Goal: Task Accomplishment & Management: Use online tool/utility

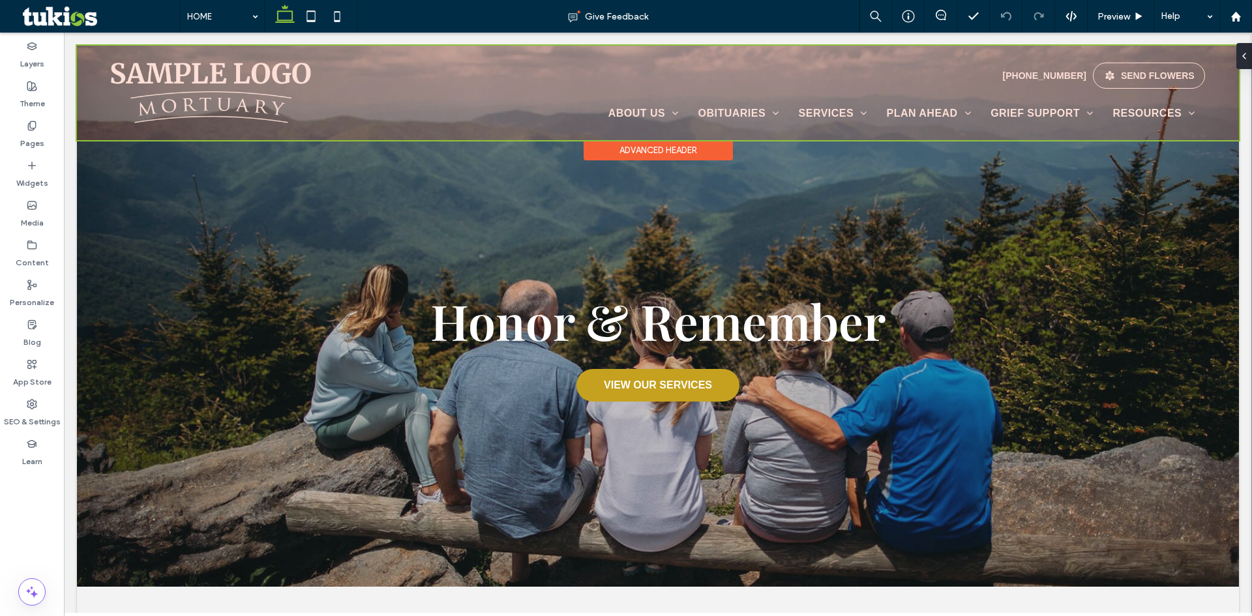
click at [250, 81] on div at bounding box center [658, 93] width 1162 height 95
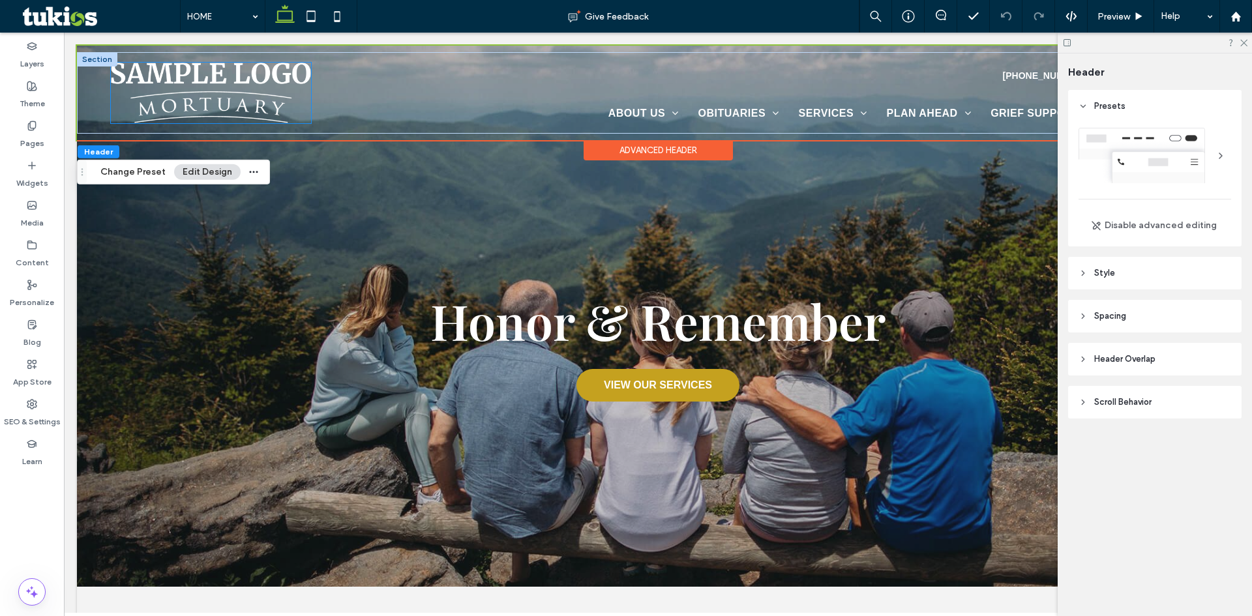
click at [237, 91] on img at bounding box center [211, 93] width 200 height 61
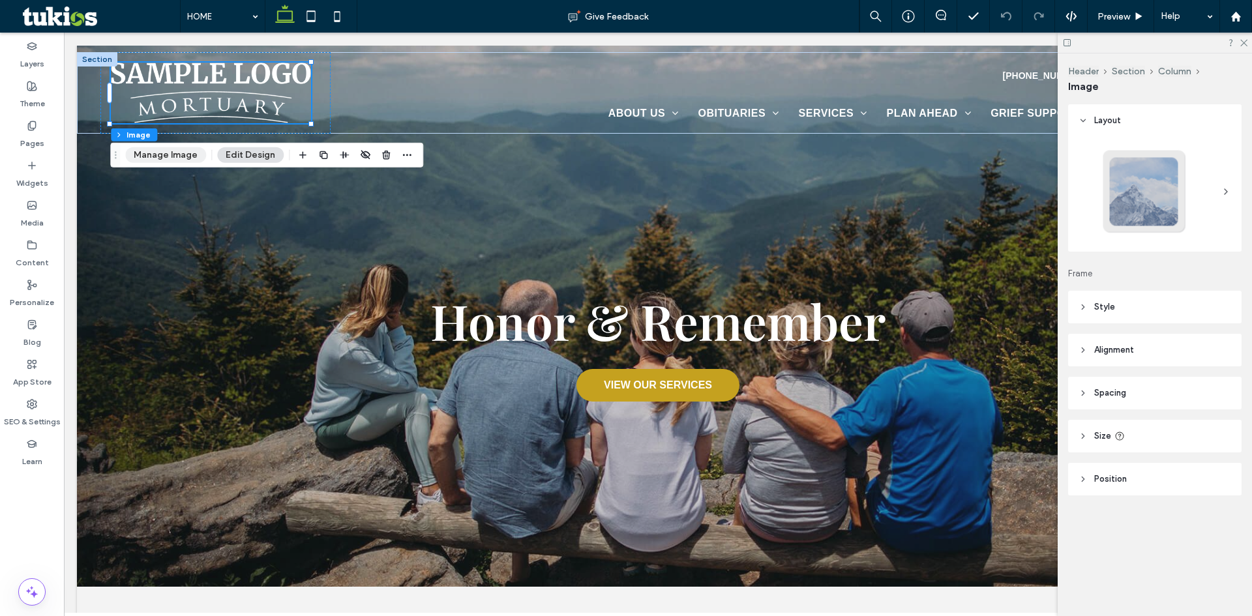
click at [158, 158] on button "Manage Image" at bounding box center [165, 155] width 81 height 16
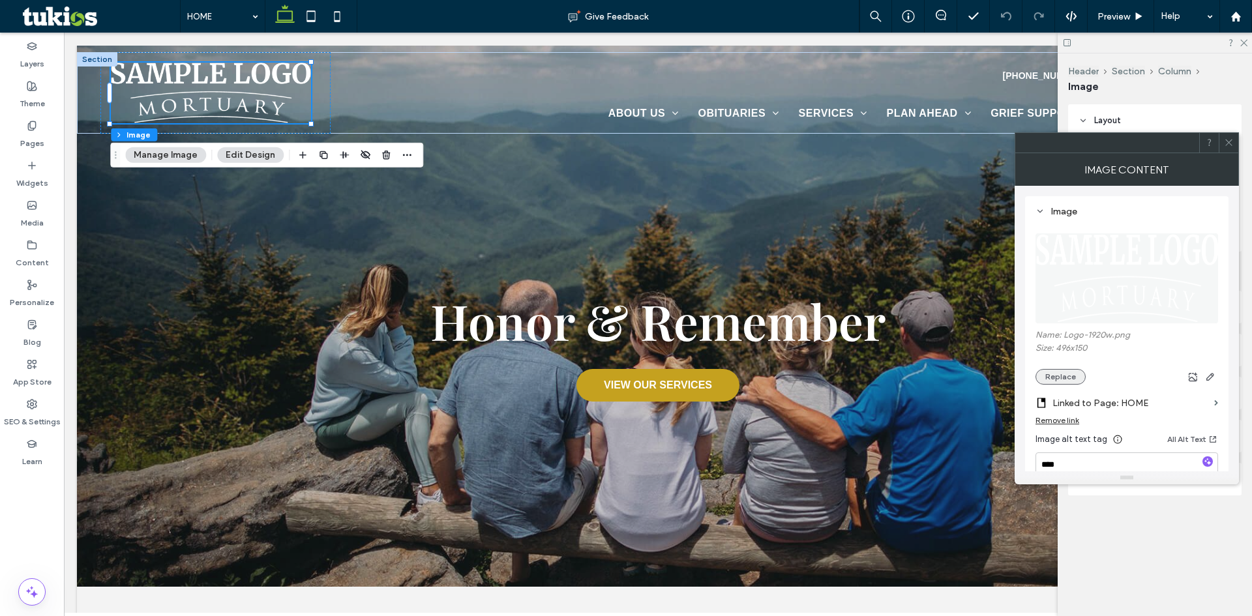
click at [1058, 371] on button "Replace" at bounding box center [1061, 377] width 50 height 16
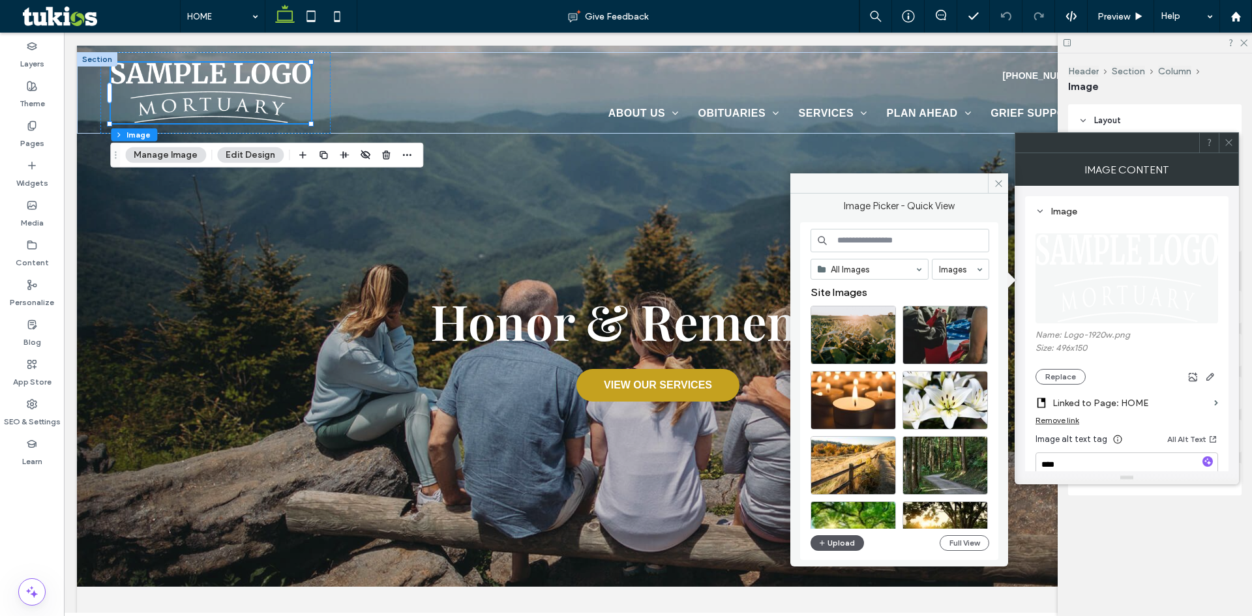
click at [848, 545] on button "Upload" at bounding box center [837, 543] width 53 height 16
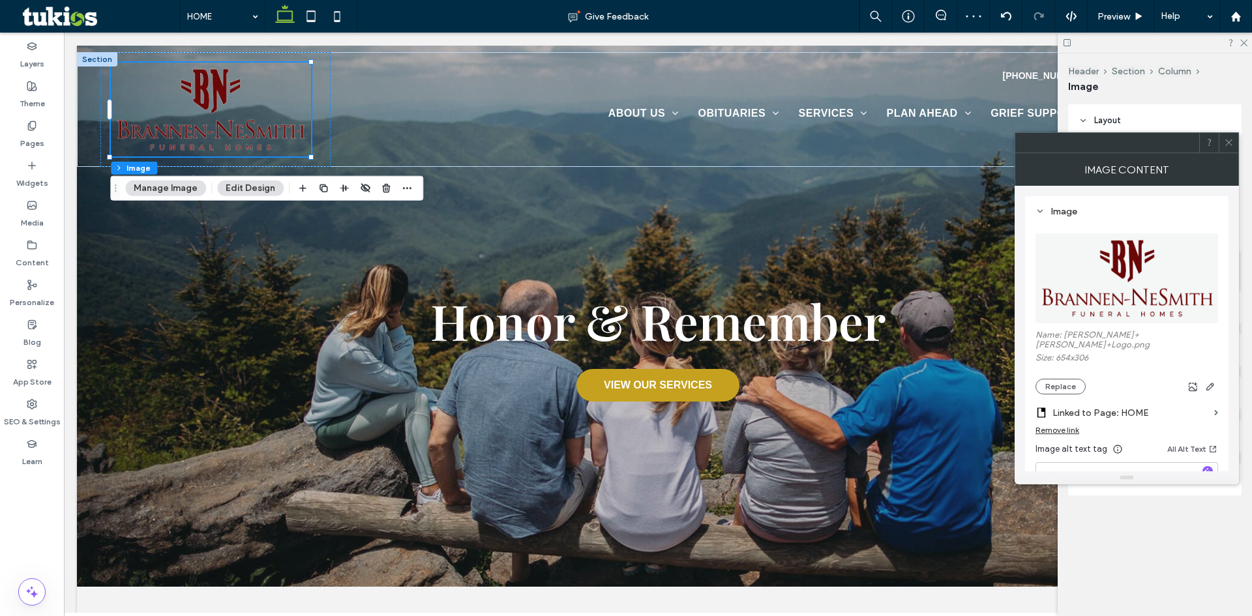
click at [1222, 150] on div at bounding box center [1229, 143] width 20 height 20
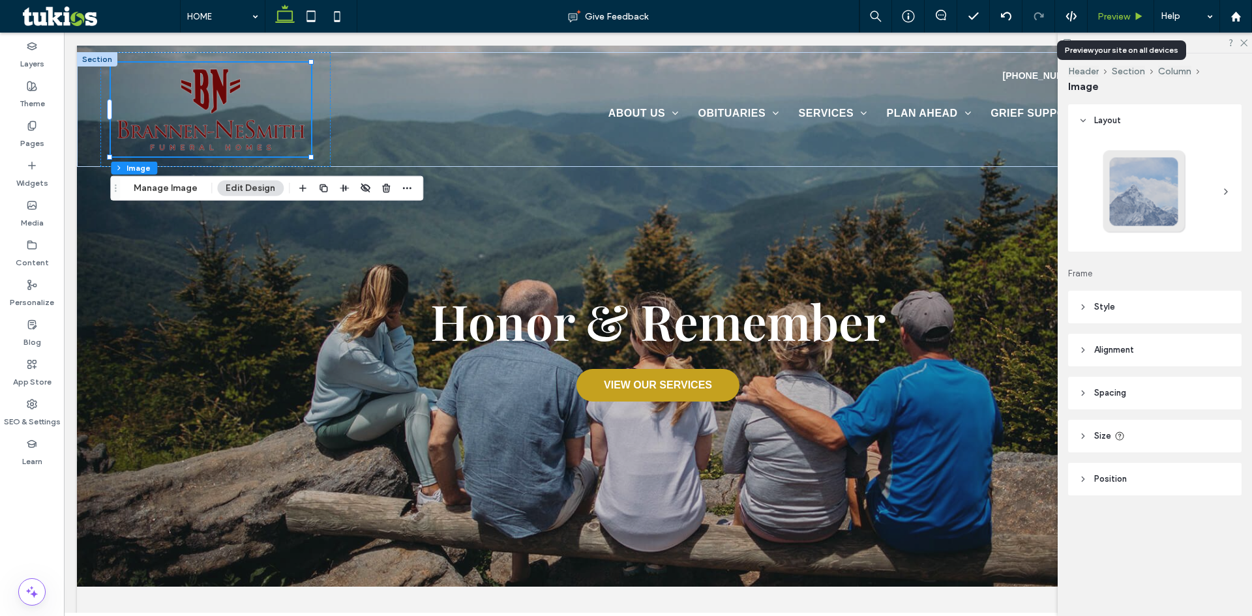
click at [1120, 14] on span "Preview" at bounding box center [1114, 16] width 33 height 11
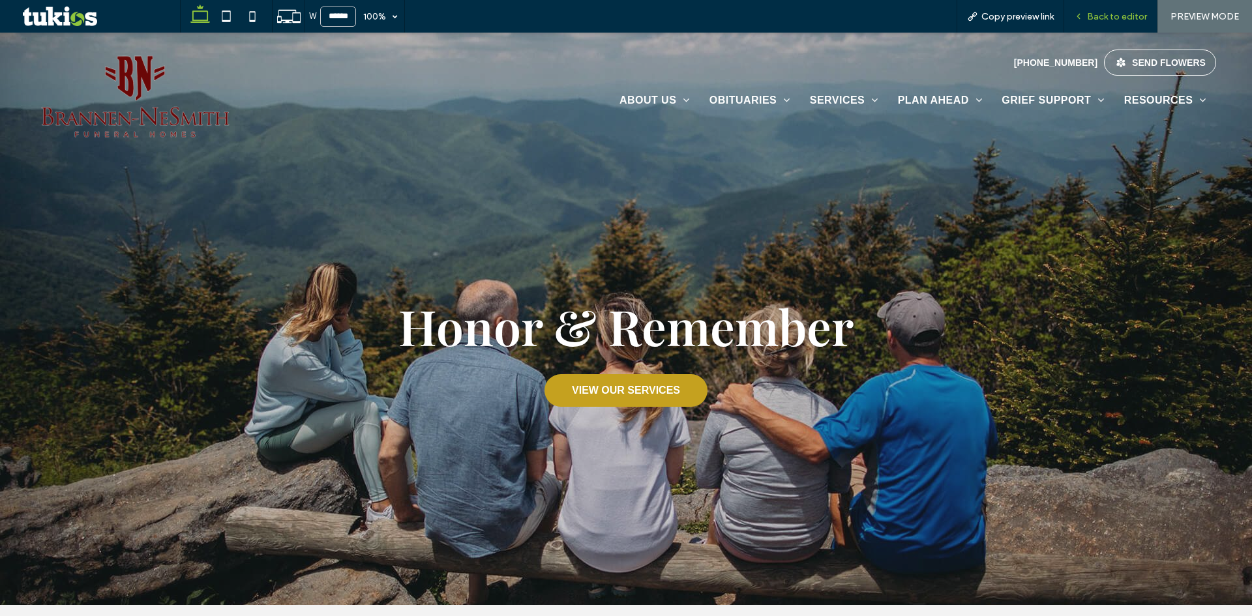
click at [1109, 10] on div "Back to editor" at bounding box center [1110, 16] width 93 height 33
click at [1122, 23] on div "Back to editor" at bounding box center [1110, 16] width 93 height 33
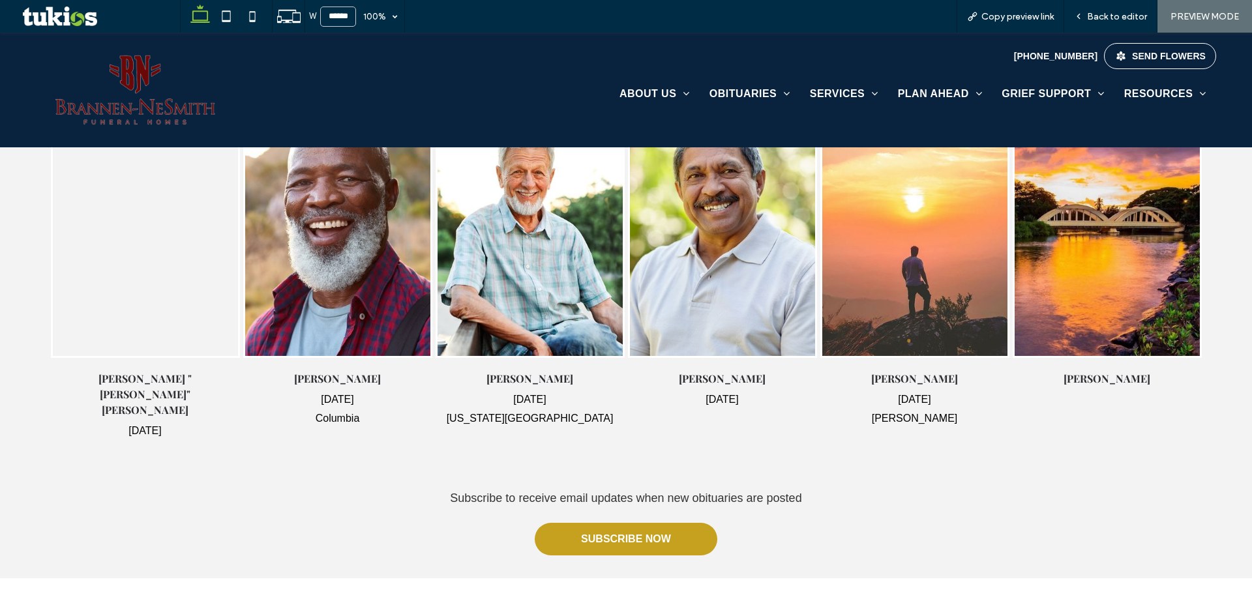
scroll to position [652, 0]
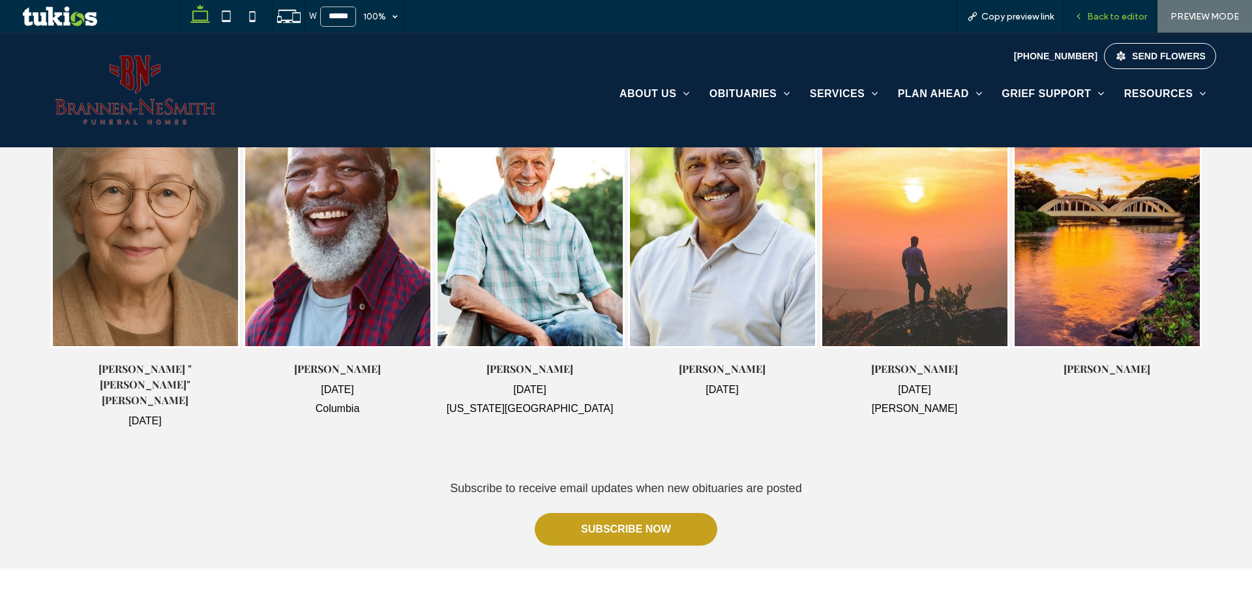
click at [1109, 12] on span "Back to editor" at bounding box center [1117, 16] width 60 height 11
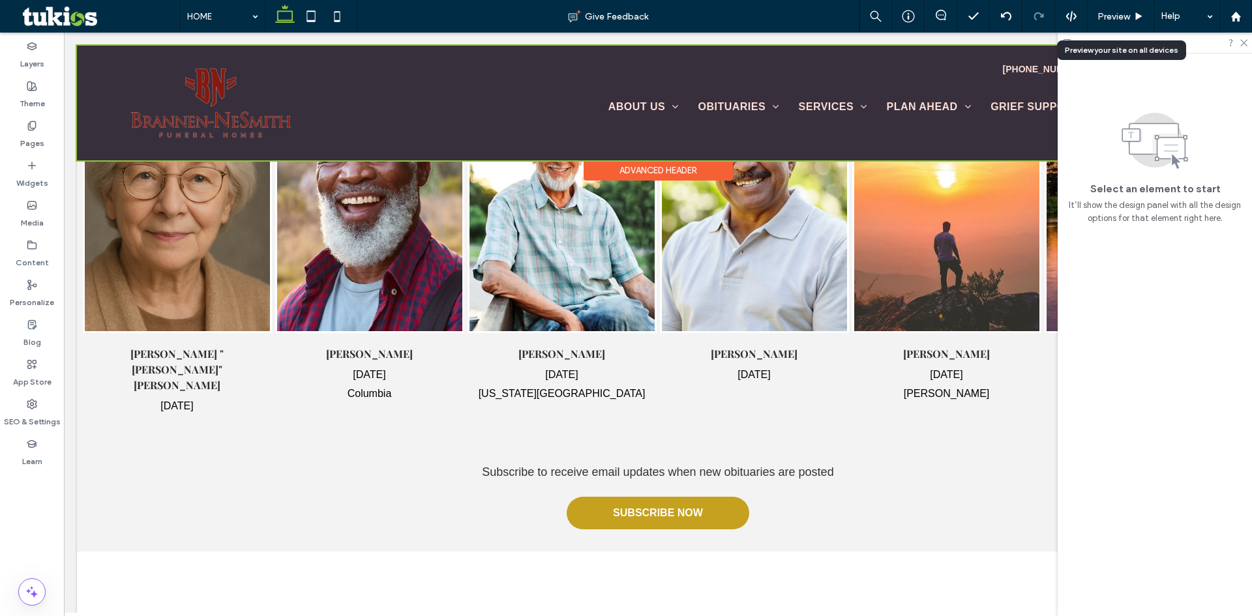
scroll to position [633, 0]
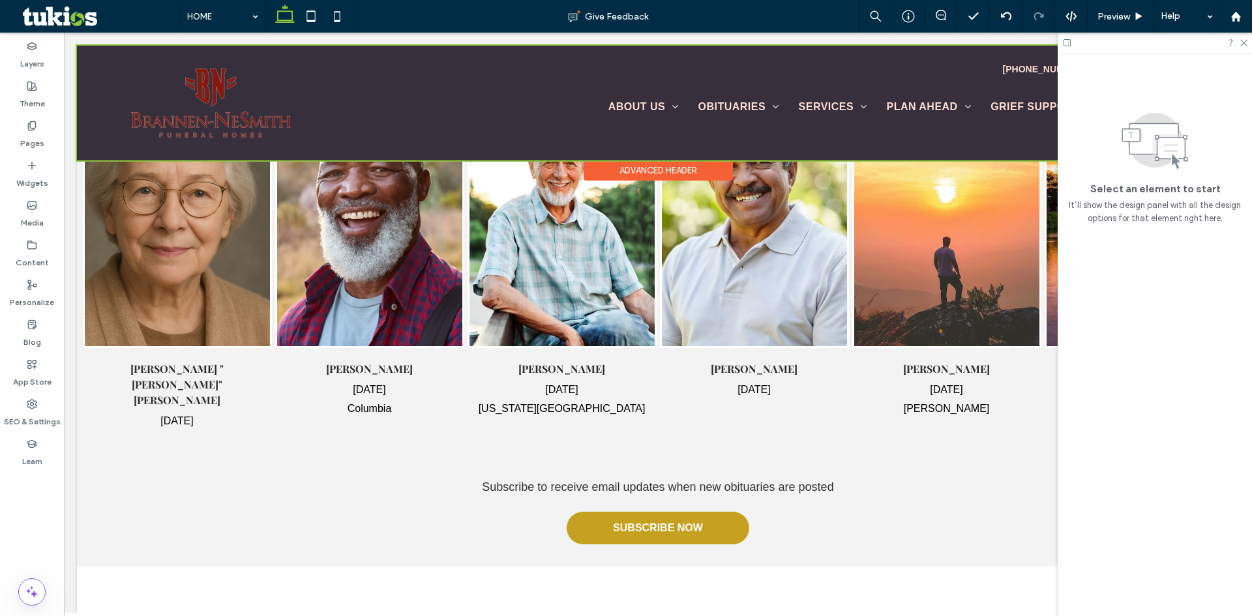
click at [654, 170] on div "Advanced Header" at bounding box center [658, 170] width 149 height 20
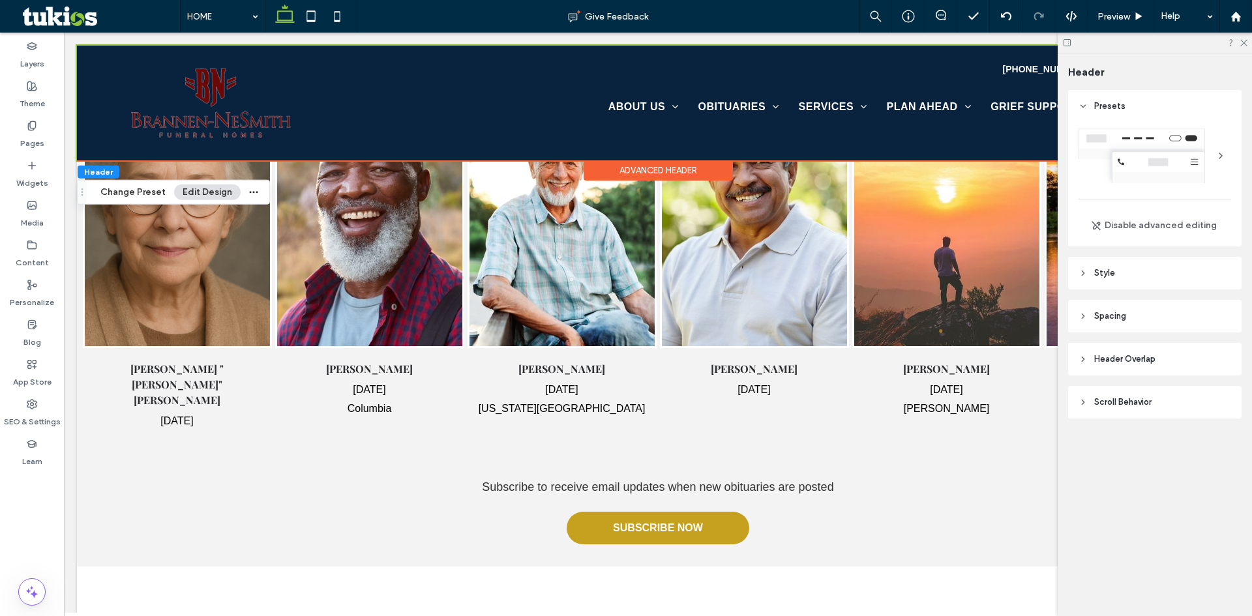
click at [1113, 398] on span "Scroll Behavior" at bounding box center [1122, 402] width 57 height 13
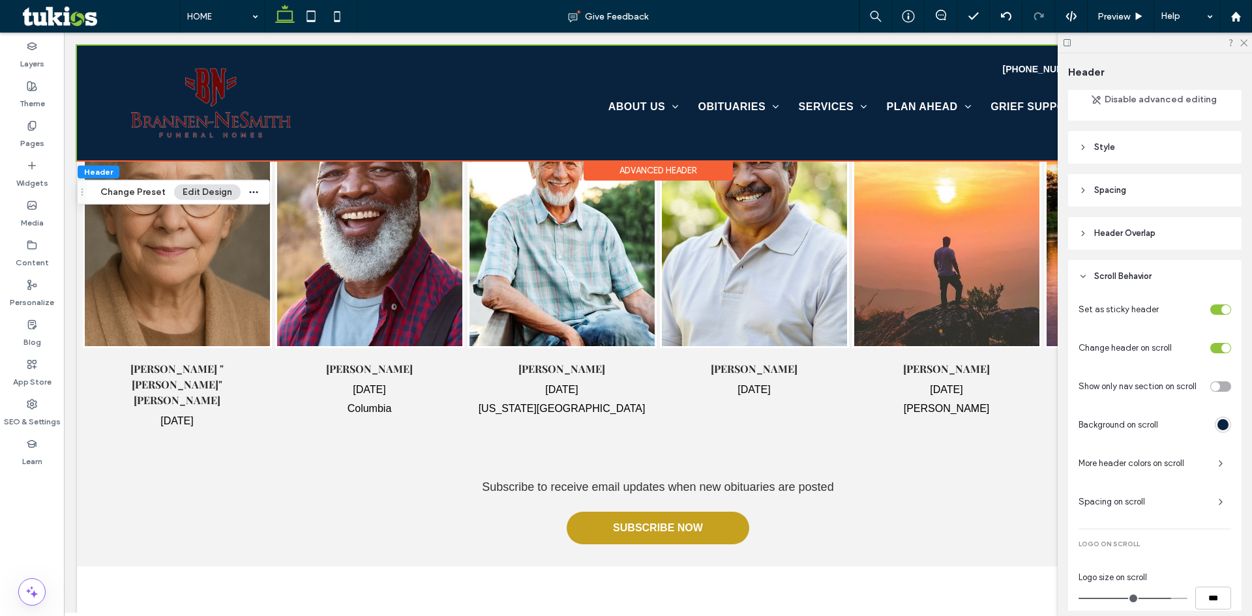
scroll to position [196, 0]
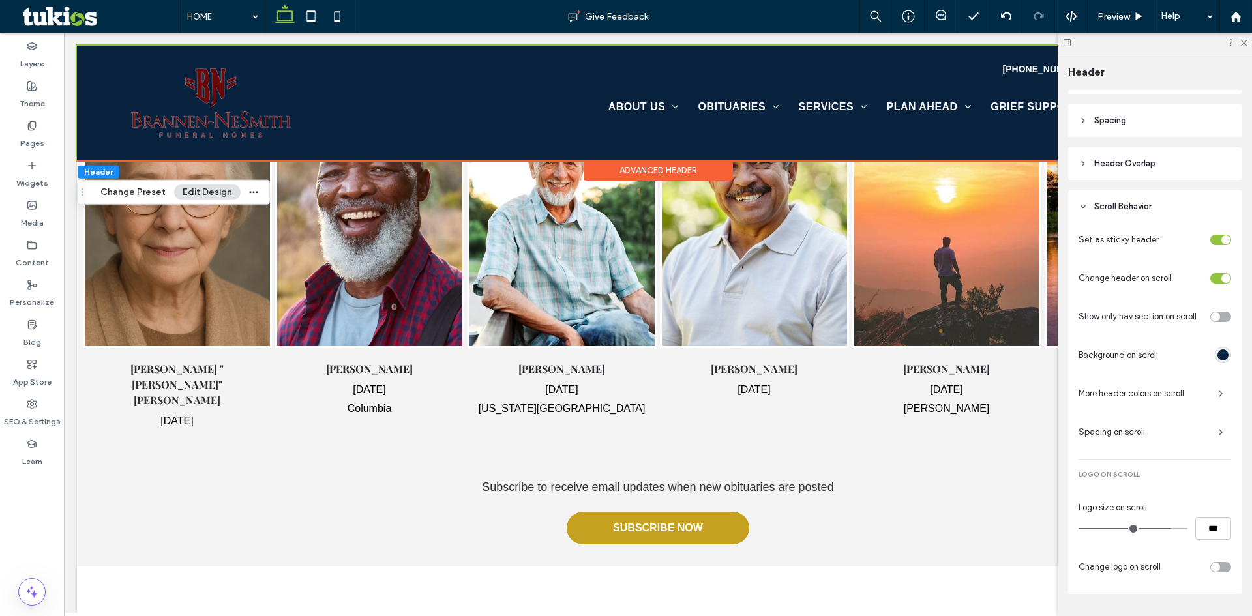
click at [1216, 361] on div "rgba(9, 35, 63, 1)" at bounding box center [1223, 355] width 16 height 16
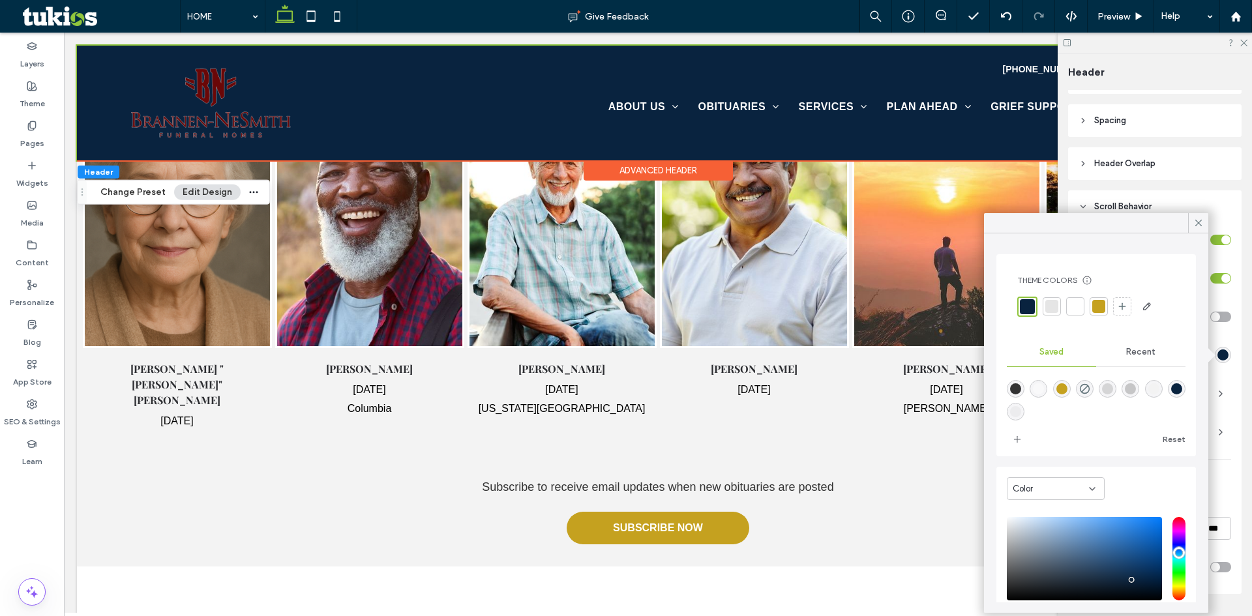
click at [1077, 308] on div at bounding box center [1075, 306] width 13 height 13
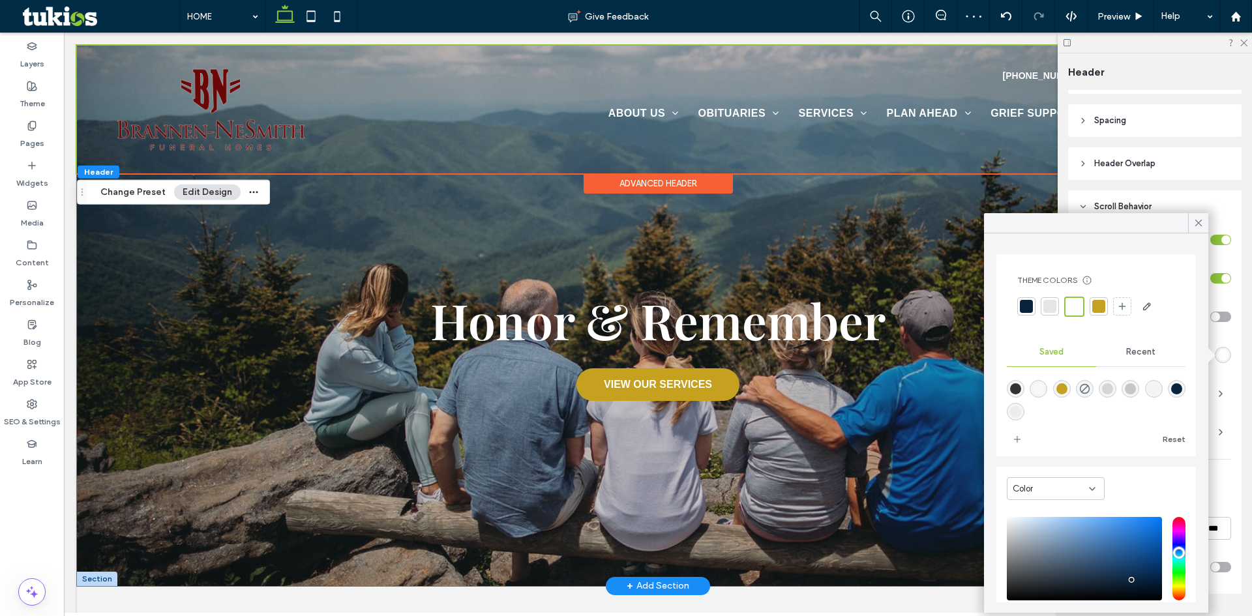
scroll to position [0, 0]
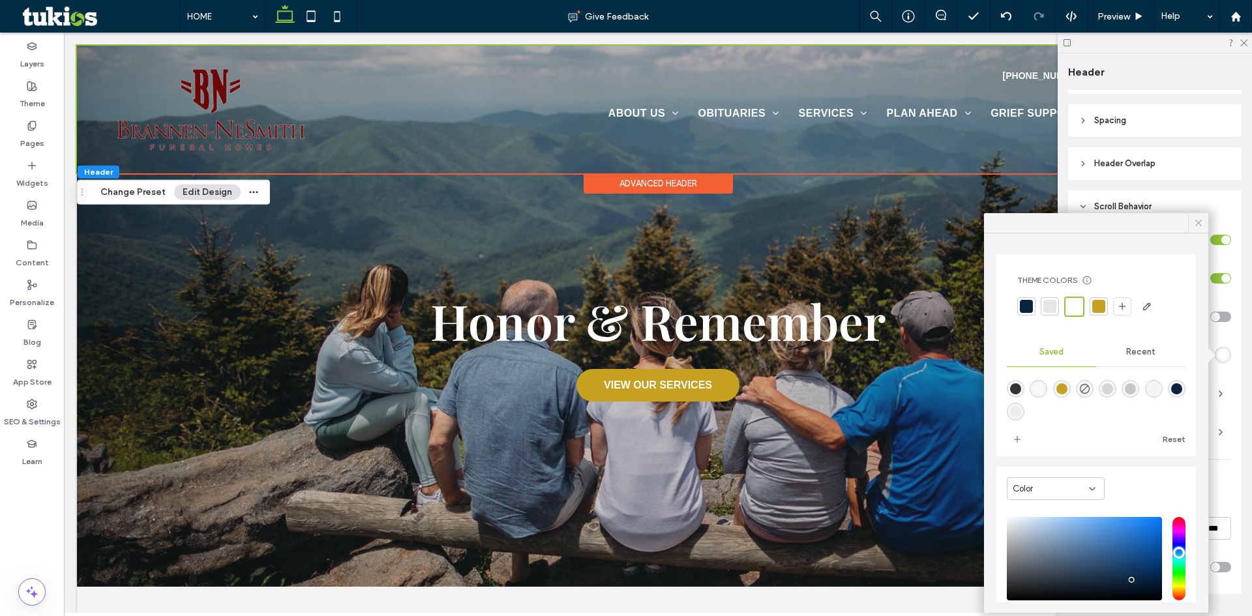
click at [1196, 222] on icon at bounding box center [1199, 223] width 12 height 12
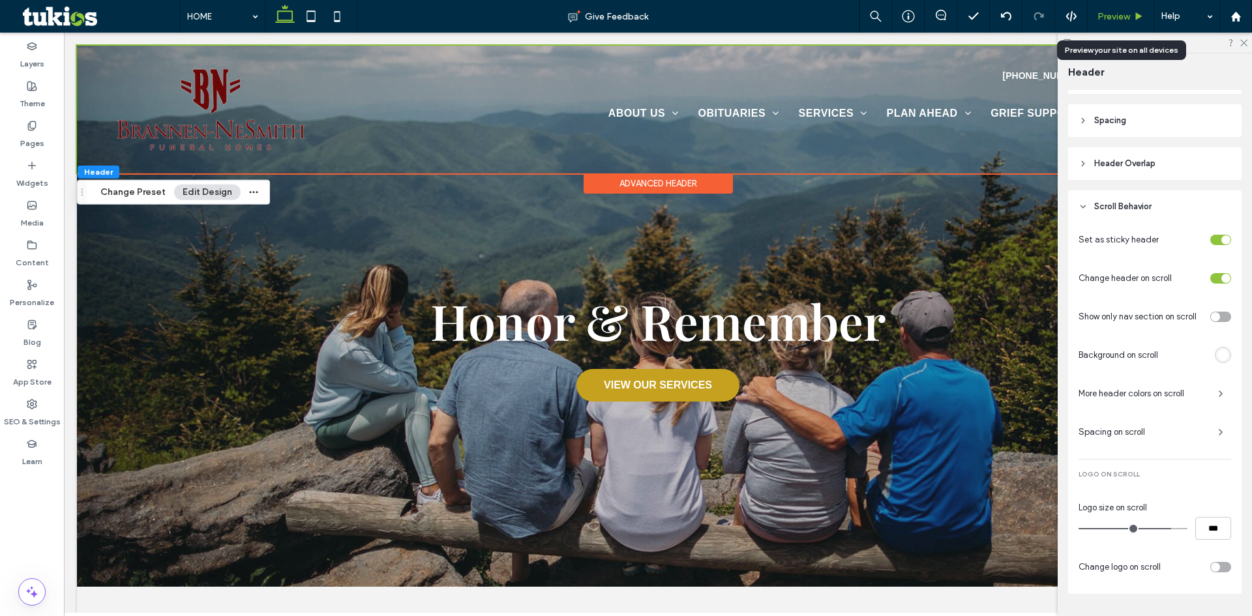
click at [1114, 18] on span "Preview" at bounding box center [1114, 16] width 33 height 11
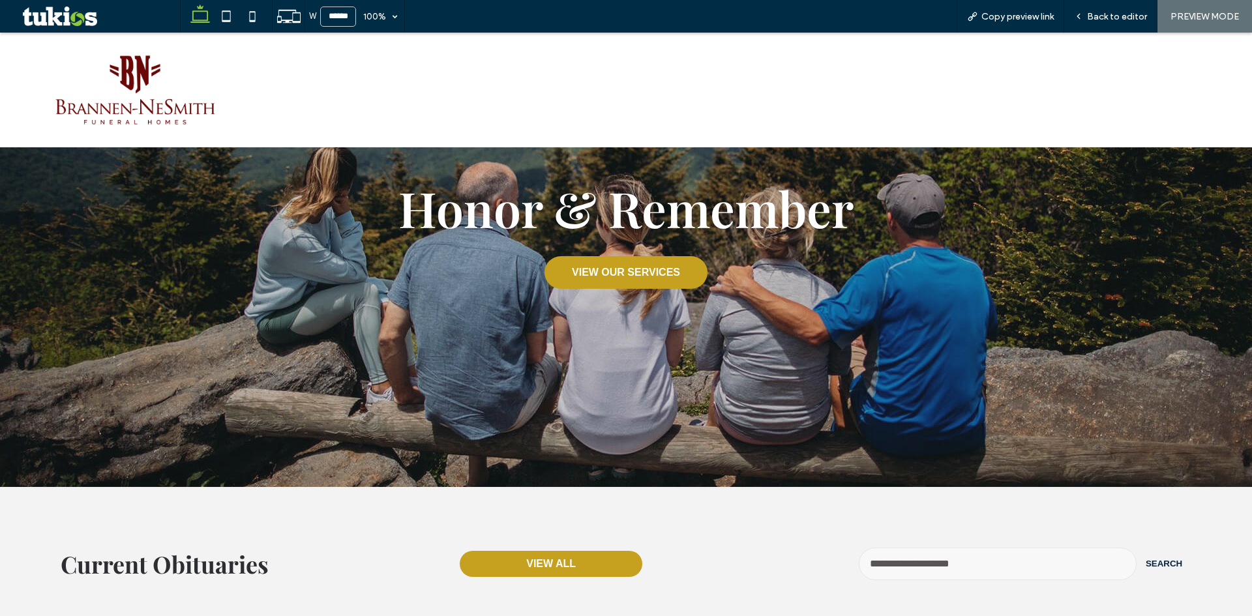
scroll to position [130, 0]
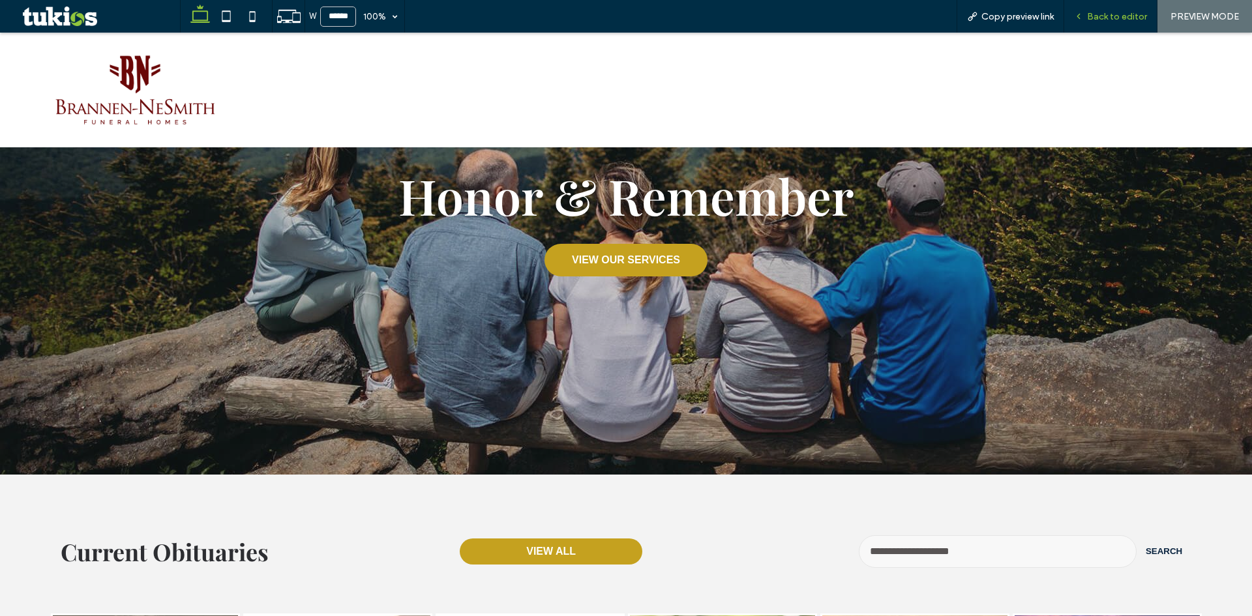
click at [1106, 23] on div "Back to editor" at bounding box center [1110, 16] width 93 height 33
click at [1109, 18] on span "Back to editor" at bounding box center [1117, 16] width 60 height 11
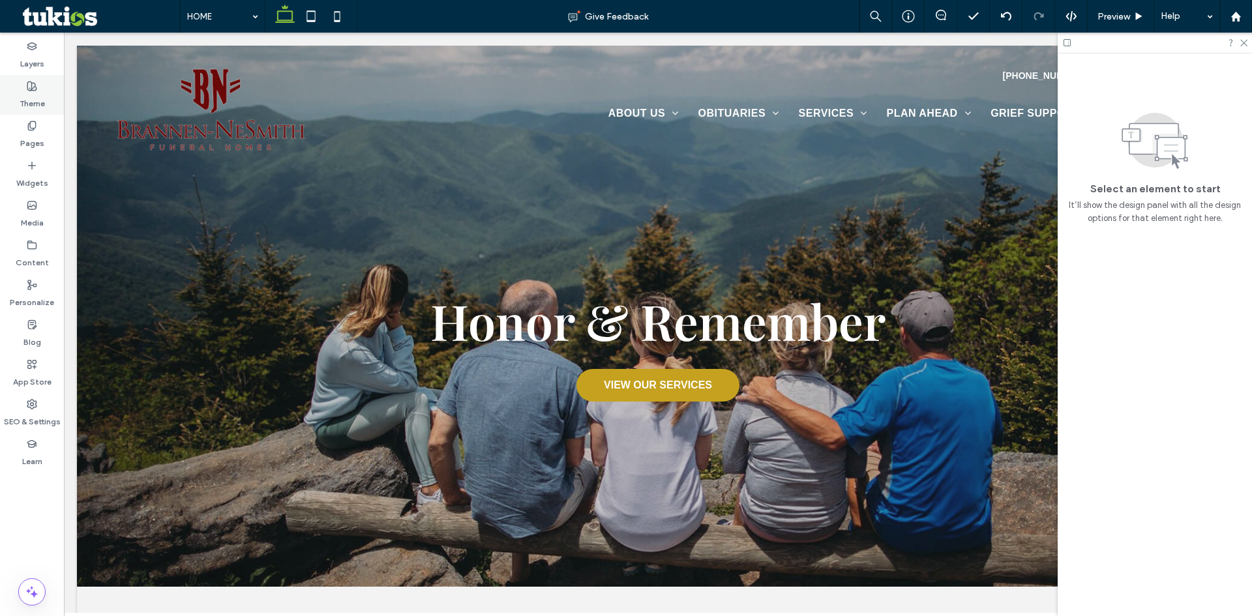
click at [35, 96] on label "Theme" at bounding box center [32, 100] width 25 height 18
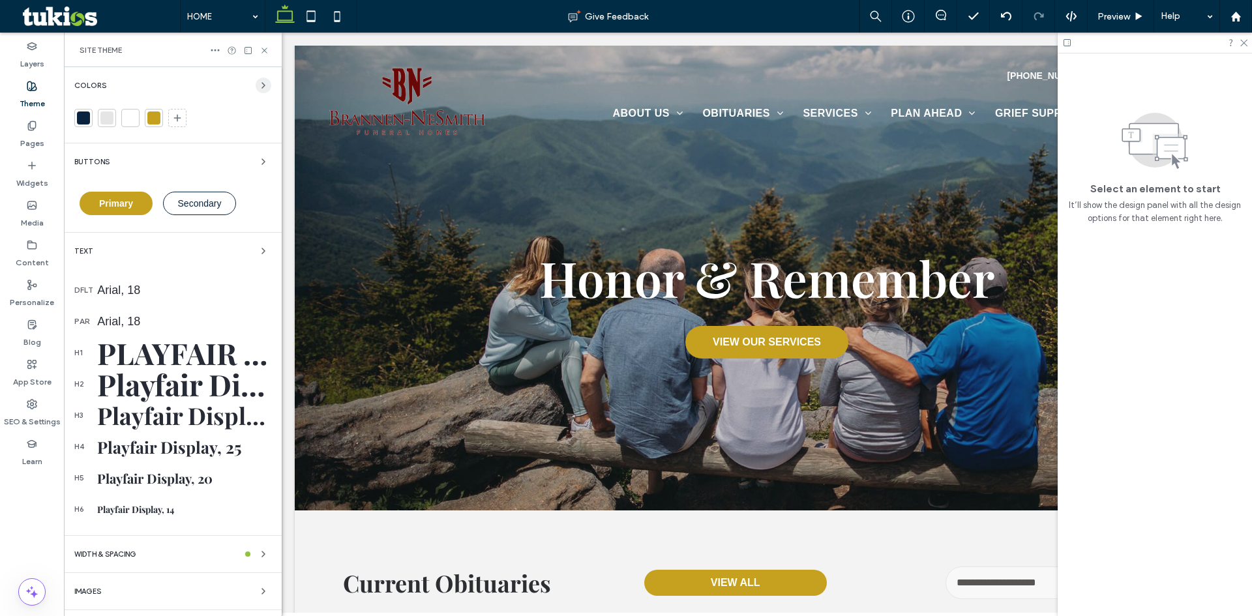
click at [258, 85] on icon "button" at bounding box center [263, 85] width 10 height 10
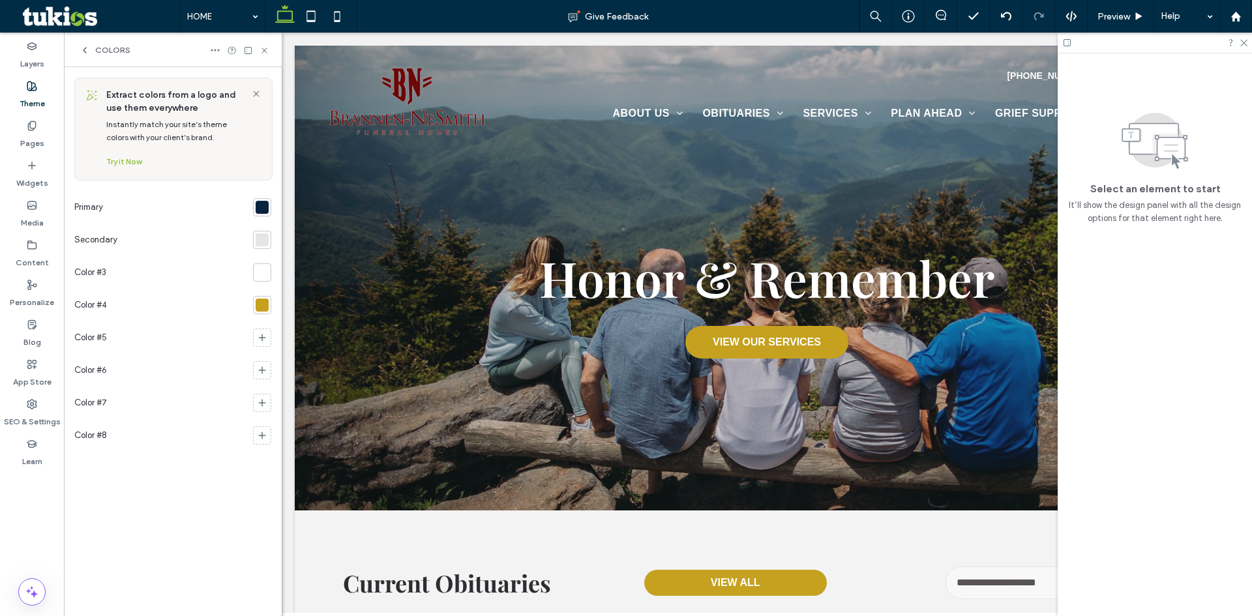
click at [265, 211] on div at bounding box center [262, 207] width 13 height 13
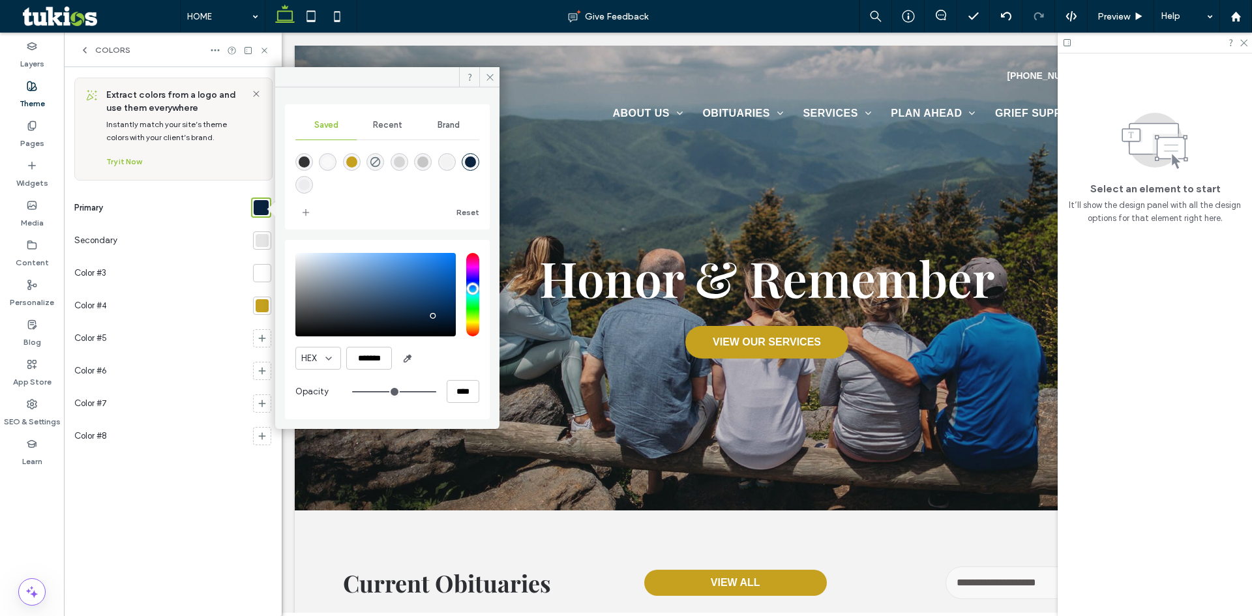
click at [389, 128] on span "Recent" at bounding box center [387, 125] width 29 height 10
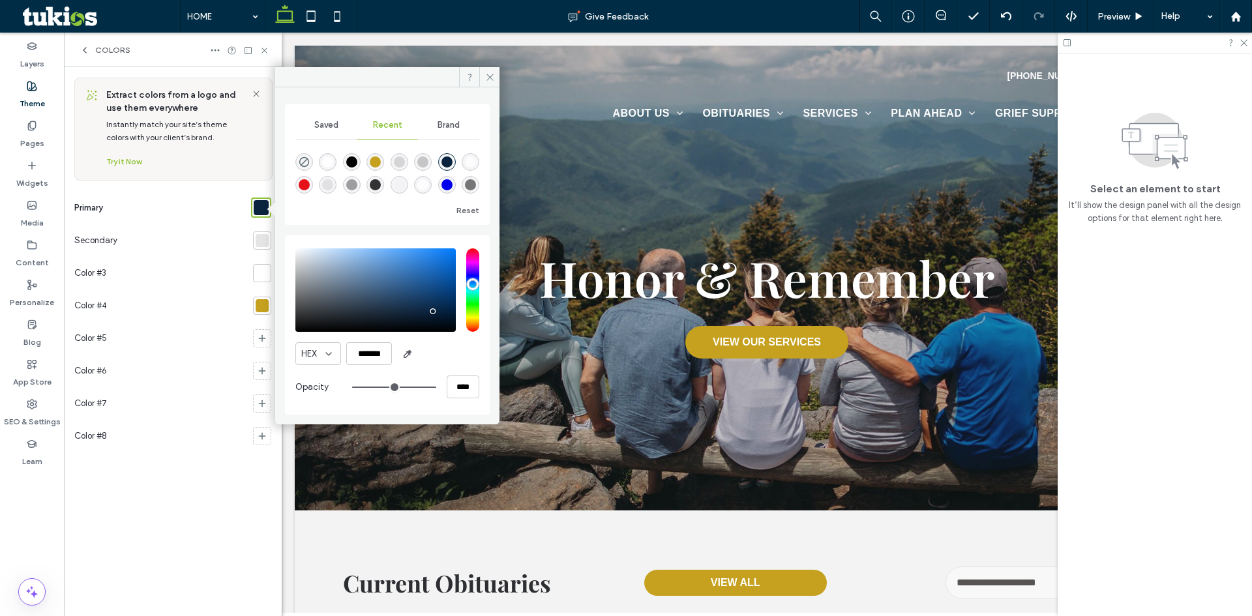
click at [354, 165] on div "rgba(0, 0, 0, 1)" at bounding box center [351, 162] width 11 height 11
type input "*******"
click at [484, 80] on span at bounding box center [489, 77] width 20 height 20
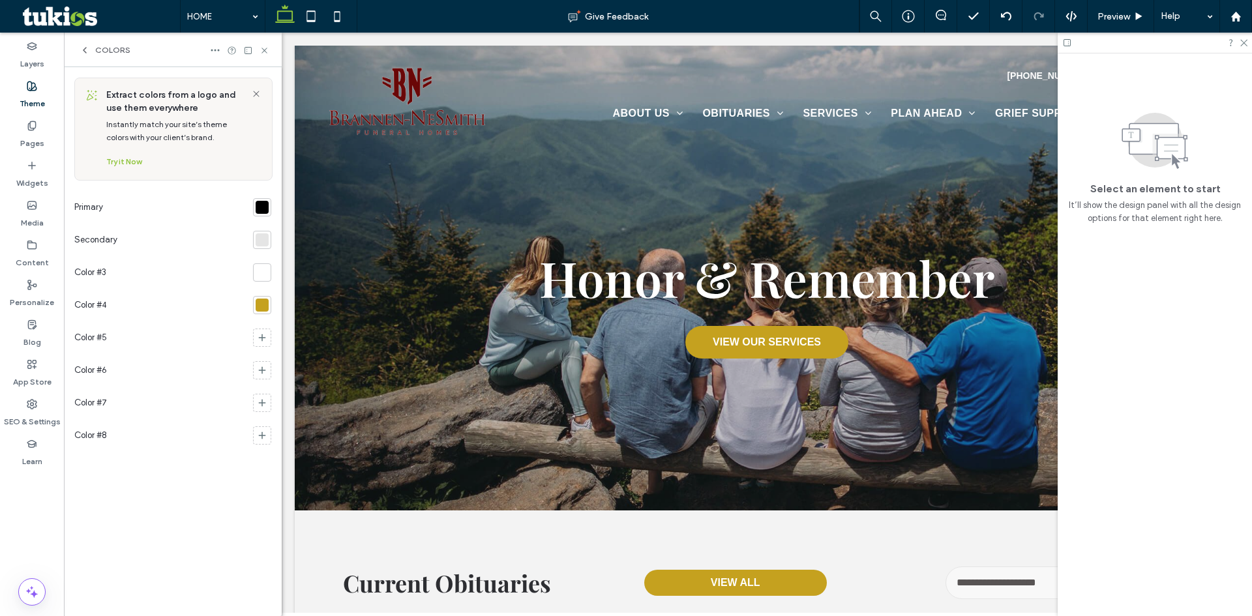
click at [261, 311] on div at bounding box center [262, 305] width 13 height 13
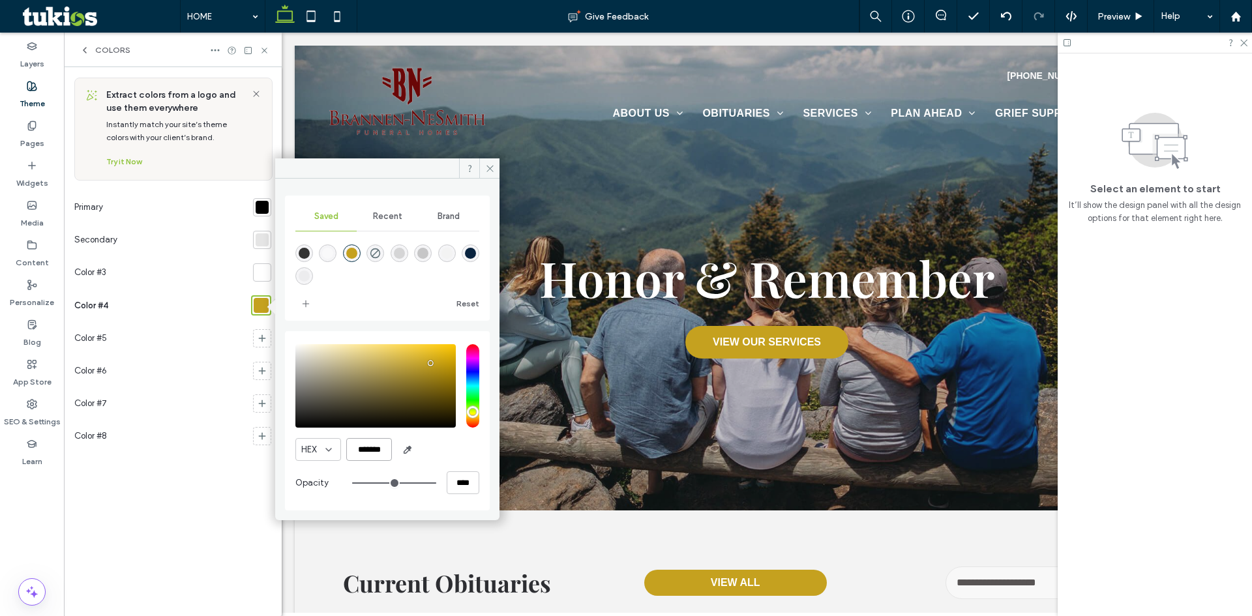
click at [382, 449] on input "*******" at bounding box center [369, 449] width 46 height 23
paste input "color picker textbox"
click at [372, 451] on input "*******" at bounding box center [369, 449] width 46 height 23
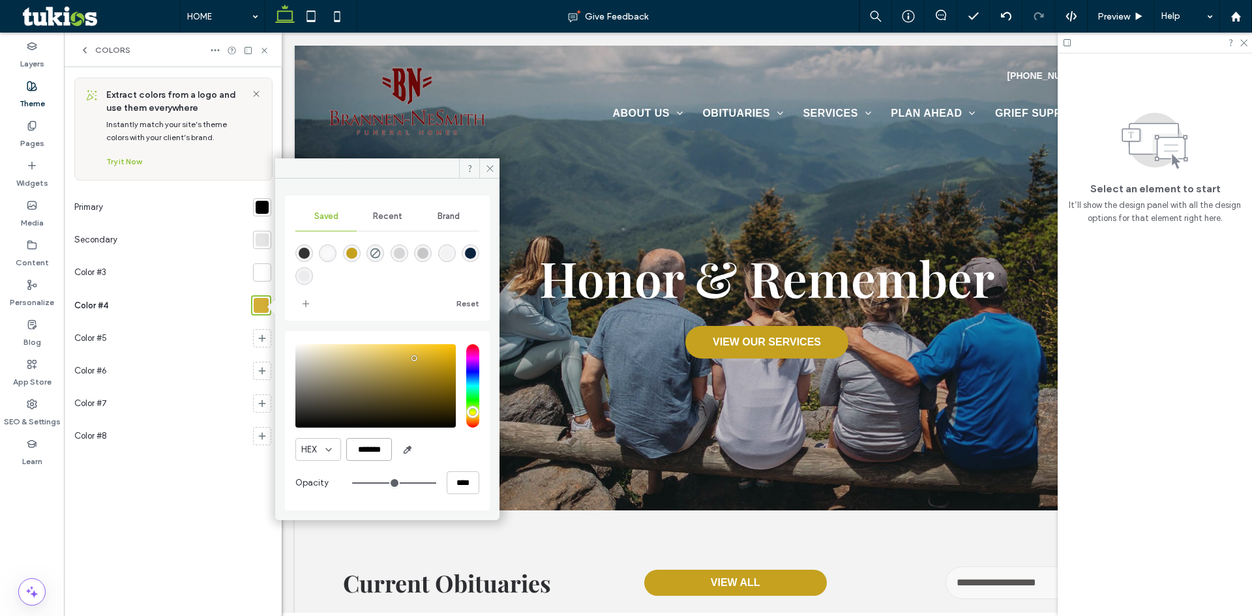
paste input "color picker textbox"
type input "*******"
click at [492, 173] on icon at bounding box center [490, 169] width 10 height 10
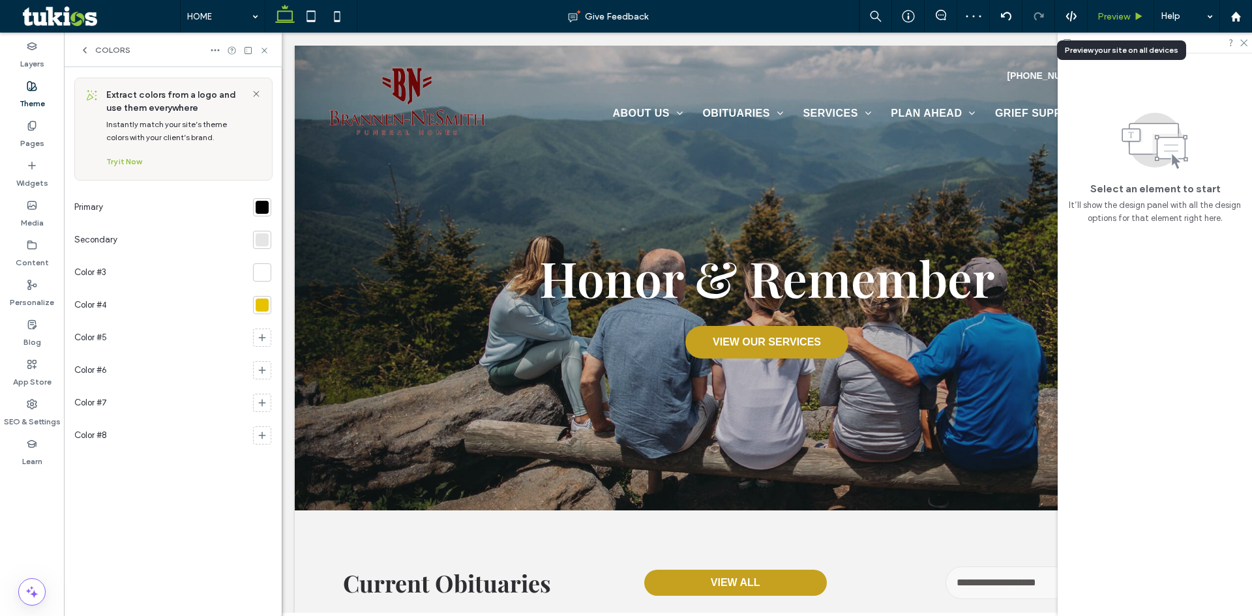
click at [1120, 17] on span "Preview" at bounding box center [1114, 16] width 33 height 11
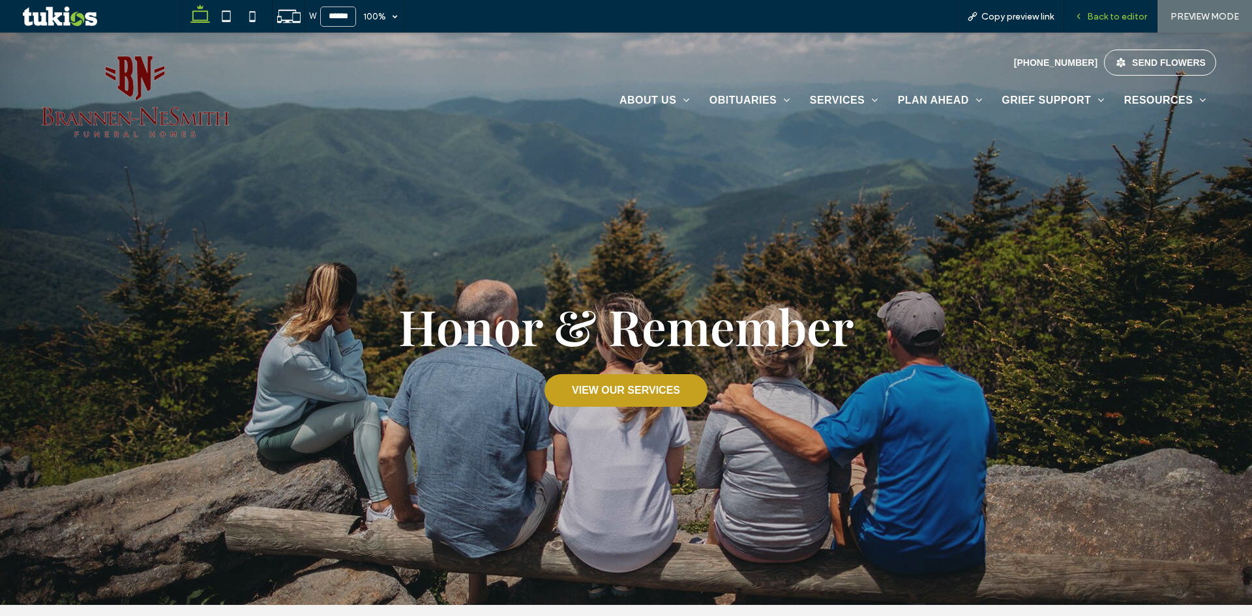
click at [1103, 16] on span "Back to editor" at bounding box center [1117, 16] width 60 height 11
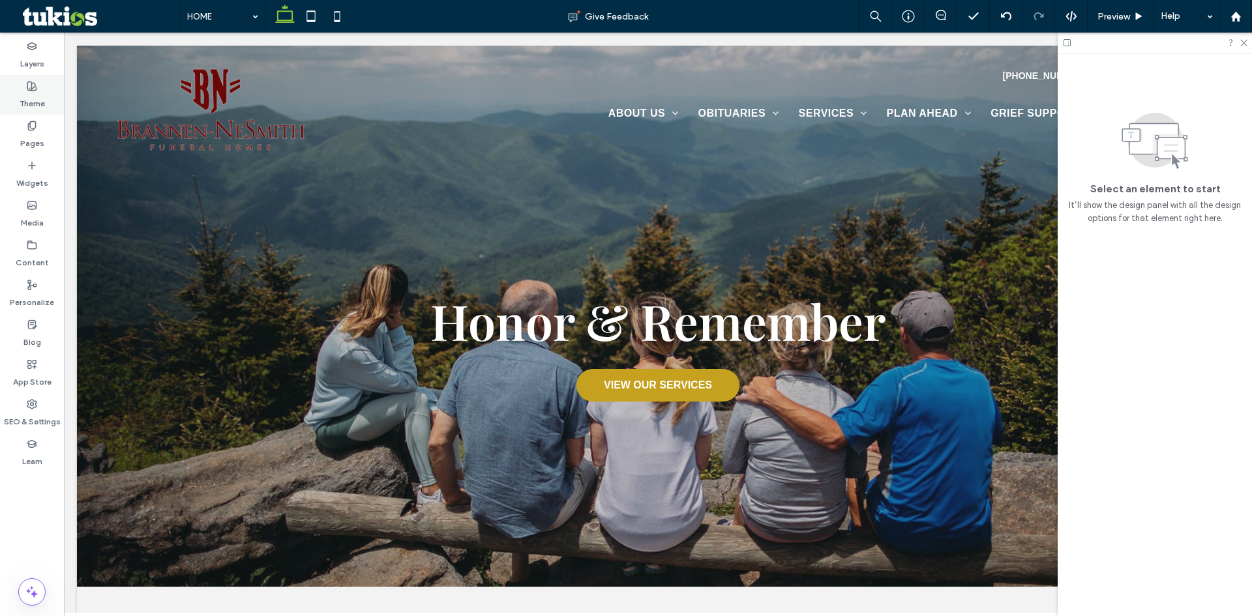
click at [30, 97] on label "Theme" at bounding box center [32, 100] width 25 height 18
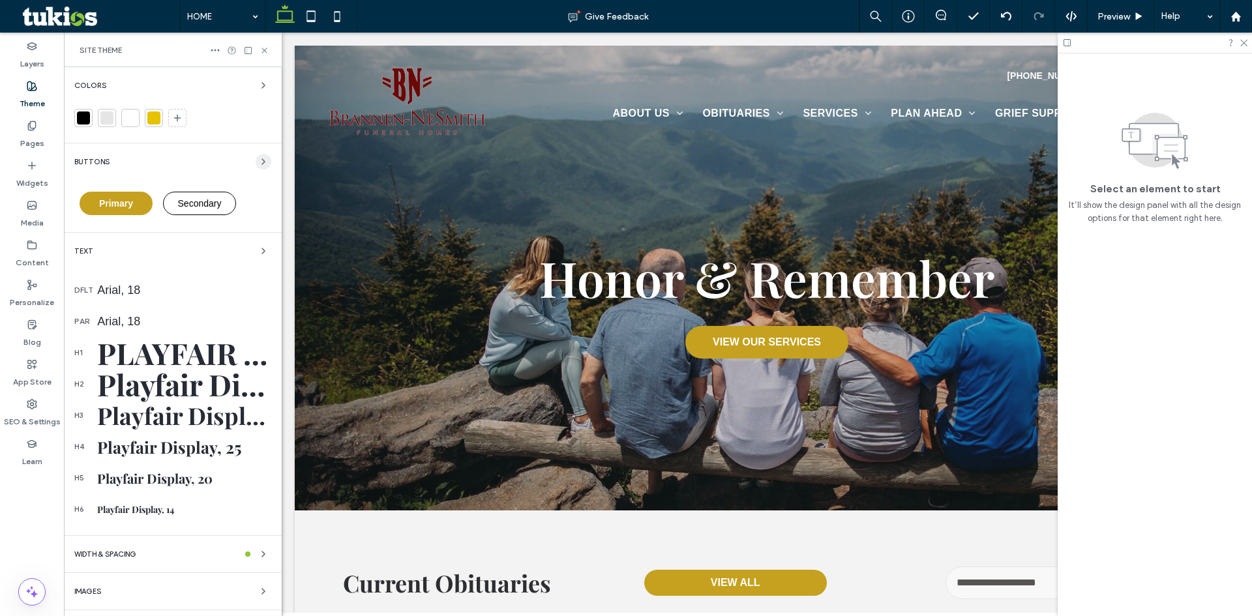
click at [258, 158] on icon "button" at bounding box center [263, 162] width 10 height 10
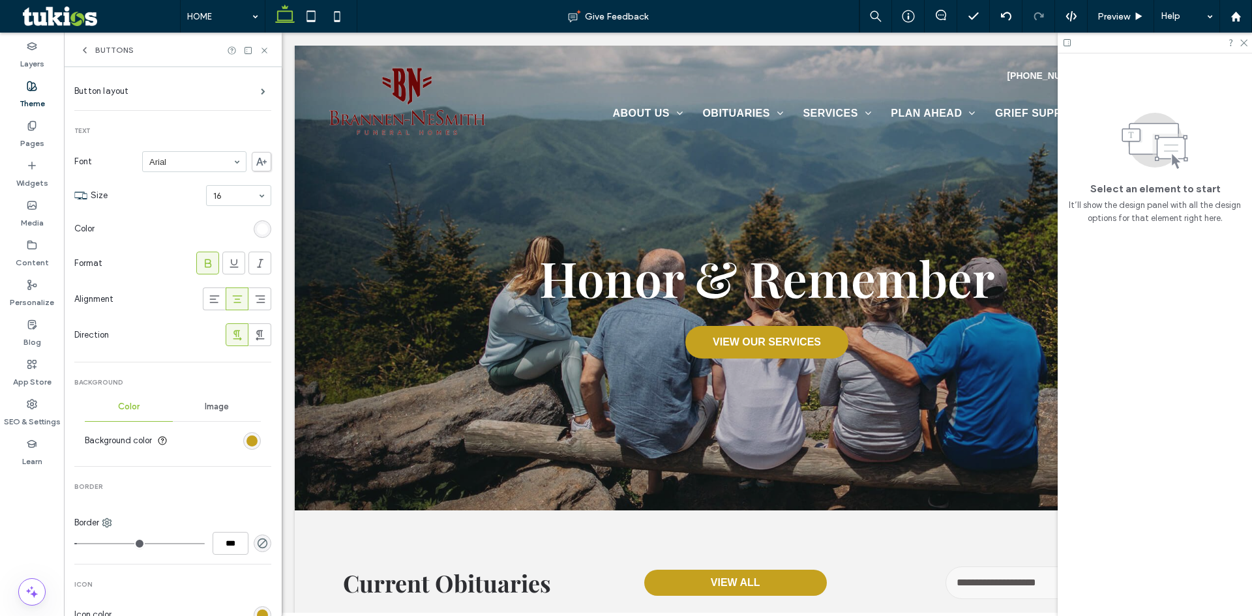
scroll to position [130, 0]
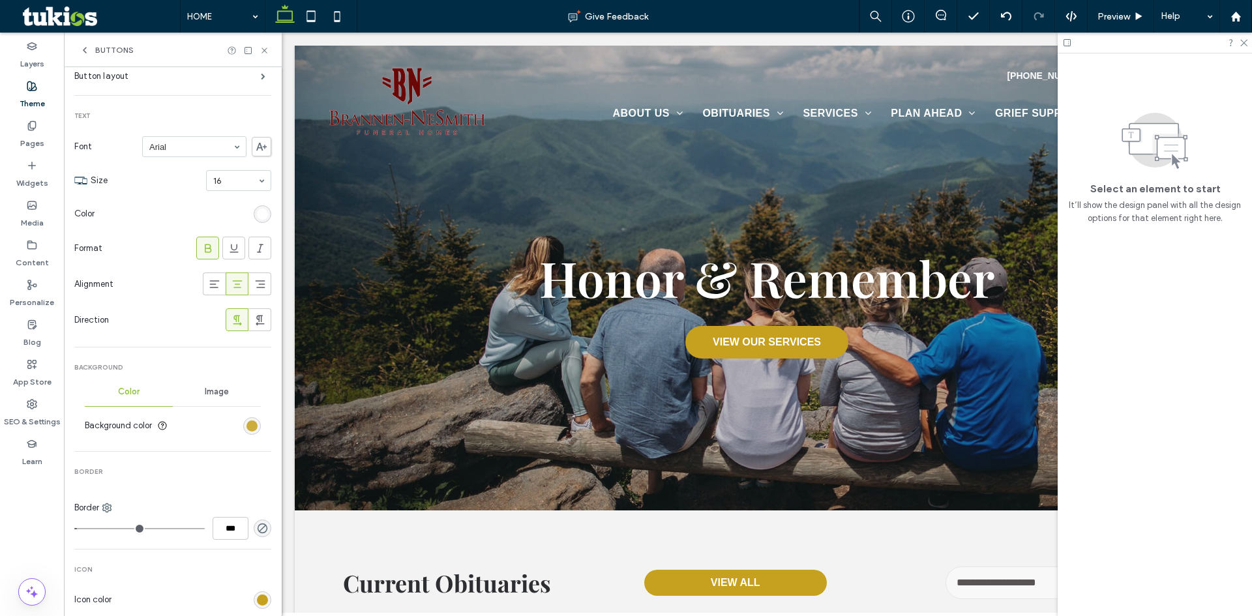
click at [246, 423] on div "rgb(197, 161, 31)" at bounding box center [251, 426] width 11 height 11
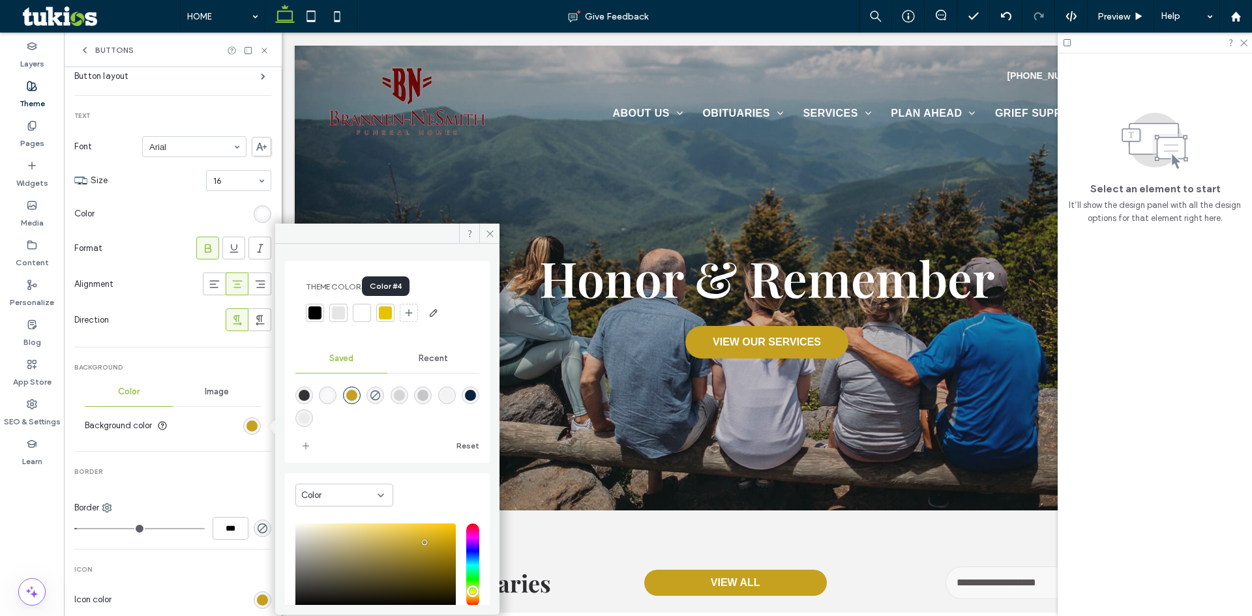
click at [385, 314] on div at bounding box center [385, 312] width 13 height 13
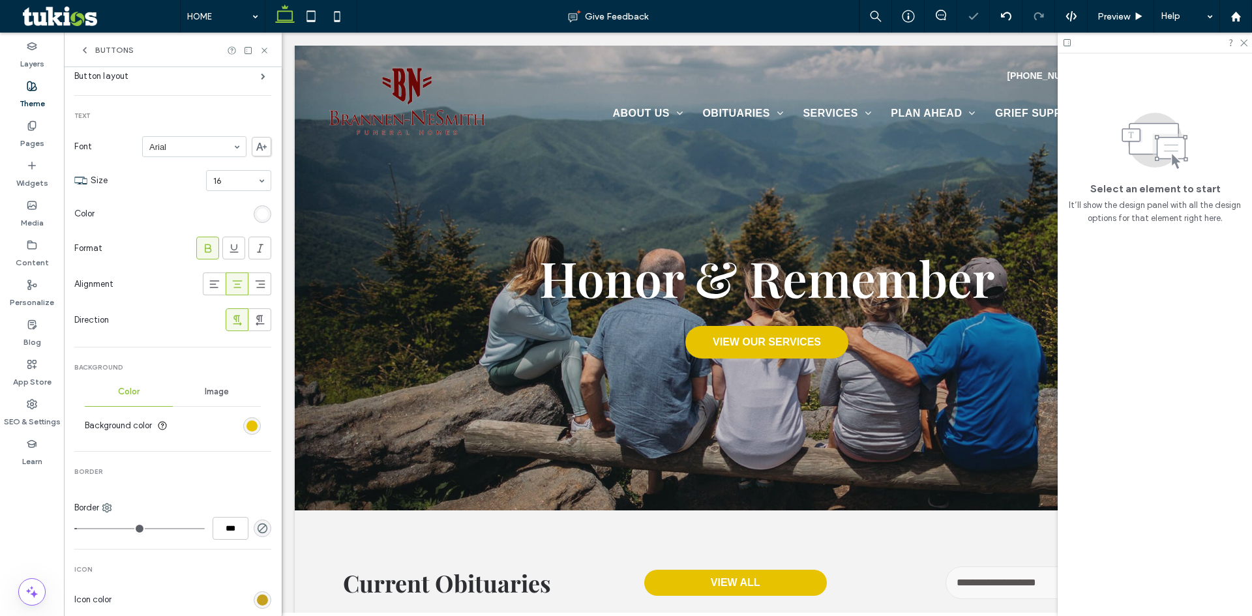
scroll to position [0, 0]
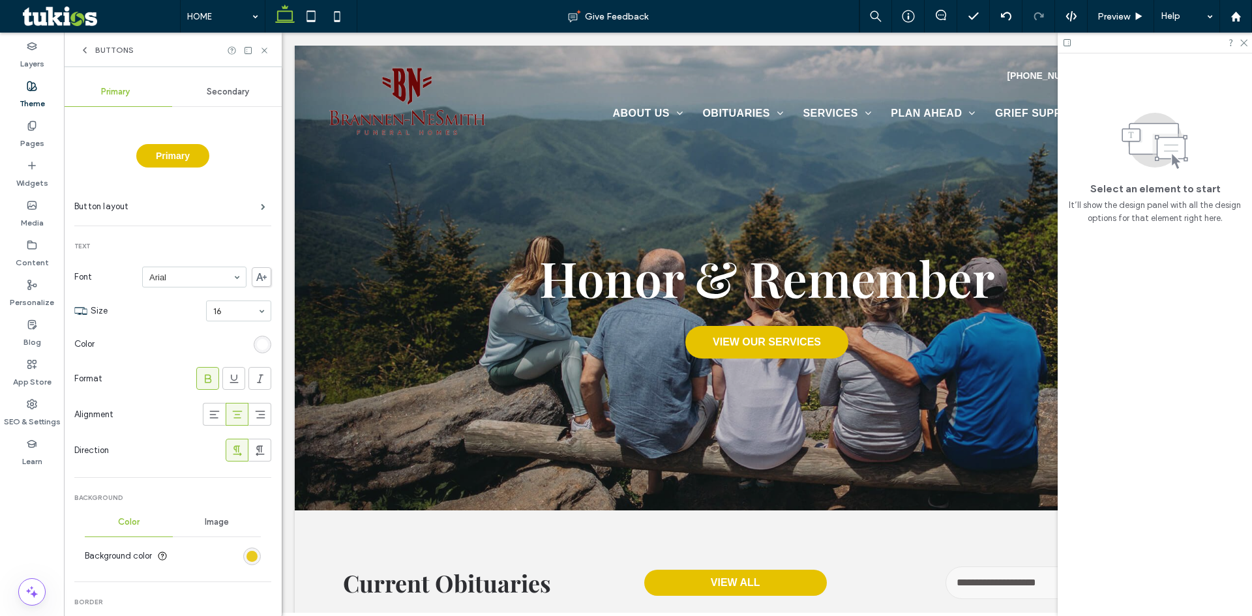
click at [246, 555] on div "rgb(230, 194, 0)" at bounding box center [251, 556] width 11 height 11
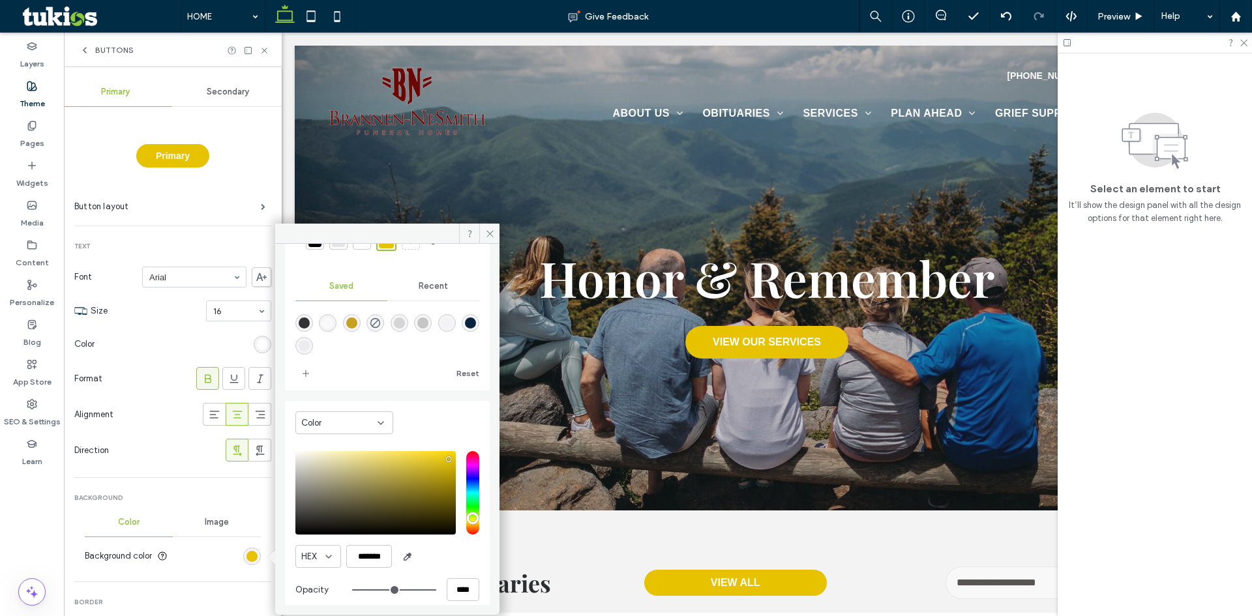
scroll to position [85, 0]
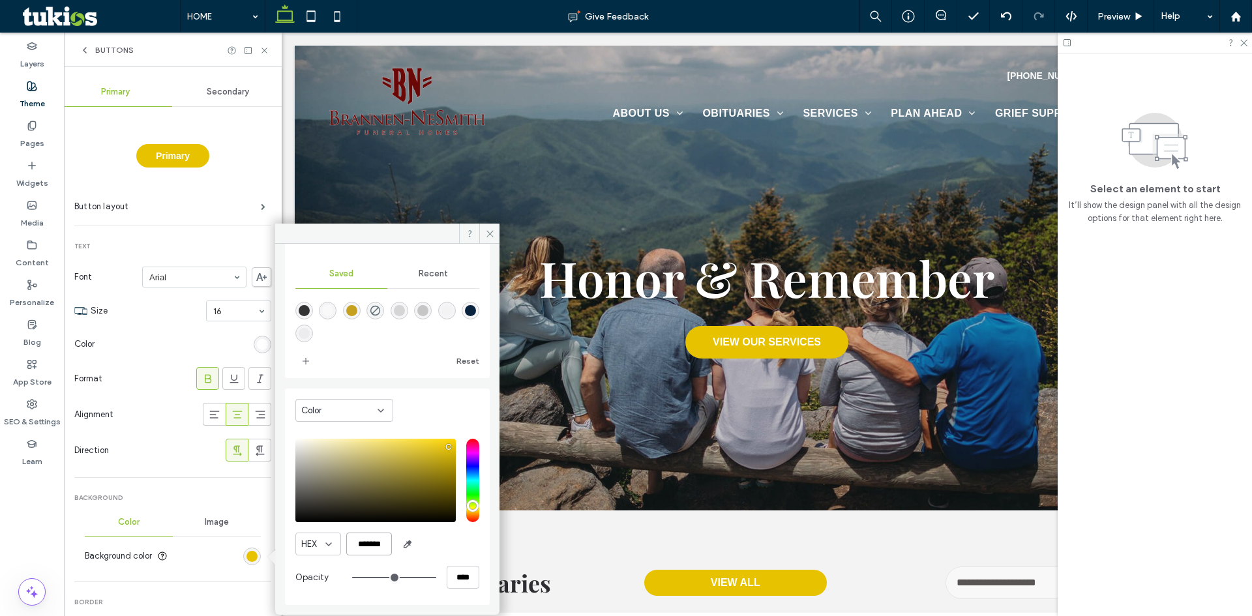
click at [371, 547] on input "*******" at bounding box center [369, 544] width 46 height 23
paste input "color picker textbox"
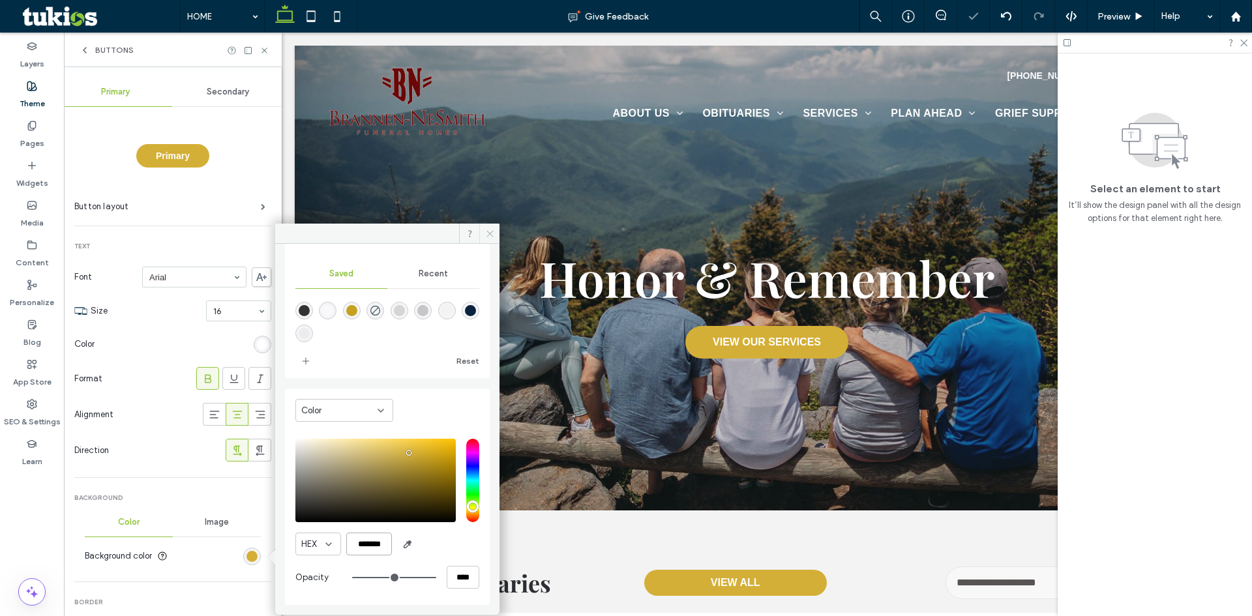
type input "*******"
click at [492, 230] on icon at bounding box center [490, 234] width 10 height 10
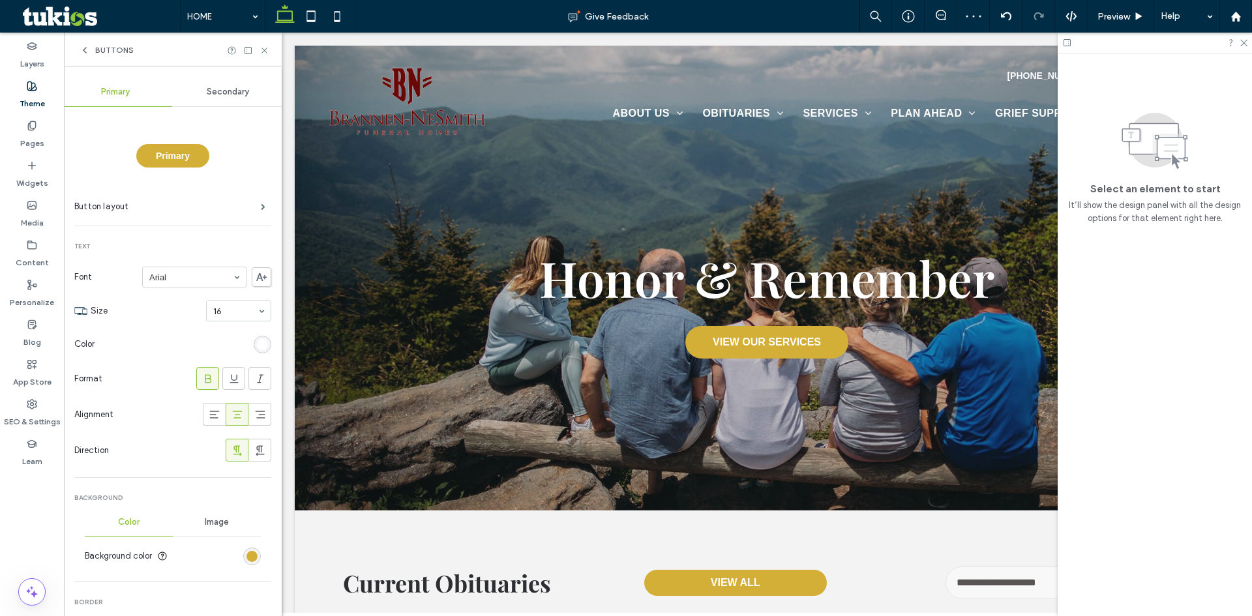
click at [89, 51] on icon at bounding box center [85, 50] width 10 height 10
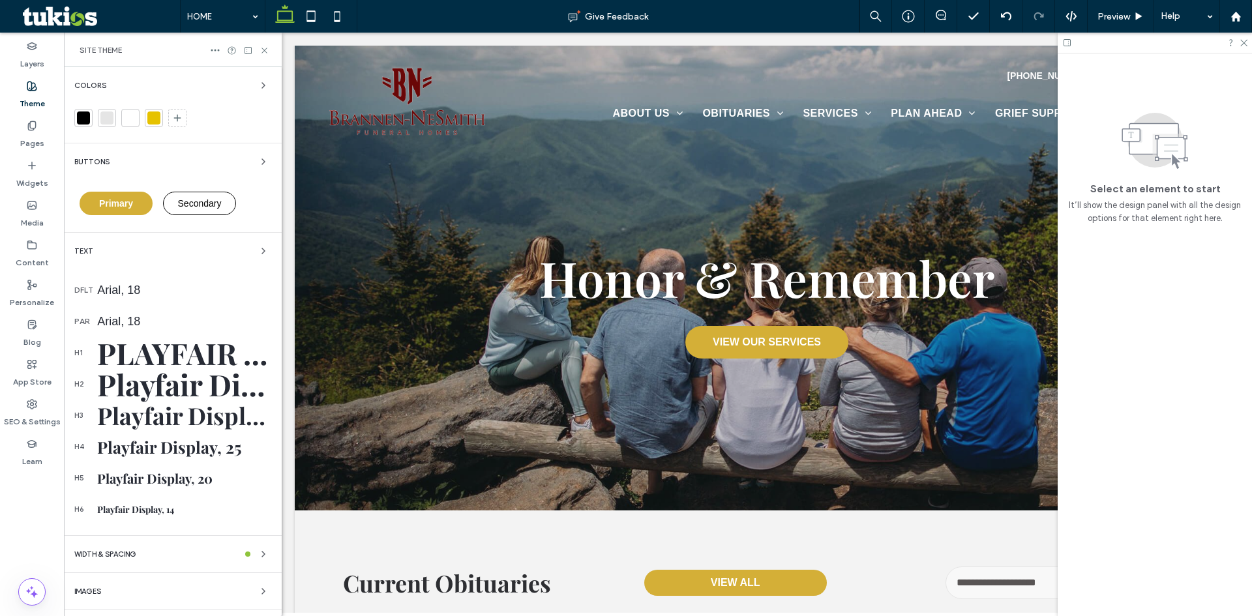
click at [158, 115] on div at bounding box center [153, 118] width 13 height 13
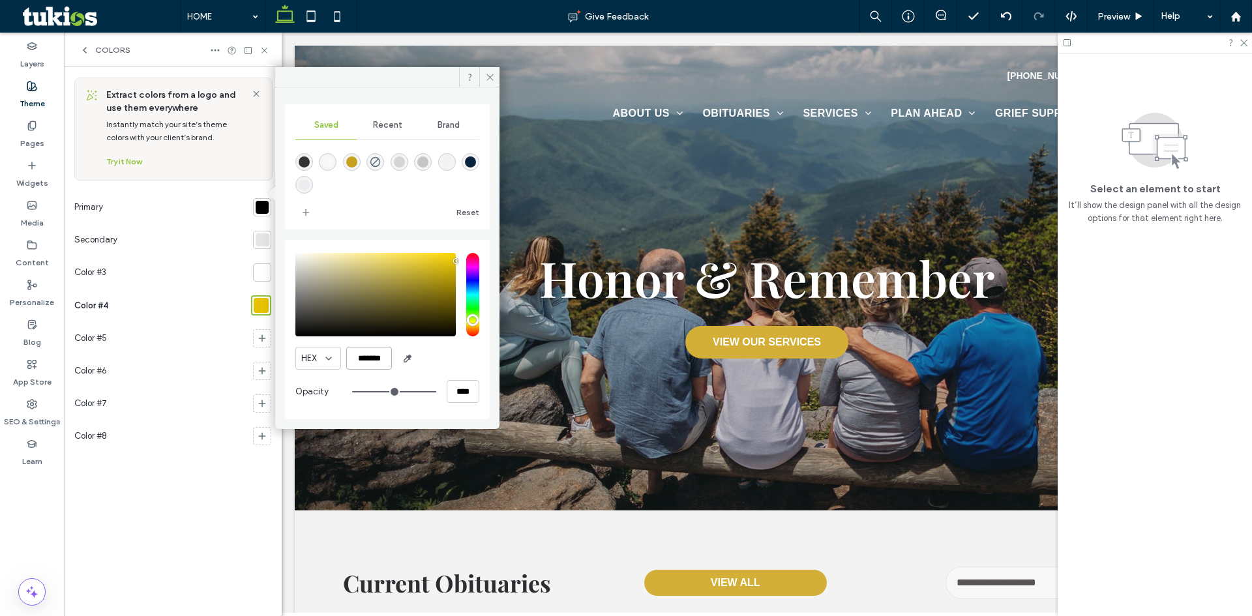
click at [374, 355] on input "*******" at bounding box center [369, 358] width 46 height 23
paste input "color picker textbox"
type input "*******"
drag, startPoint x: 488, startPoint y: 83, endPoint x: 190, endPoint y: 51, distance: 299.8
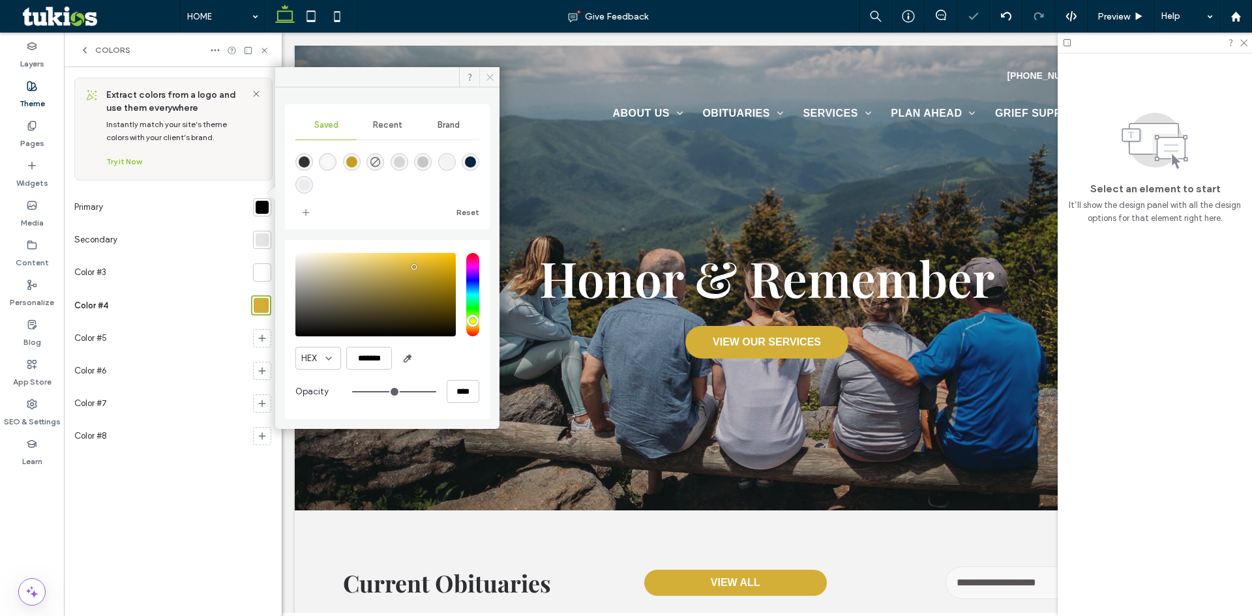
click at [488, 83] on span at bounding box center [489, 77] width 20 height 20
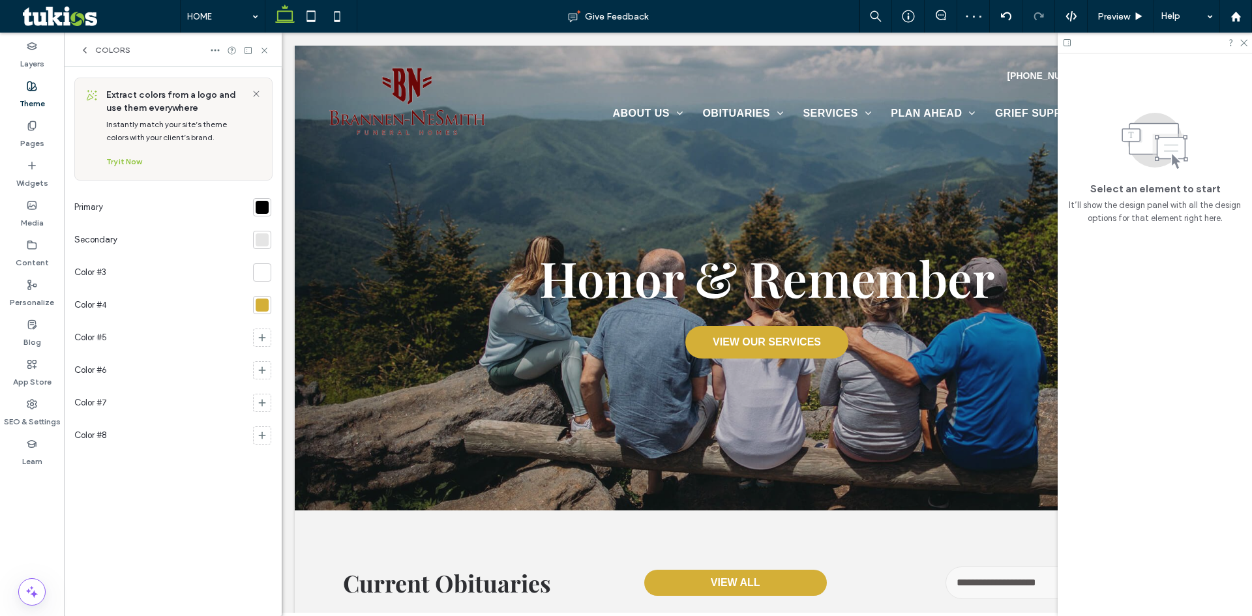
click at [85, 51] on icon at bounding box center [85, 50] width 10 height 10
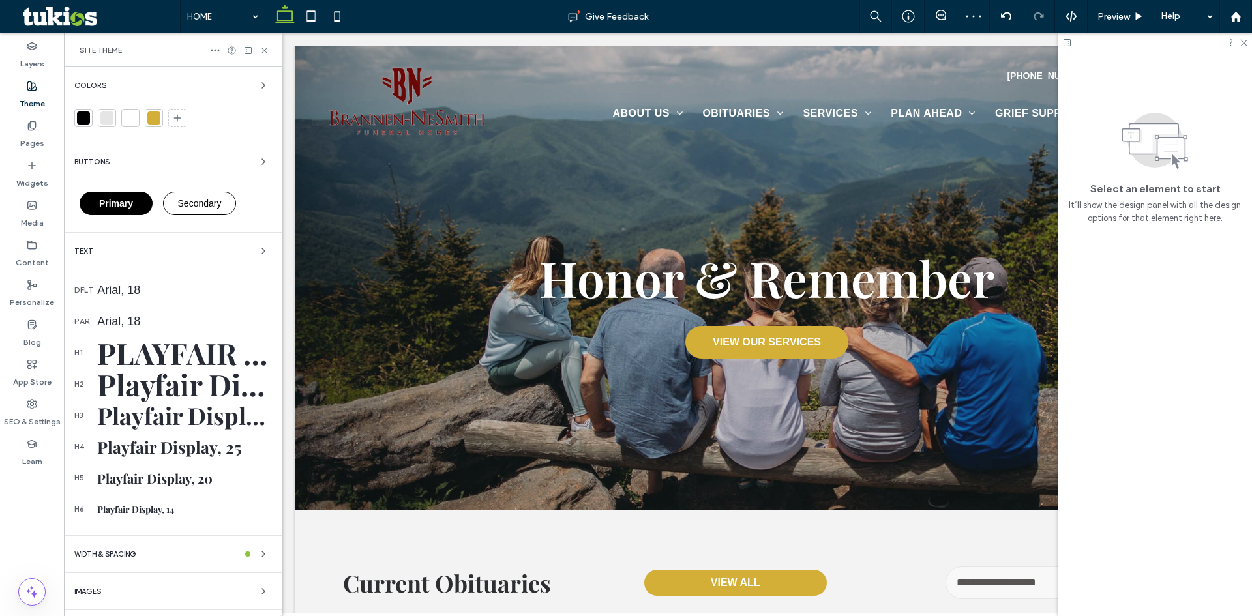
click at [123, 205] on span "Primary" at bounding box center [116, 203] width 34 height 10
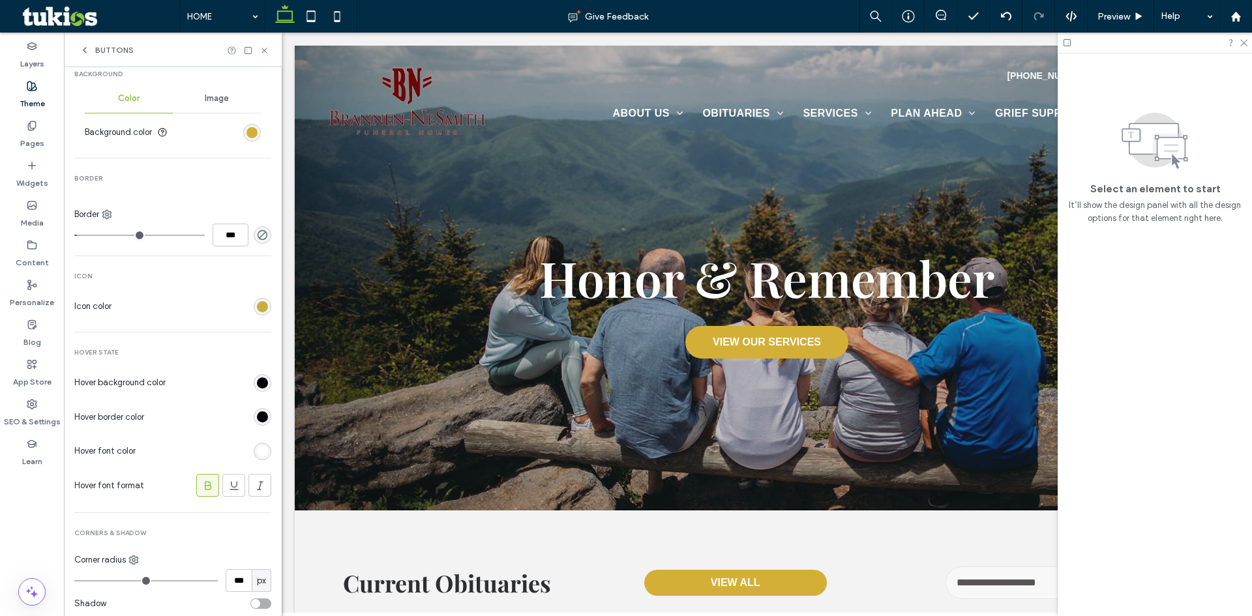
scroll to position [455, 0]
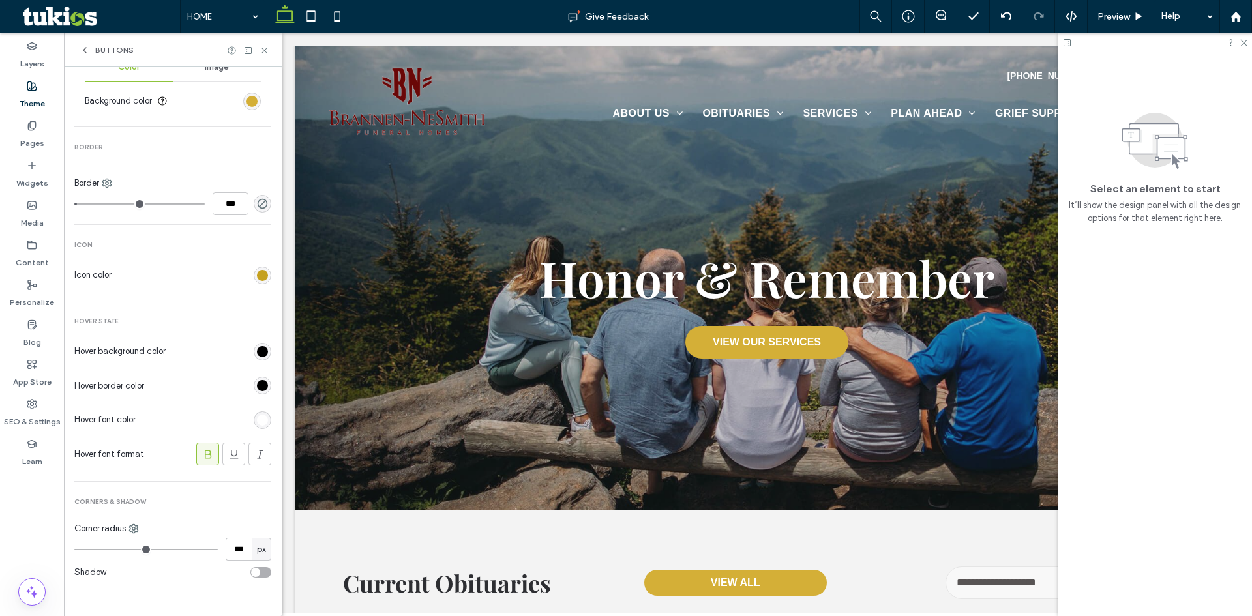
click at [259, 356] on div "rgb(0, 0, 0)" at bounding box center [262, 351] width 11 height 11
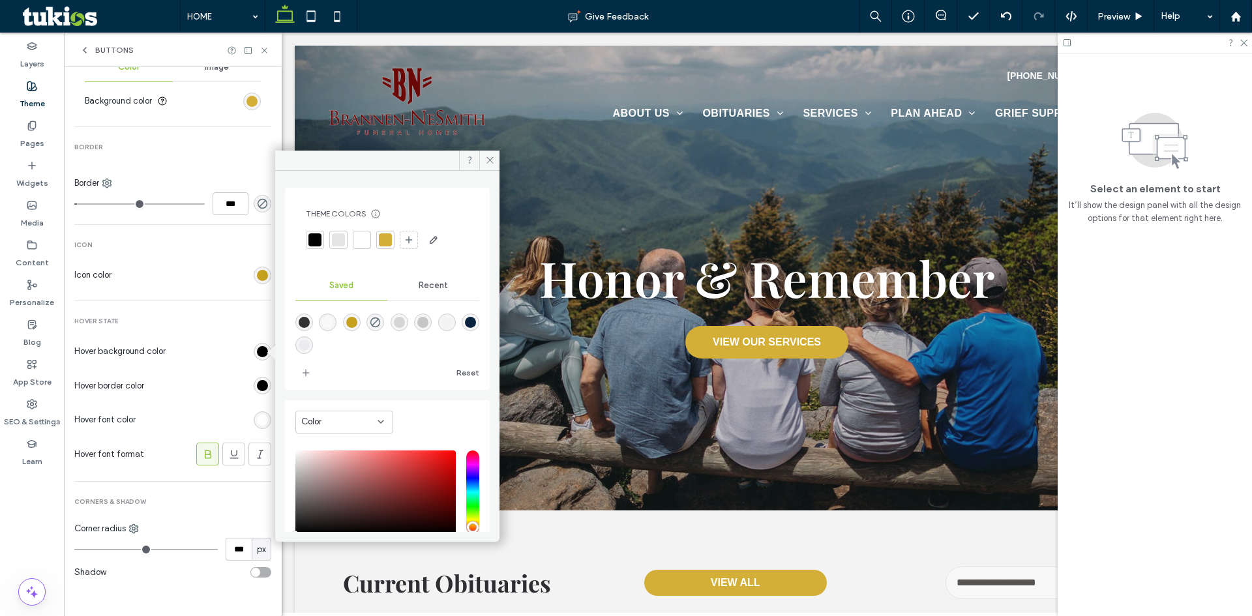
click at [361, 241] on div at bounding box center [361, 239] width 13 height 13
click at [484, 161] on span at bounding box center [489, 161] width 20 height 20
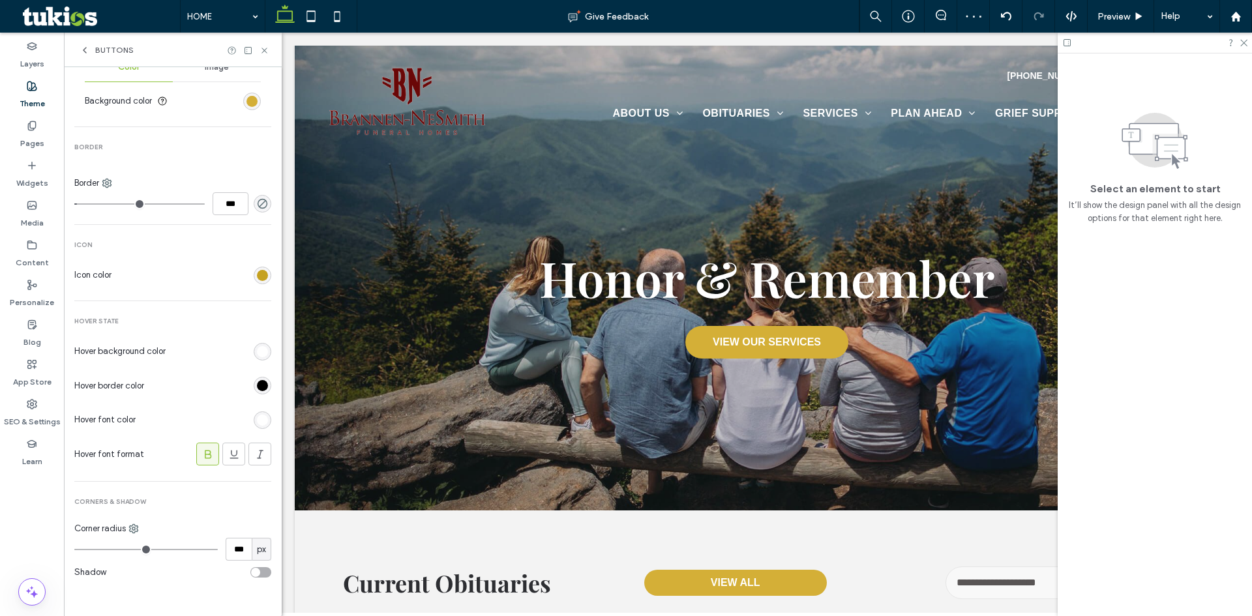
click at [257, 385] on div "rgb(0, 0, 0)" at bounding box center [262, 385] width 11 height 11
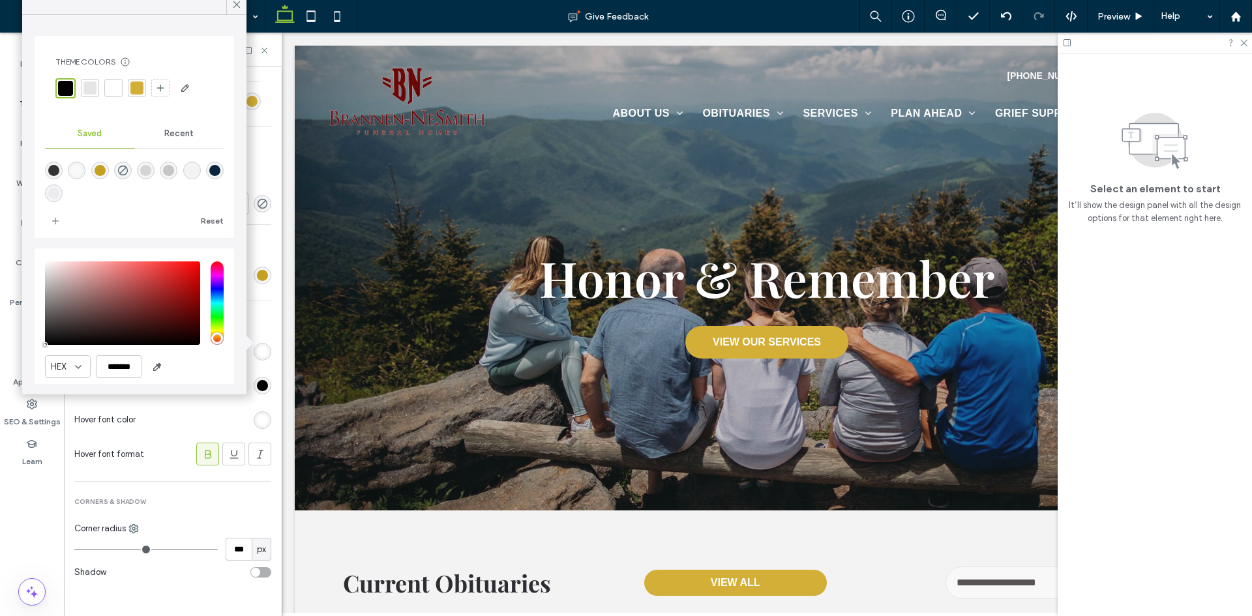
click at [136, 93] on div at bounding box center [136, 88] width 13 height 13
click at [236, 12] on span at bounding box center [237, 5] width 12 height 20
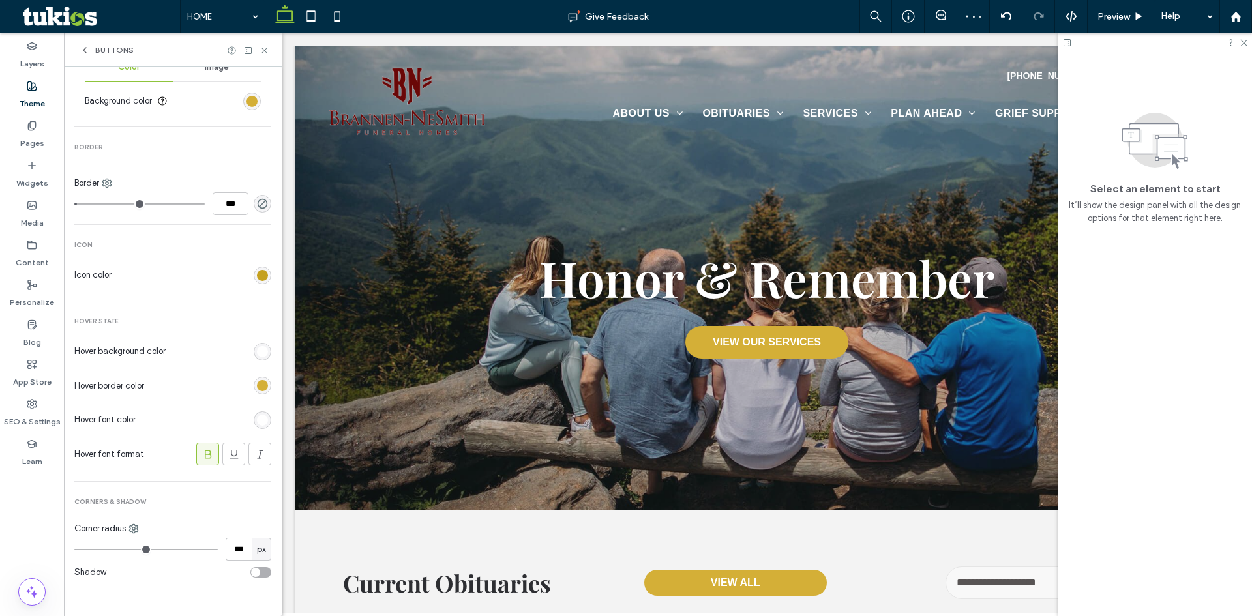
click at [257, 419] on div "rgb(255, 255, 255)" at bounding box center [262, 420] width 11 height 11
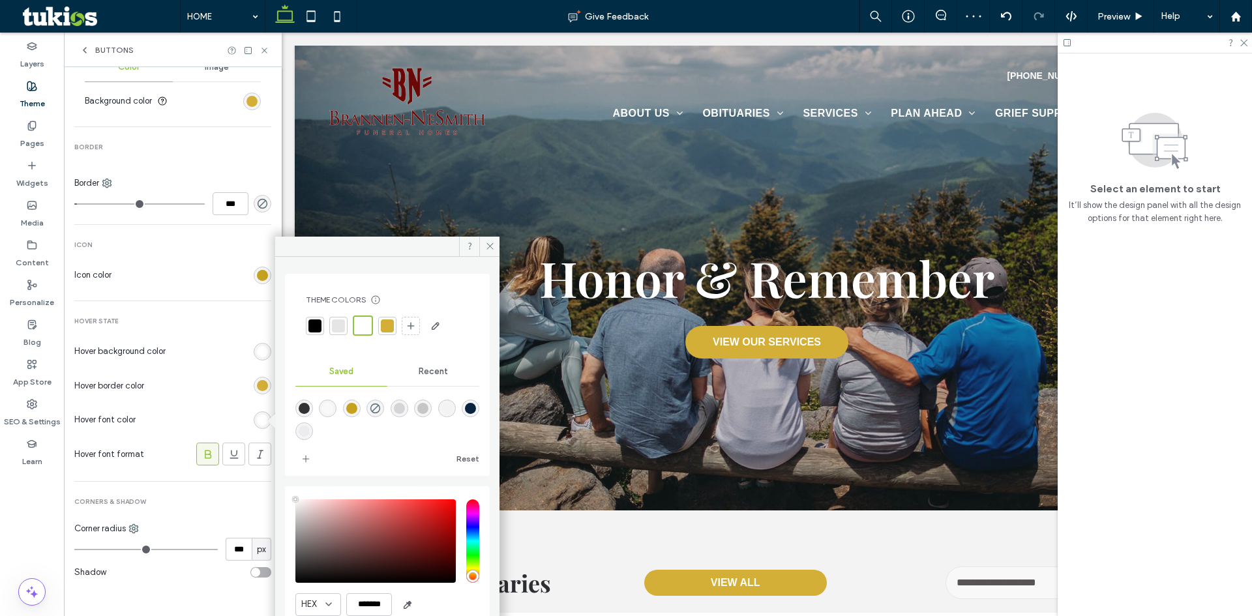
click at [391, 327] on div at bounding box center [387, 326] width 13 height 13
click at [495, 252] on span at bounding box center [489, 247] width 20 height 20
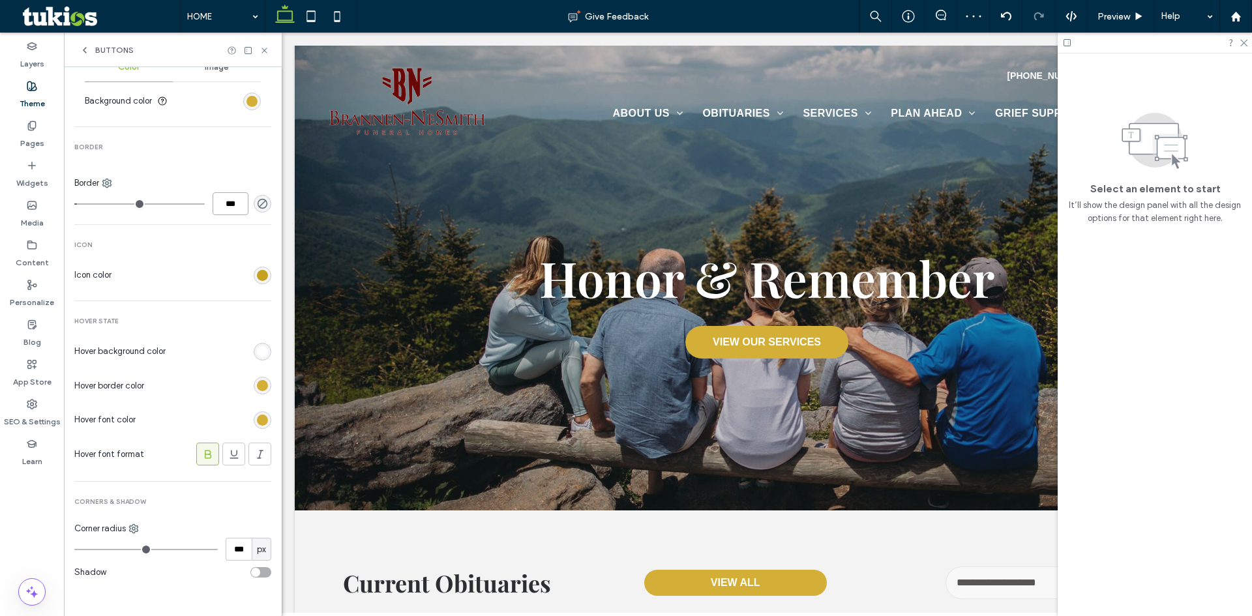
click at [228, 206] on input "***" at bounding box center [231, 203] width 36 height 23
type input "*"
type input "***"
click at [263, 48] on icon at bounding box center [265, 51] width 10 height 10
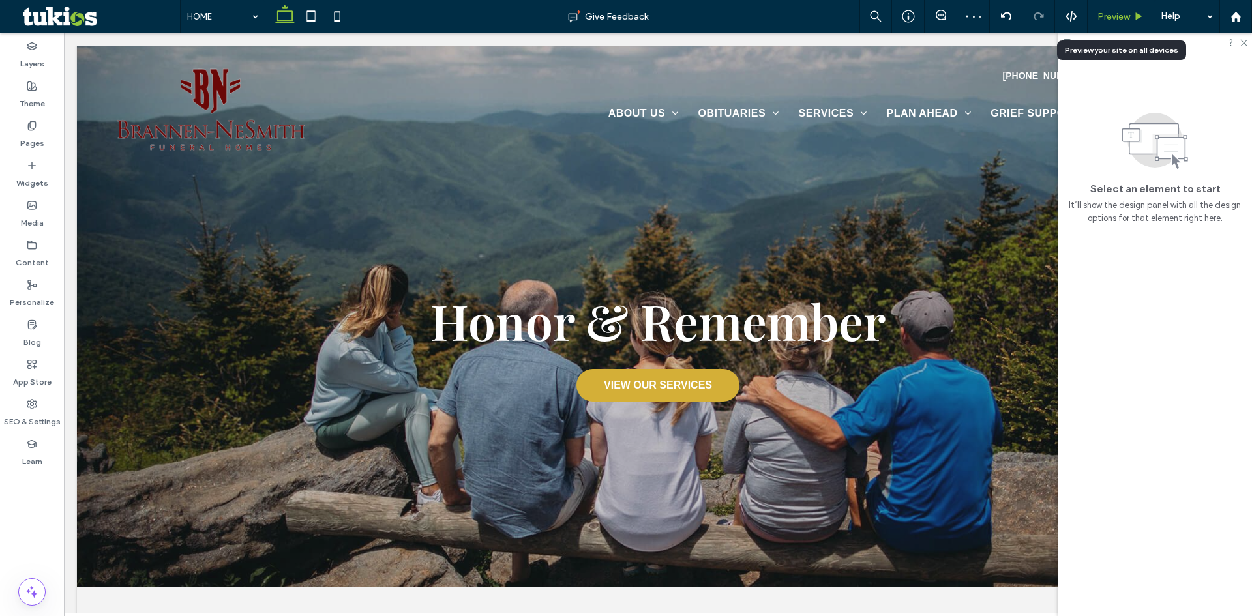
click at [1122, 17] on span "Preview" at bounding box center [1114, 16] width 33 height 11
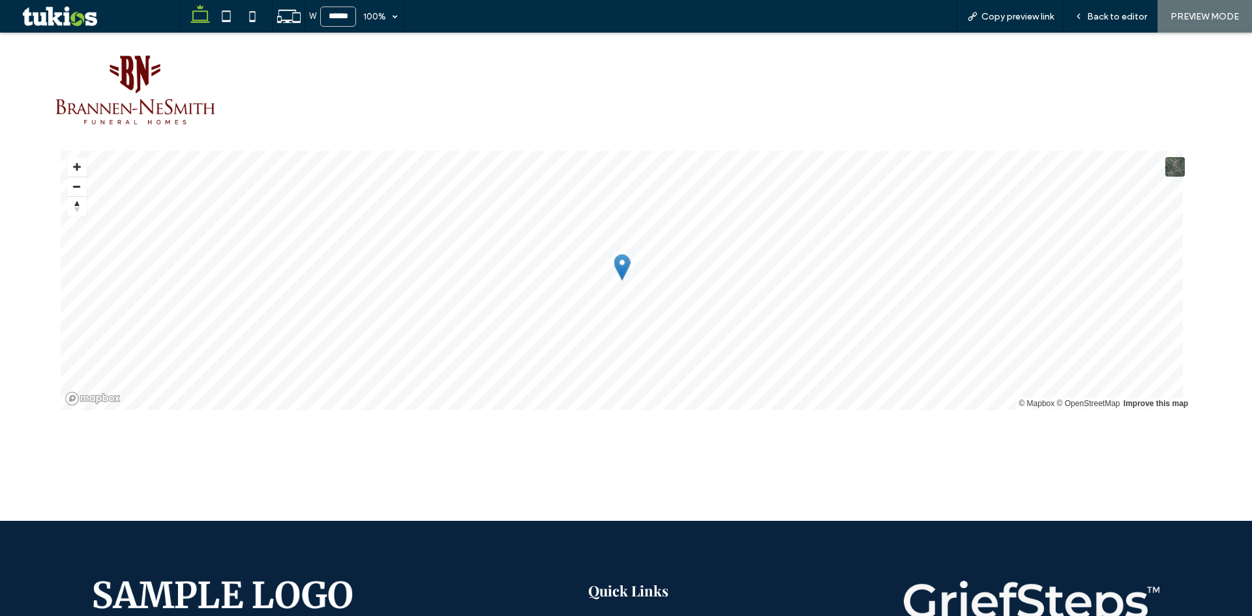
scroll to position [2536, 0]
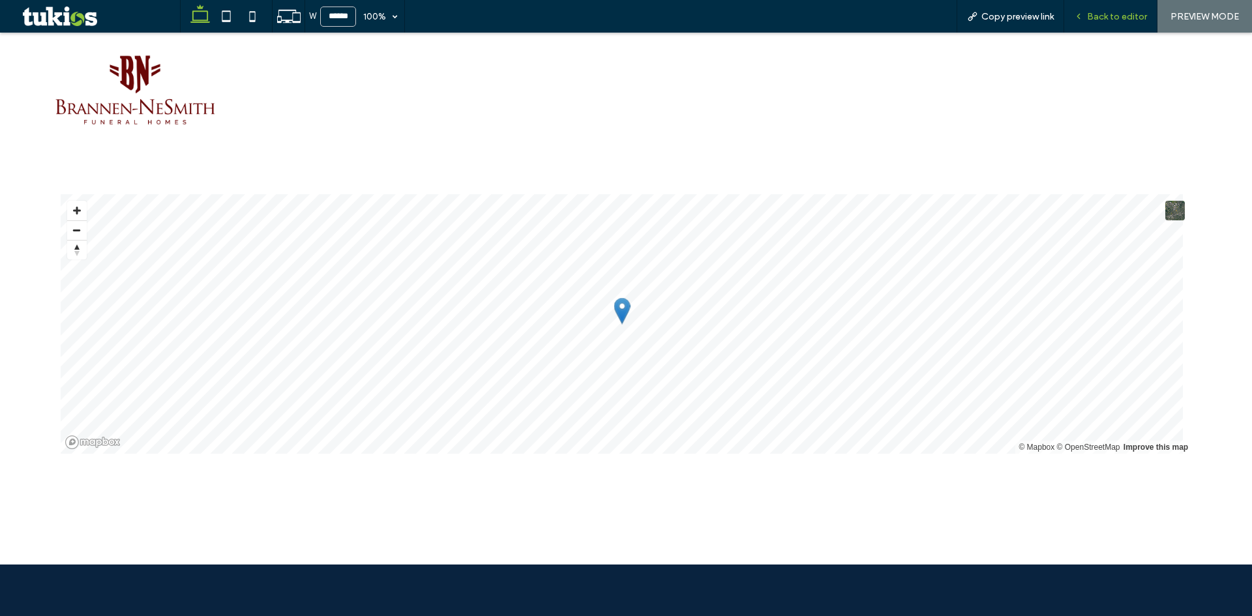
click at [1124, 17] on span "Back to editor" at bounding box center [1117, 16] width 60 height 11
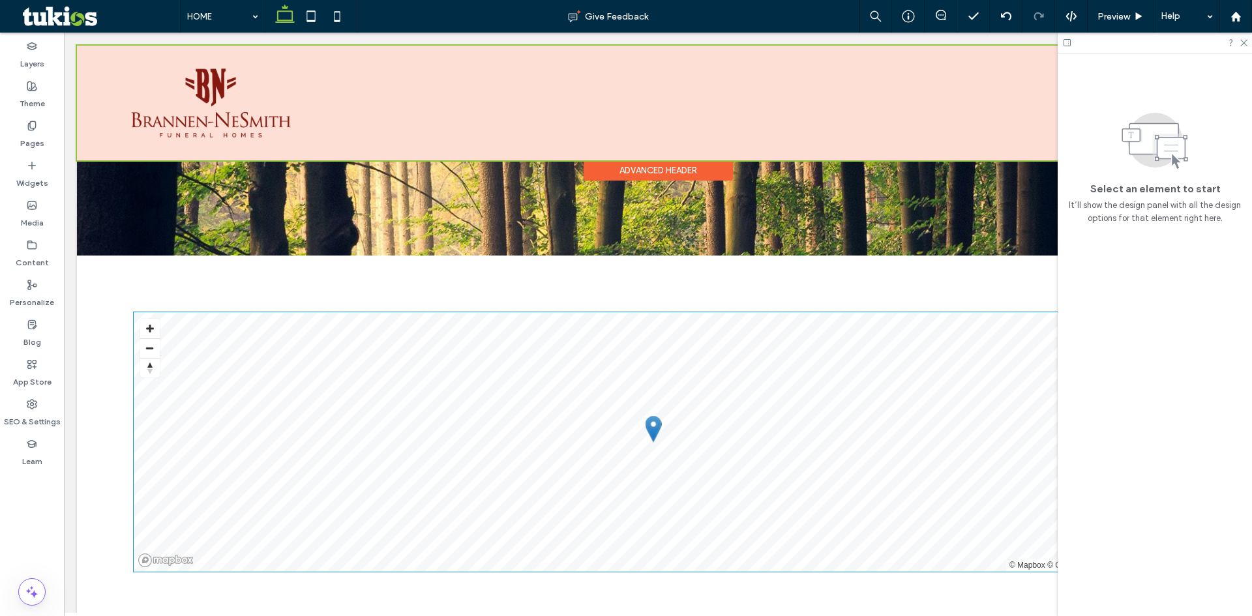
scroll to position [2358, 0]
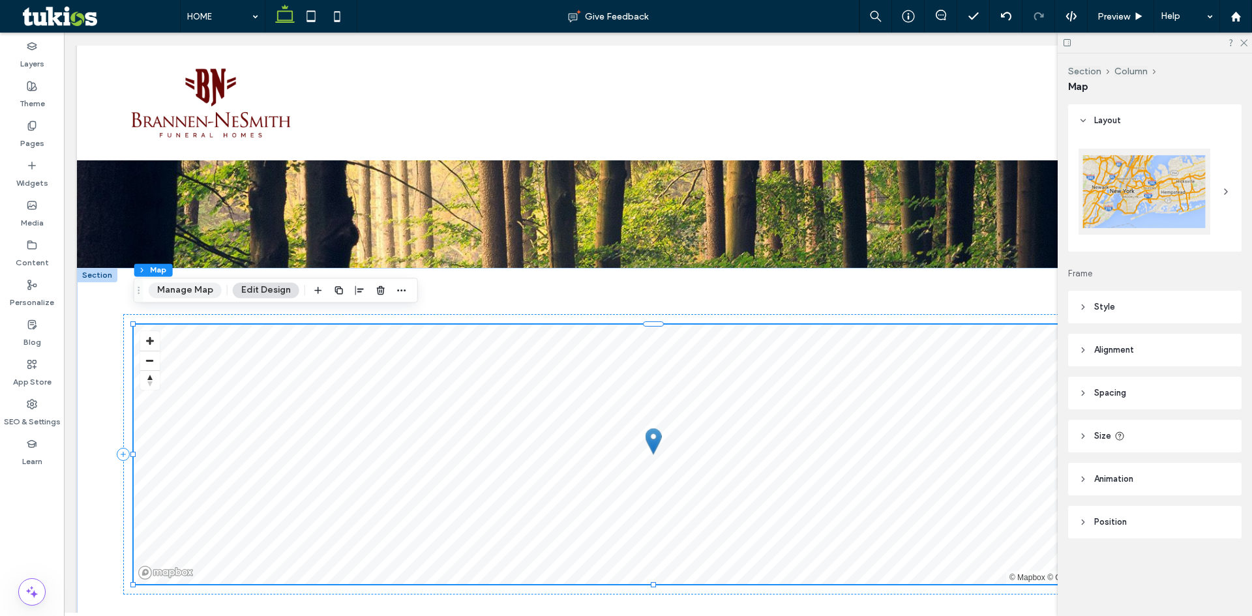
click at [193, 295] on button "Manage Map" at bounding box center [185, 290] width 73 height 16
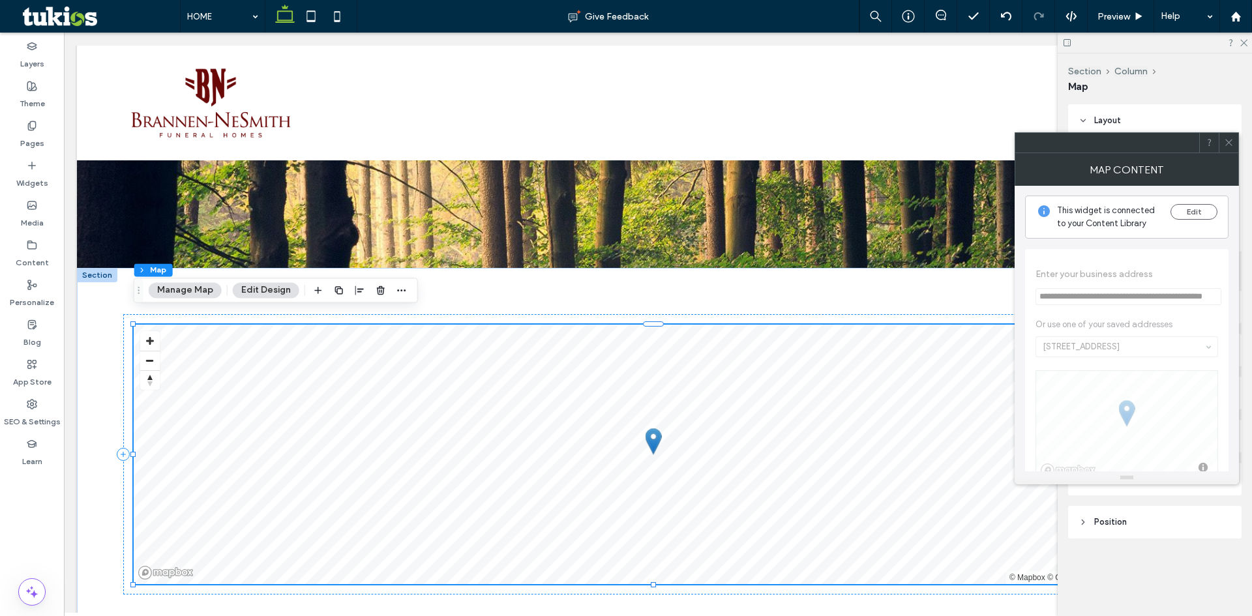
scroll to position [0, 0]
click at [1225, 142] on icon at bounding box center [1229, 143] width 10 height 10
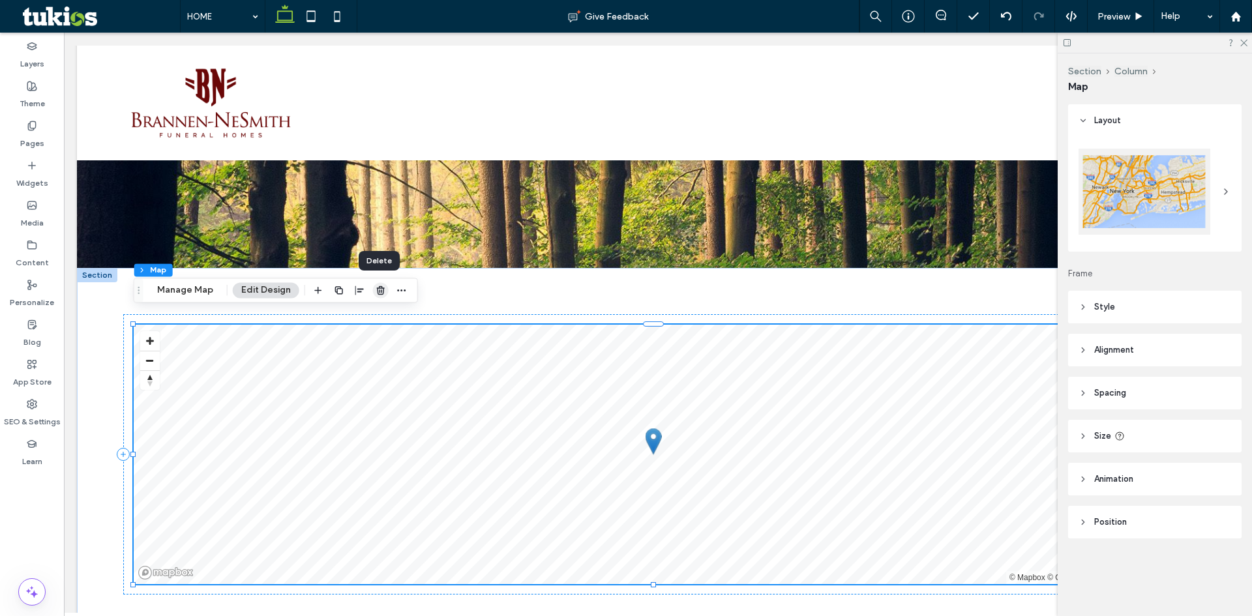
click at [378, 291] on use "button" at bounding box center [381, 290] width 8 height 8
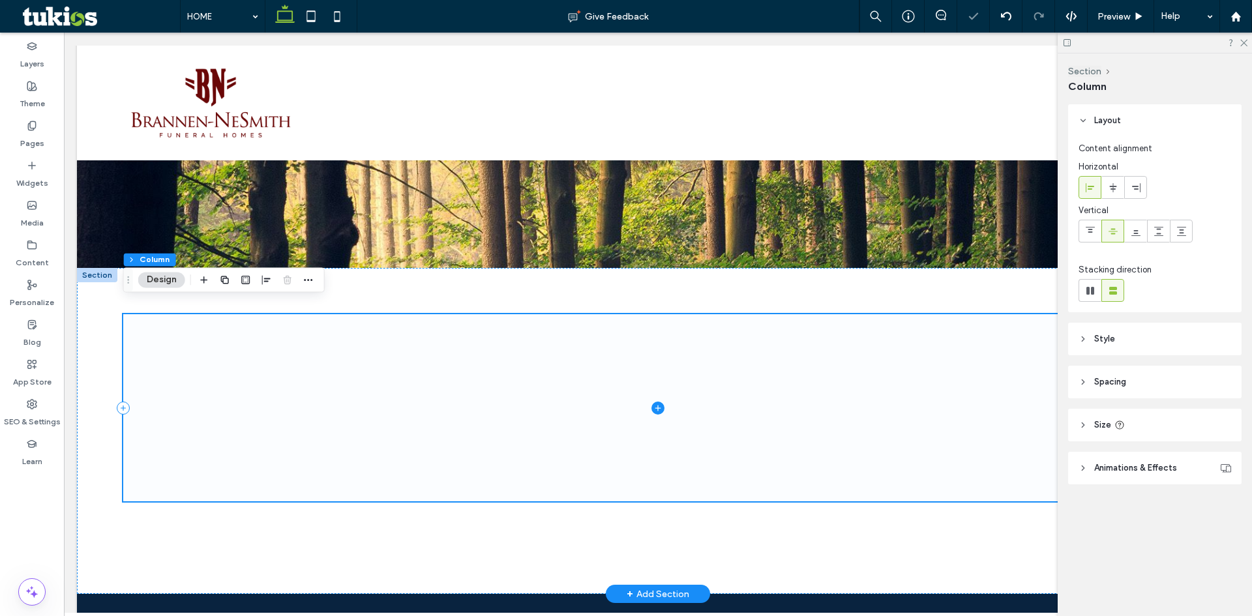
click at [656, 402] on icon at bounding box center [657, 408] width 13 height 13
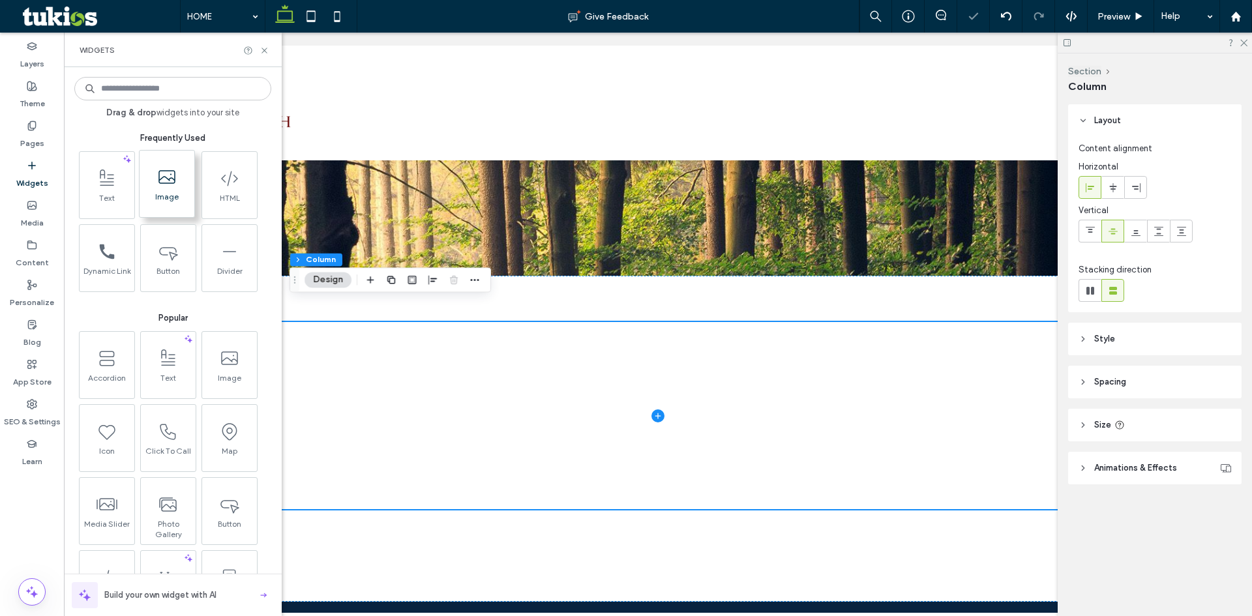
scroll to position [2358, 0]
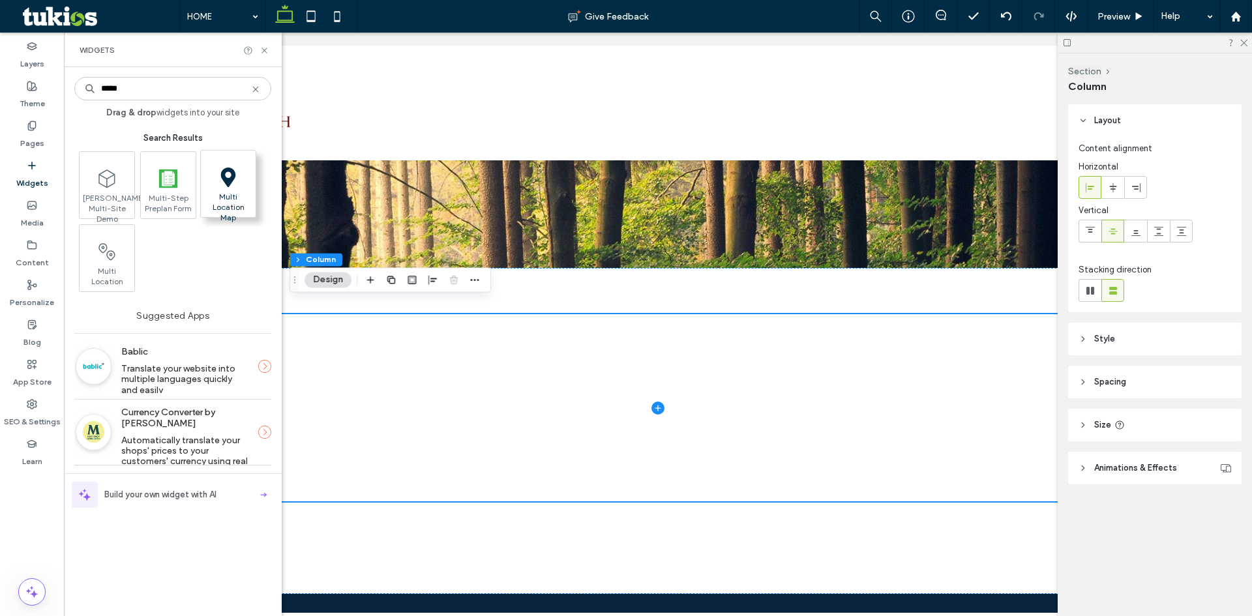
type input "*****"
click at [231, 185] on icon at bounding box center [228, 178] width 20 height 20
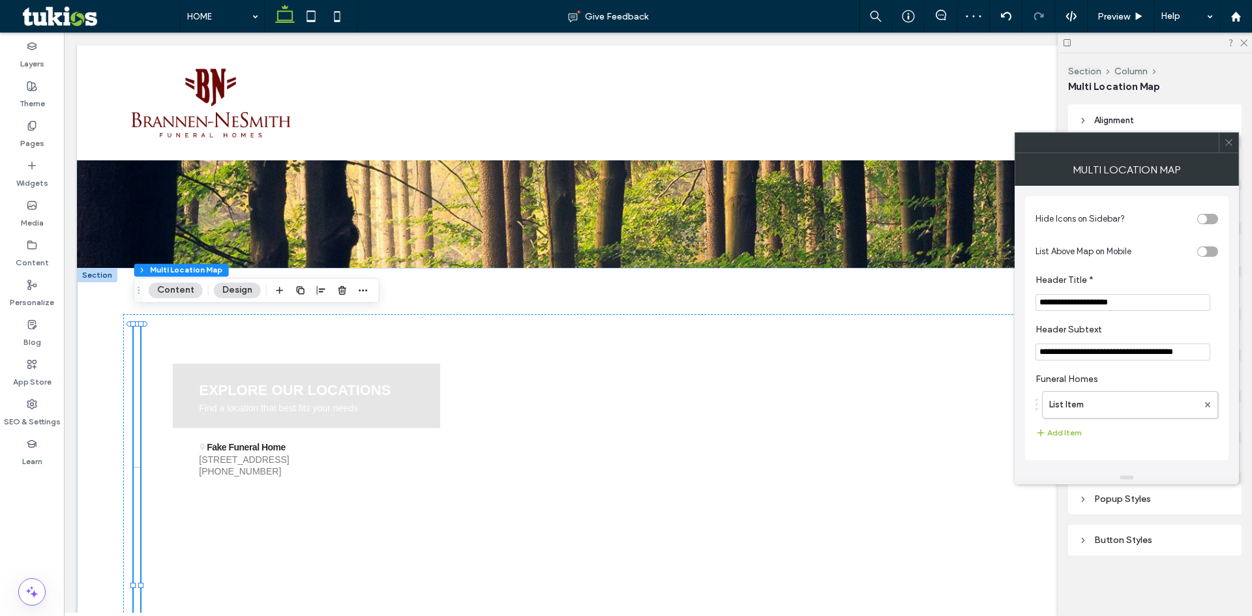
click at [1225, 144] on icon at bounding box center [1229, 143] width 10 height 10
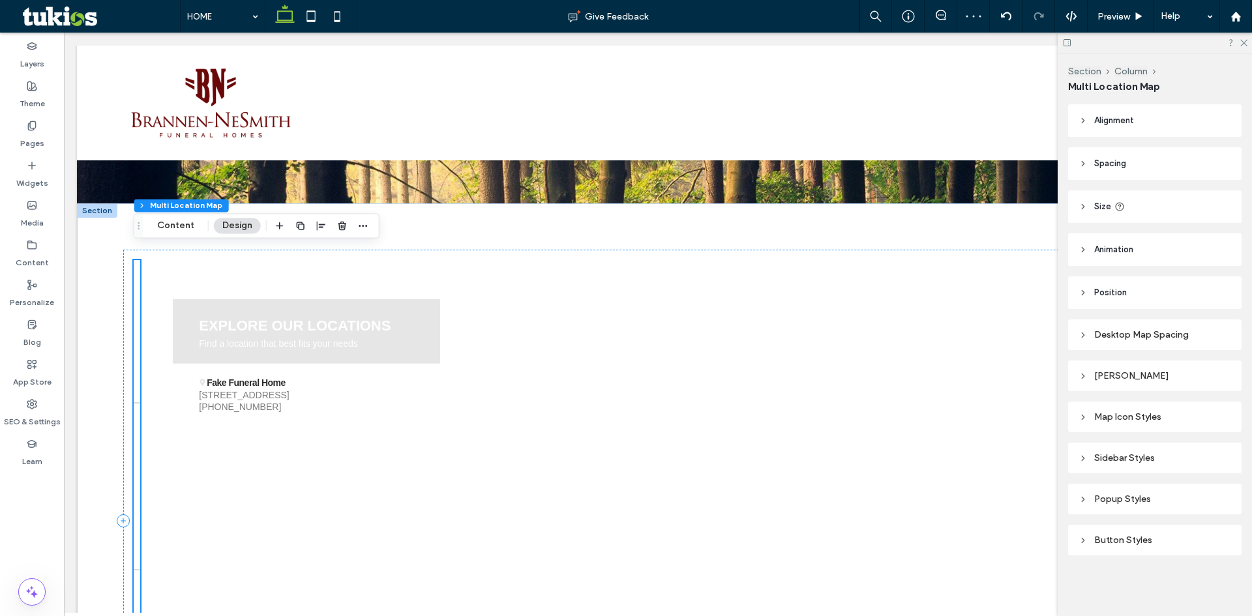
scroll to position [2423, 0]
click at [338, 226] on use "button" at bounding box center [342, 225] width 8 height 8
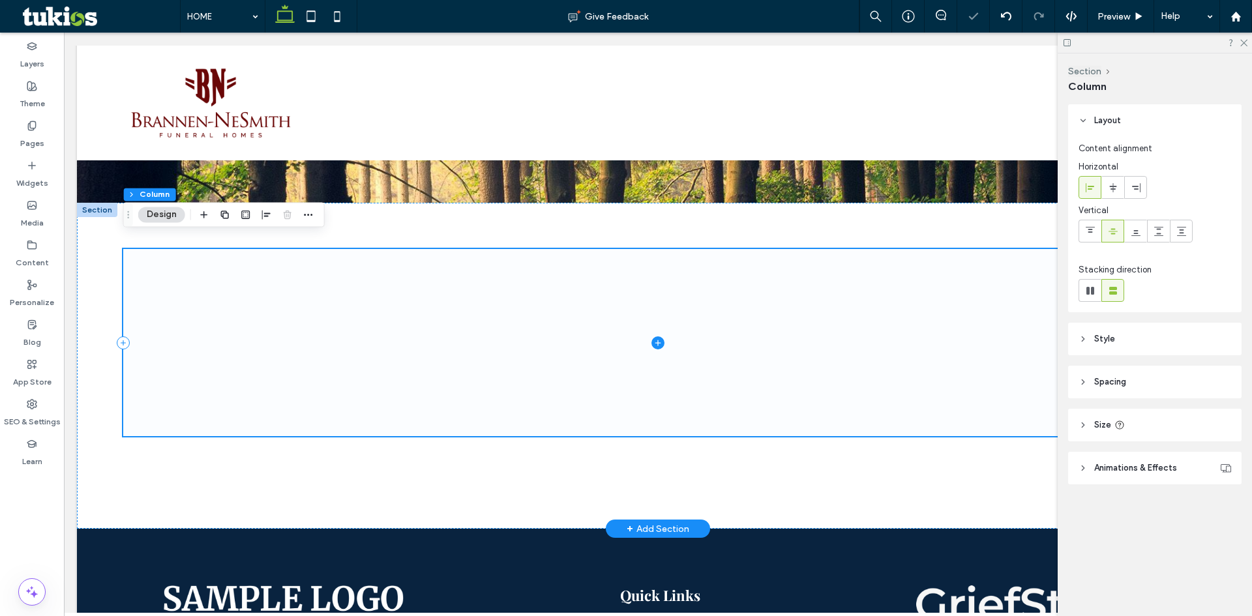
click at [658, 336] on icon at bounding box center [657, 342] width 13 height 13
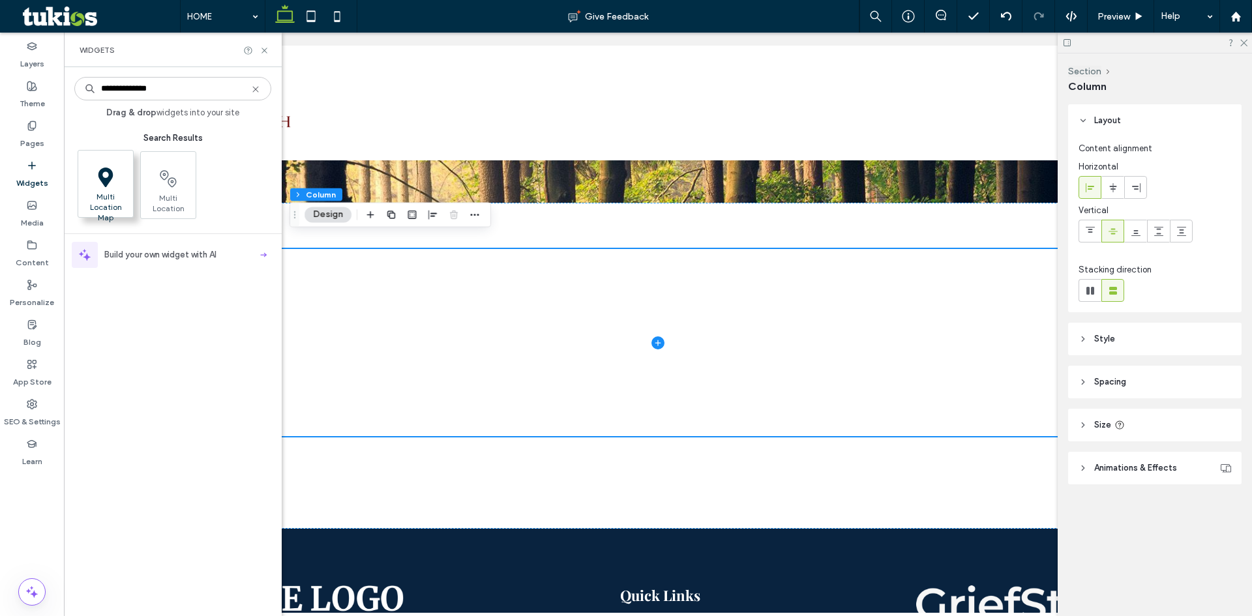
type input "**********"
click at [110, 187] on icon at bounding box center [106, 178] width 20 height 20
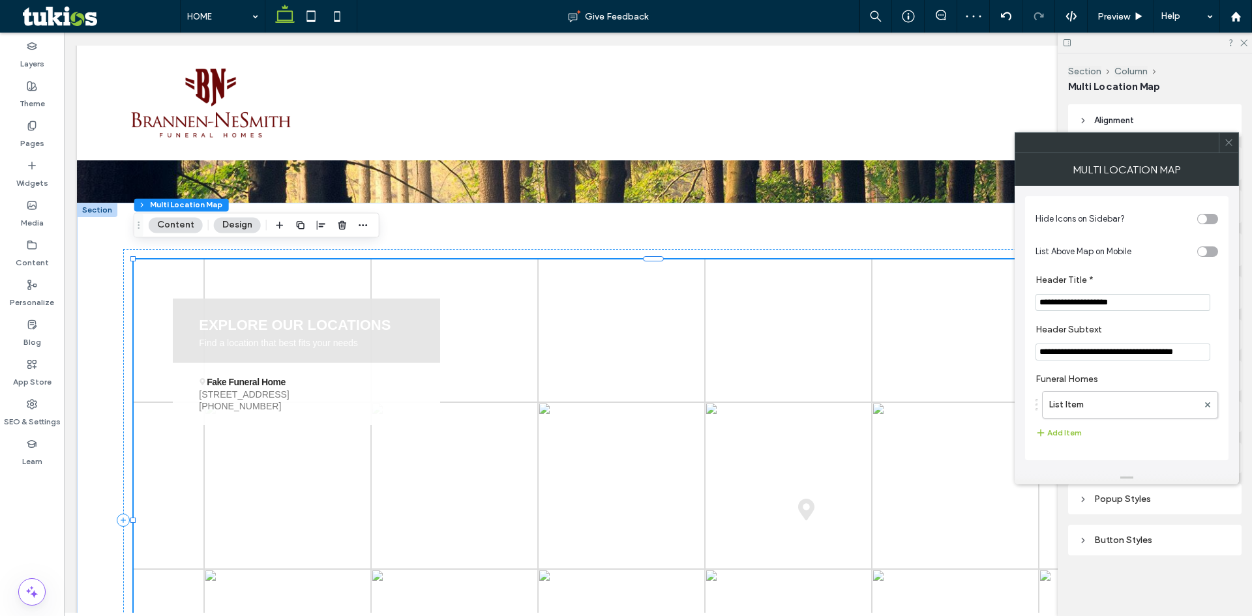
click at [1208, 222] on div "toggle" at bounding box center [1207, 219] width 21 height 10
click at [1087, 407] on label "List Item" at bounding box center [1123, 405] width 149 height 26
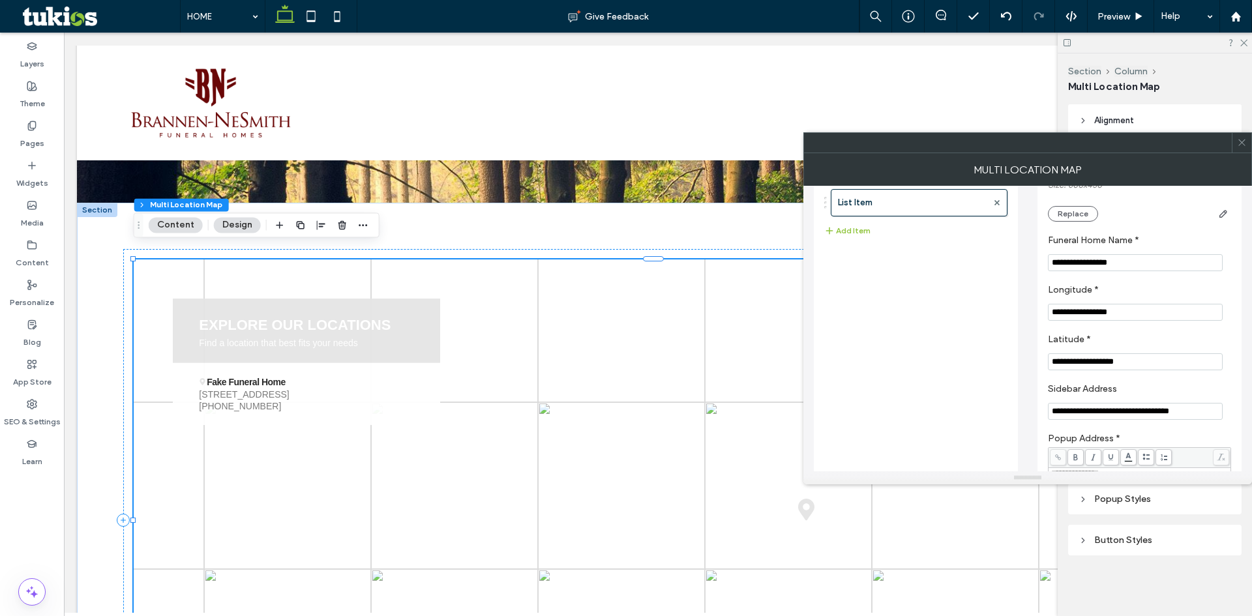
scroll to position [196, 0]
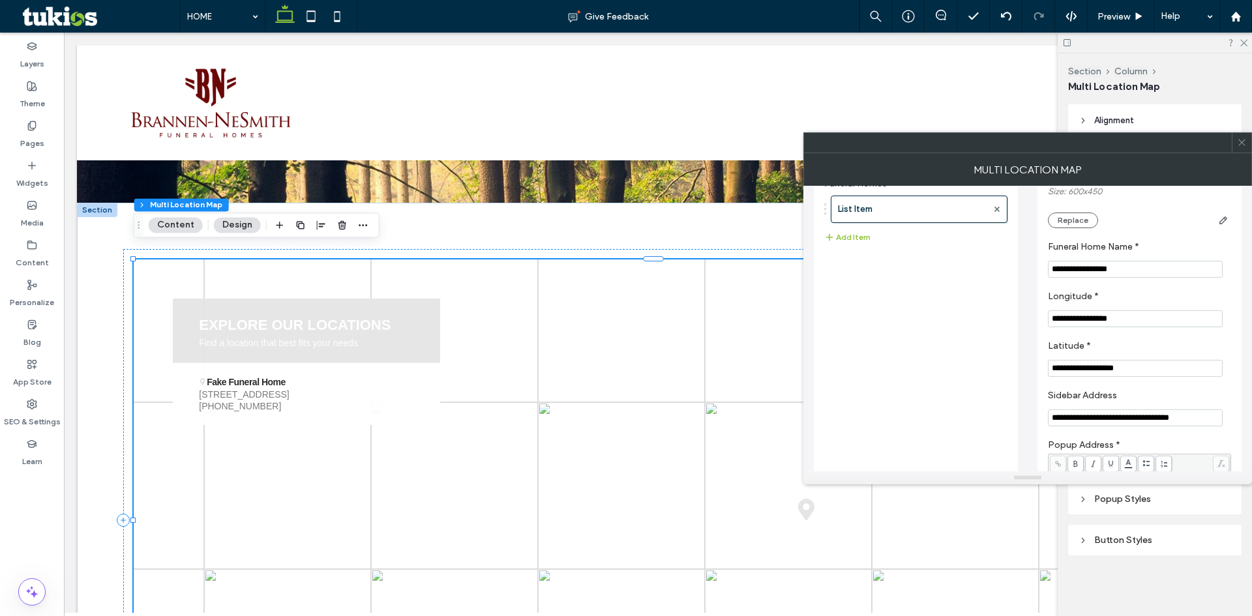
click at [1131, 426] on input "**********" at bounding box center [1135, 418] width 175 height 17
paste input "Sidebar Address"
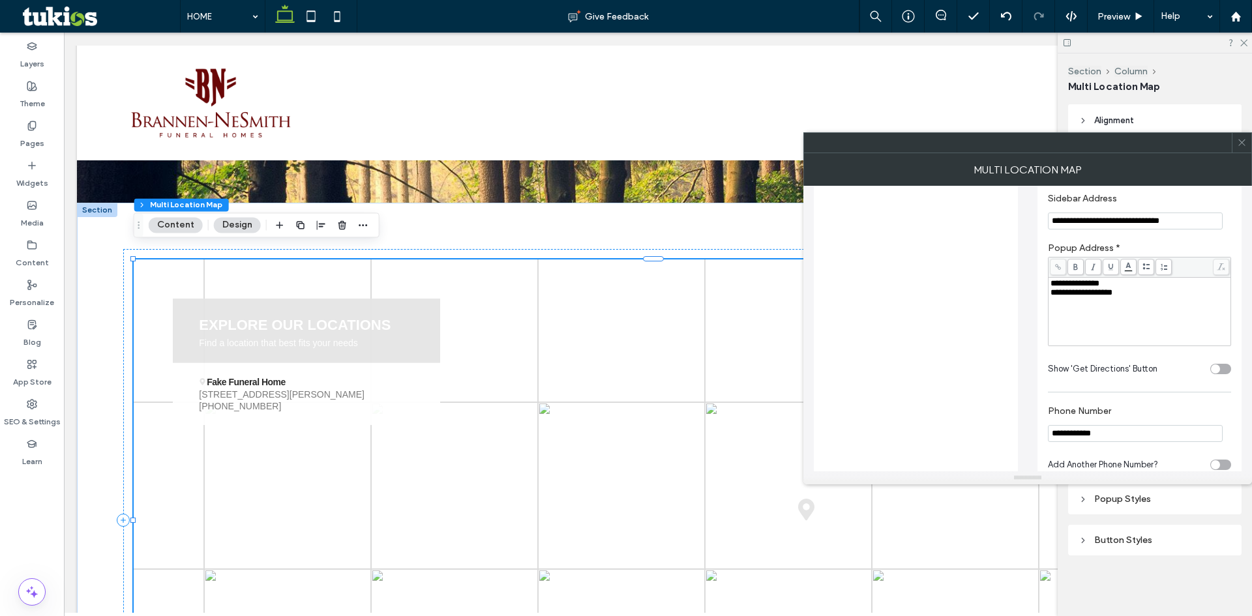
scroll to position [391, 0]
type input "**********"
click at [1128, 299] on div "**********" at bounding box center [1140, 294] width 179 height 9
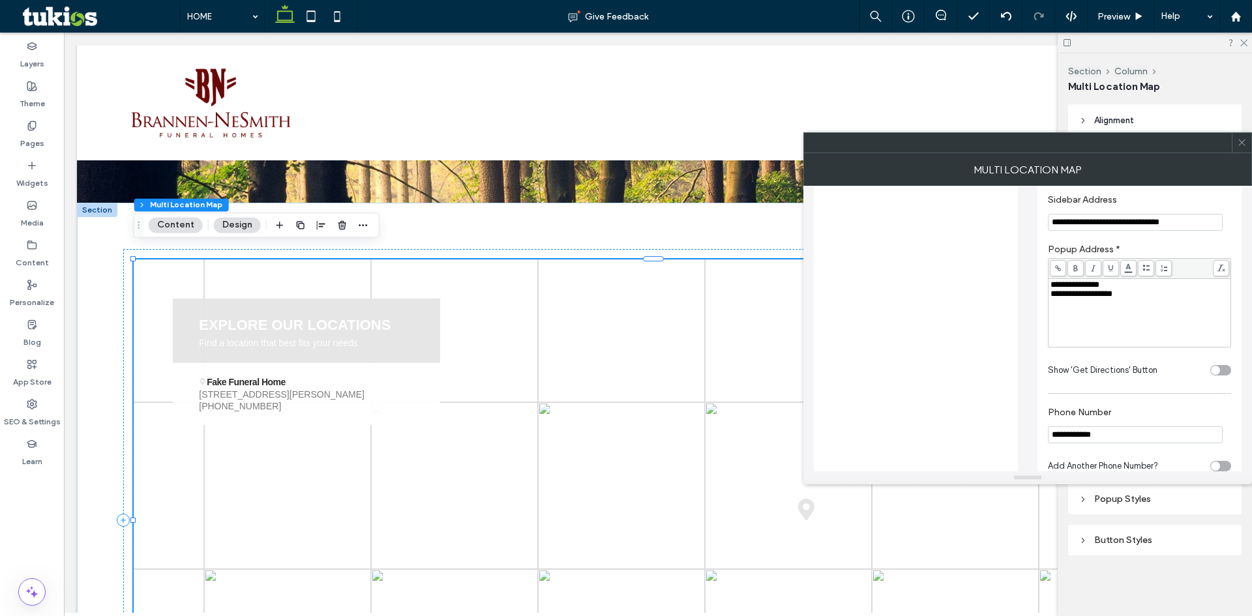
click at [1050, 292] on div "**********" at bounding box center [1139, 312] width 179 height 65
drag, startPoint x: 1051, startPoint y: 286, endPoint x: 1089, endPoint y: 295, distance: 39.5
click at [1089, 295] on div "**********" at bounding box center [1140, 289] width 179 height 18
click at [1131, 293] on div "**********" at bounding box center [1140, 294] width 179 height 9
drag, startPoint x: 1077, startPoint y: 291, endPoint x: 1047, endPoint y: 284, distance: 31.3
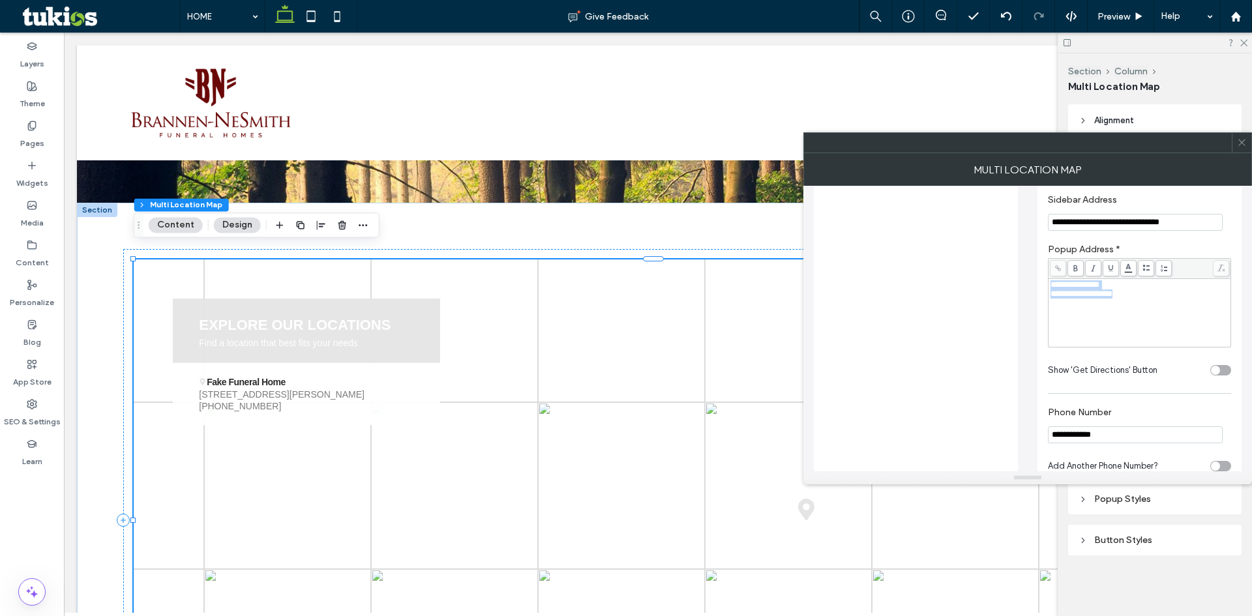
click at [1047, 284] on div "**********" at bounding box center [1140, 198] width 204 height 786
drag, startPoint x: 1139, startPoint y: 430, endPoint x: 1015, endPoint y: 438, distance: 124.1
click at [1015, 438] on div "**********" at bounding box center [1028, 196] width 428 height 803
type input "*"
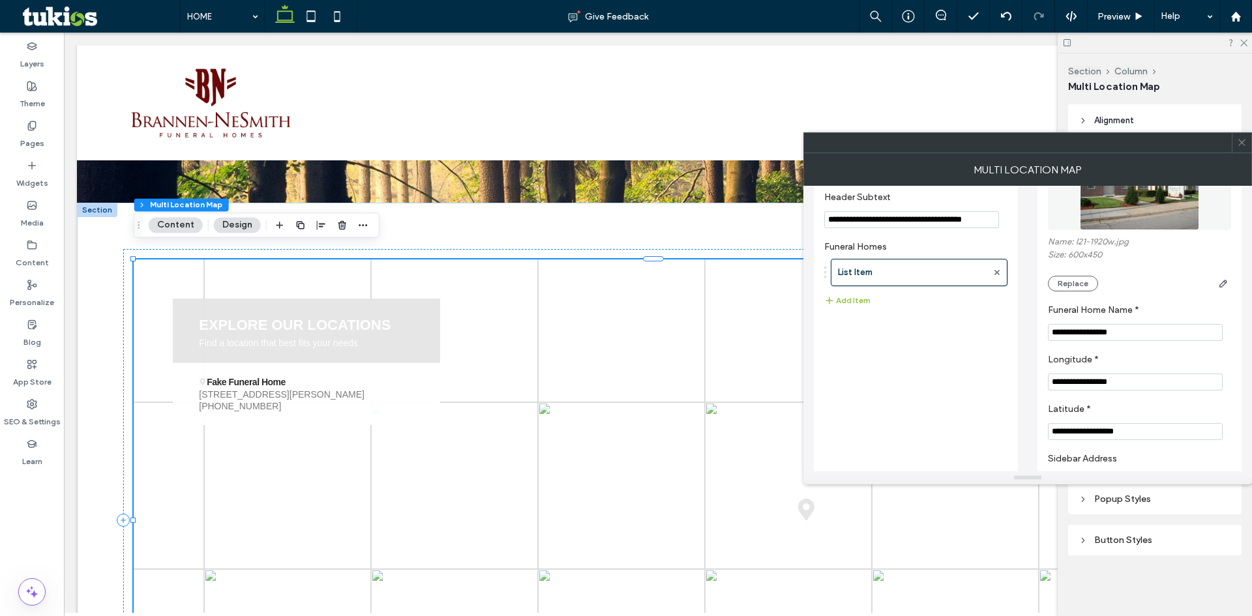
scroll to position [130, 0]
type input "**********"
drag, startPoint x: 1144, startPoint y: 334, endPoint x: 1046, endPoint y: 331, distance: 98.5
click at [1046, 331] on div "**********" at bounding box center [1140, 459] width 204 height 786
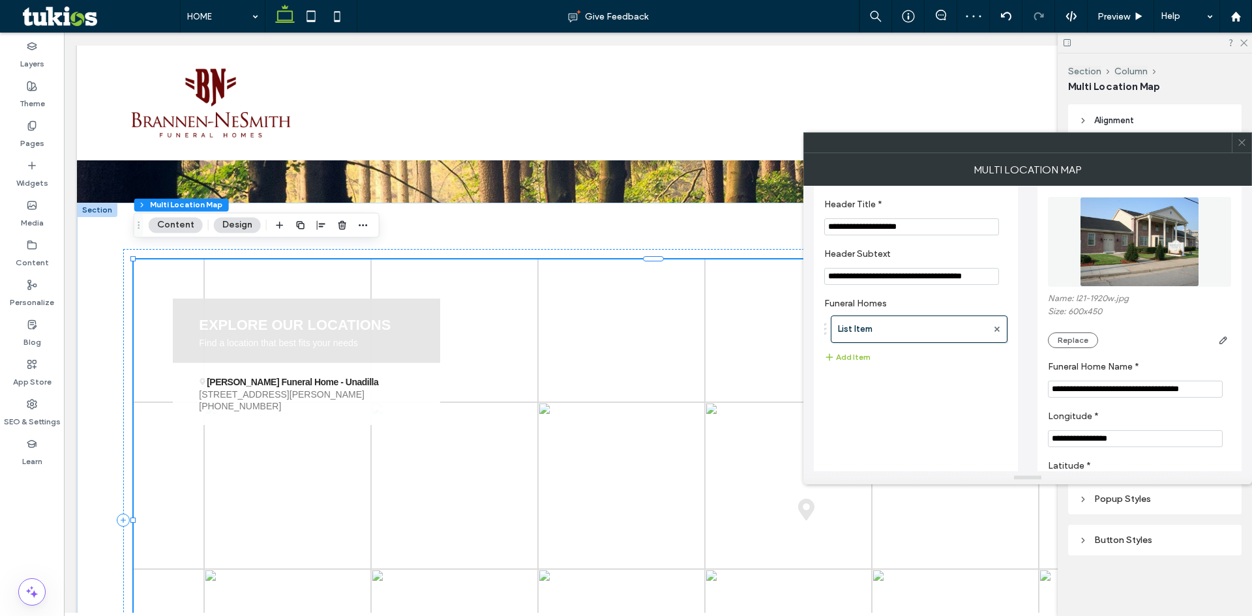
scroll to position [0, 0]
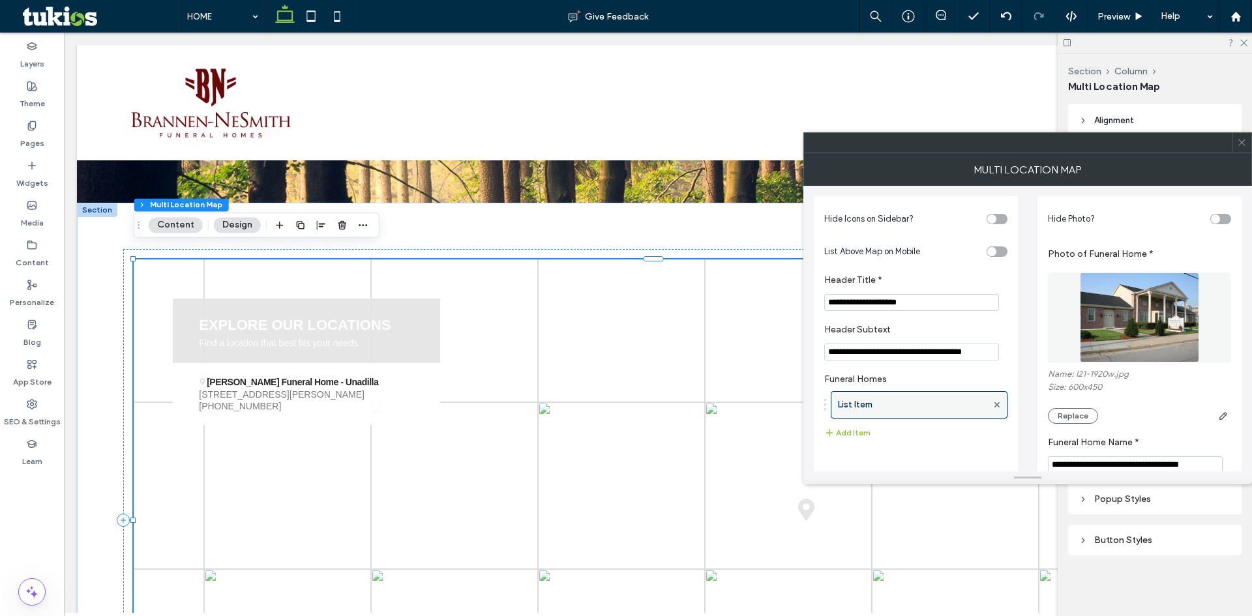
type input "**********"
drag, startPoint x: 865, startPoint y: 406, endPoint x: 908, endPoint y: 419, distance: 44.8
click at [908, 418] on label "List Item" at bounding box center [912, 405] width 149 height 26
click at [854, 434] on button "Add Item" at bounding box center [847, 433] width 46 height 16
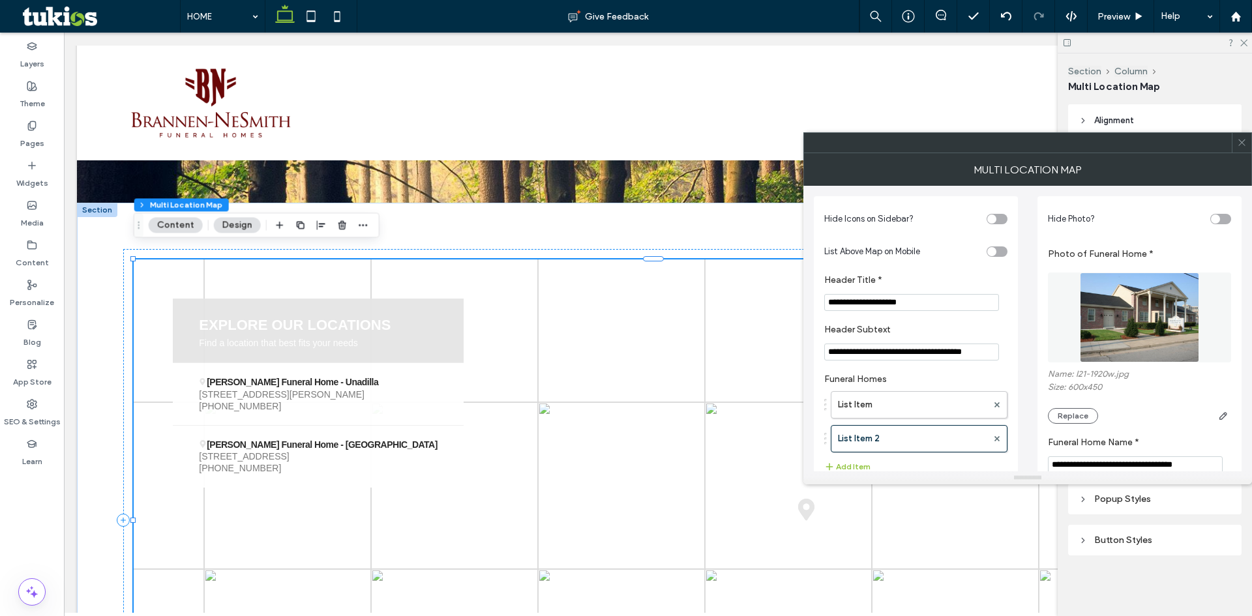
scroll to position [261, 0]
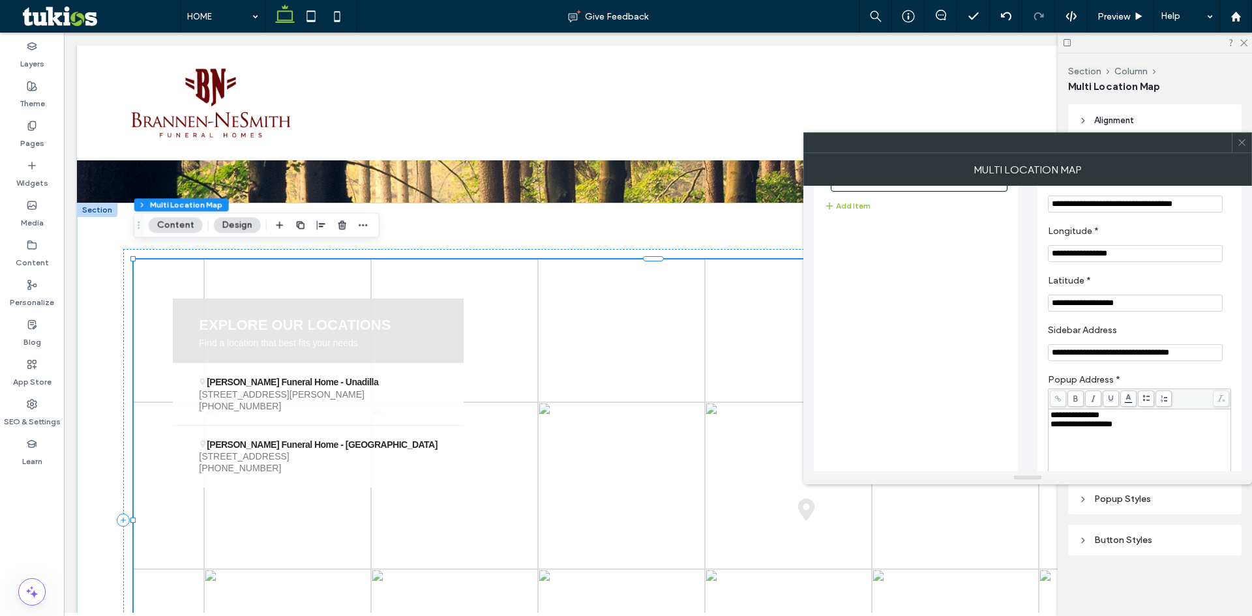
click at [1114, 355] on input "**********" at bounding box center [1135, 352] width 175 height 17
paste input "Sidebar Address"
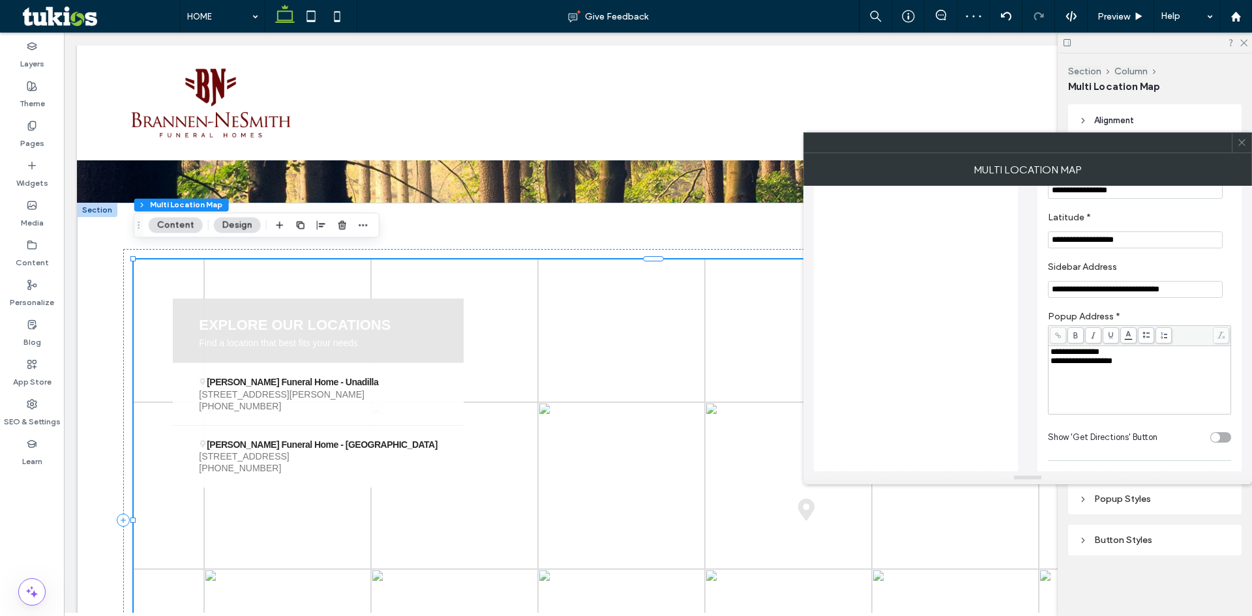
scroll to position [326, 0]
type input "**********"
drag, startPoint x: 1161, startPoint y: 365, endPoint x: 1049, endPoint y: 353, distance: 112.2
click at [1049, 353] on div "**********" at bounding box center [1140, 378] width 182 height 68
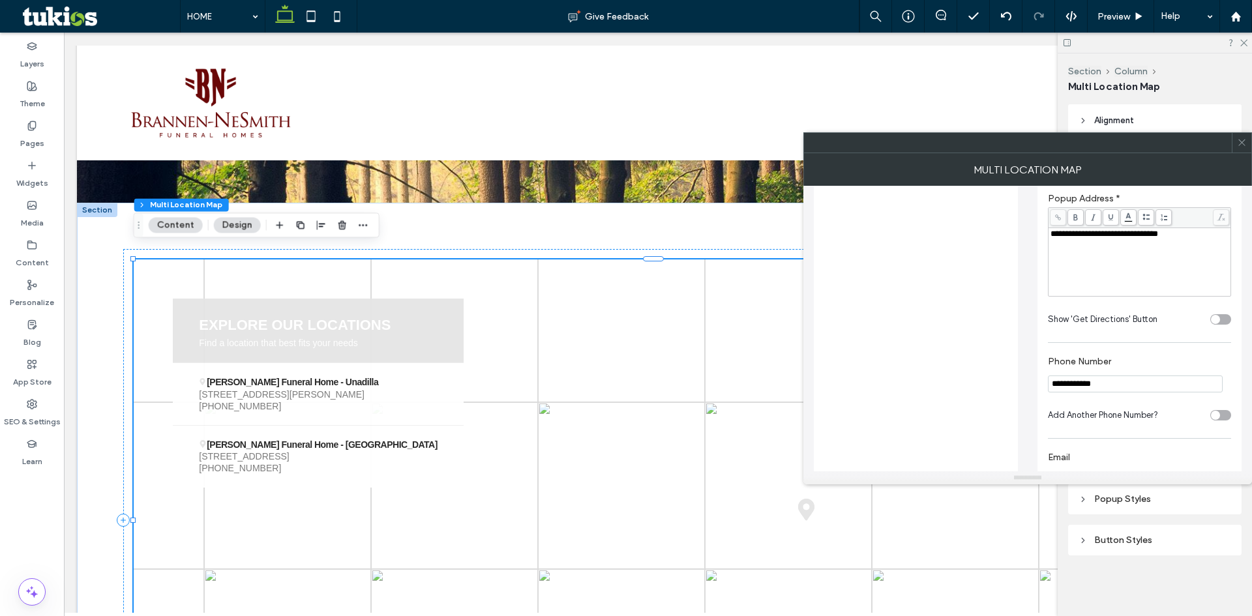
scroll to position [456, 0]
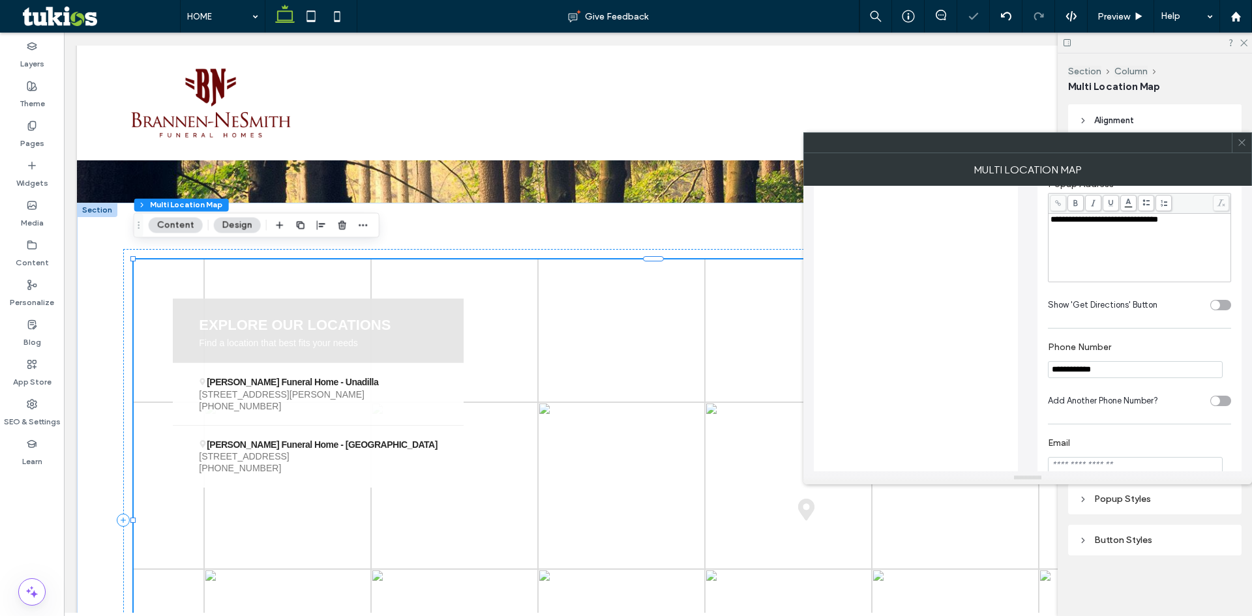
drag, startPoint x: 1140, startPoint y: 378, endPoint x: 1000, endPoint y: 368, distance: 139.9
click at [1000, 368] on div "**********" at bounding box center [1028, 130] width 428 height 803
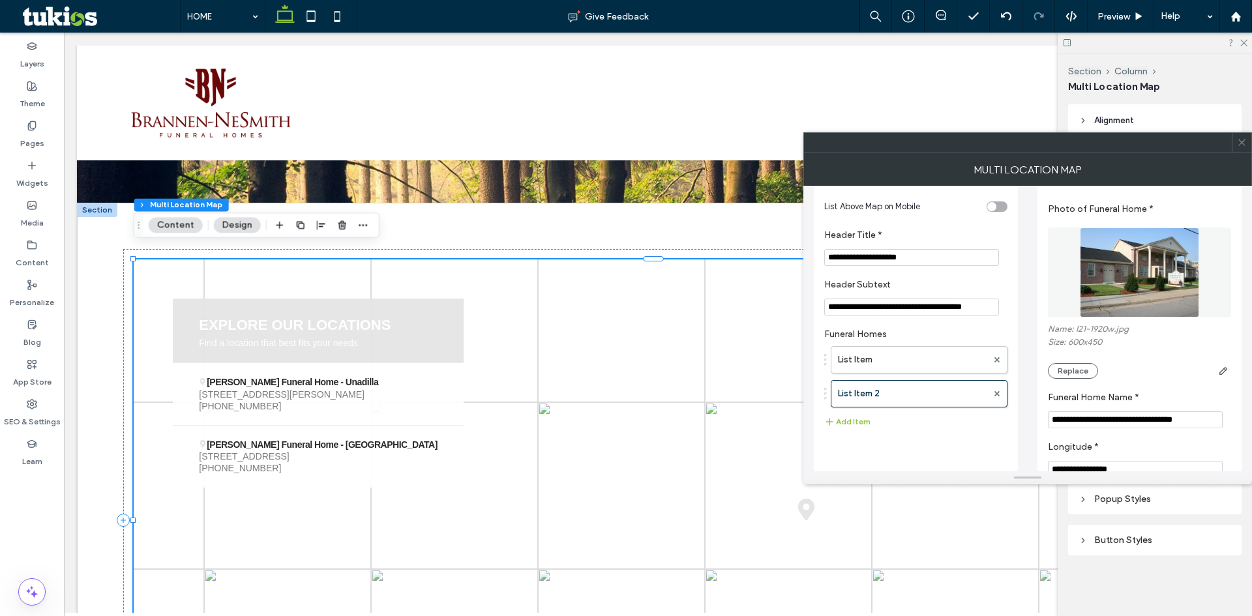
scroll to position [0, 0]
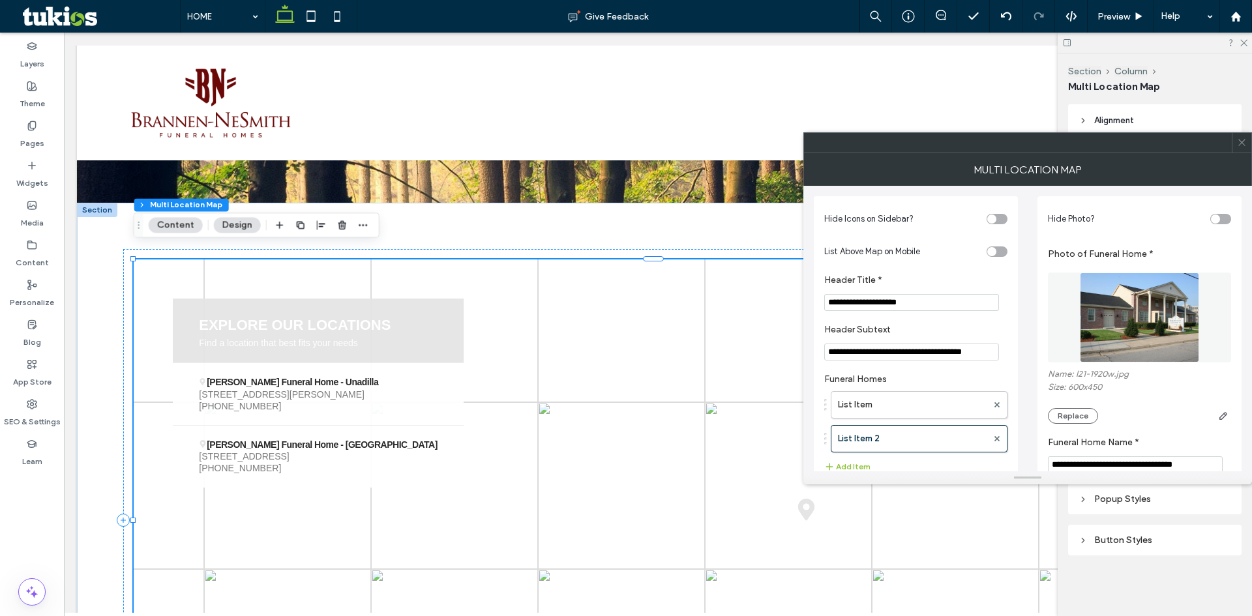
type input "**********"
click at [1238, 142] on icon at bounding box center [1242, 143] width 10 height 10
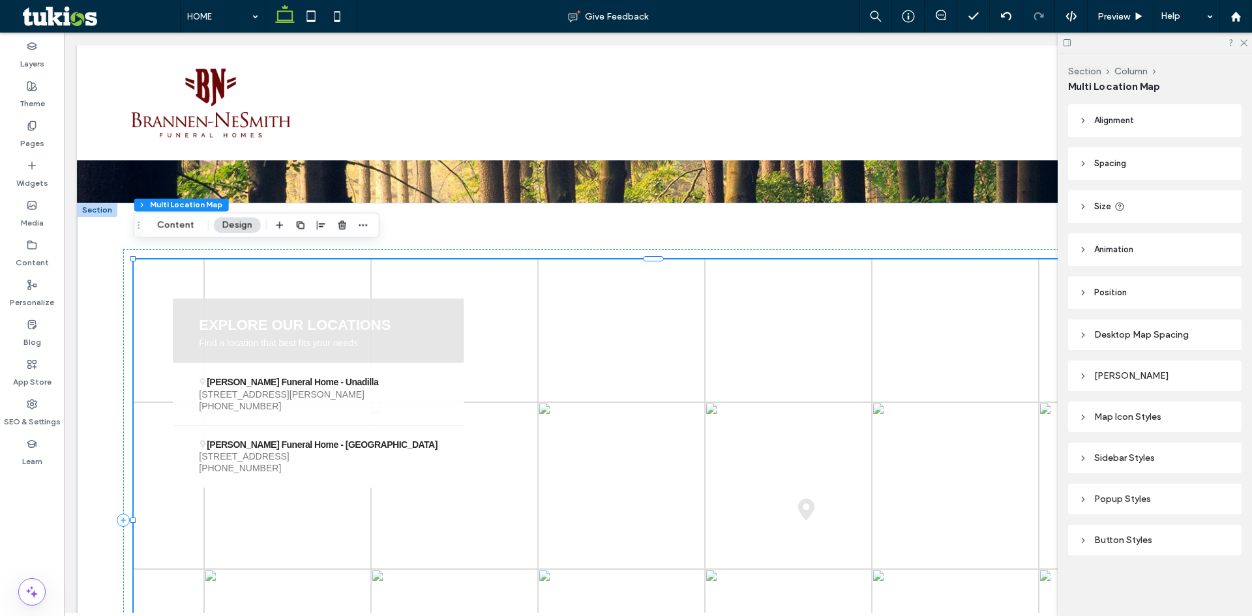
click at [1102, 378] on div "[PERSON_NAME]" at bounding box center [1155, 375] width 153 height 11
click at [1087, 378] on icon at bounding box center [1083, 376] width 9 height 9
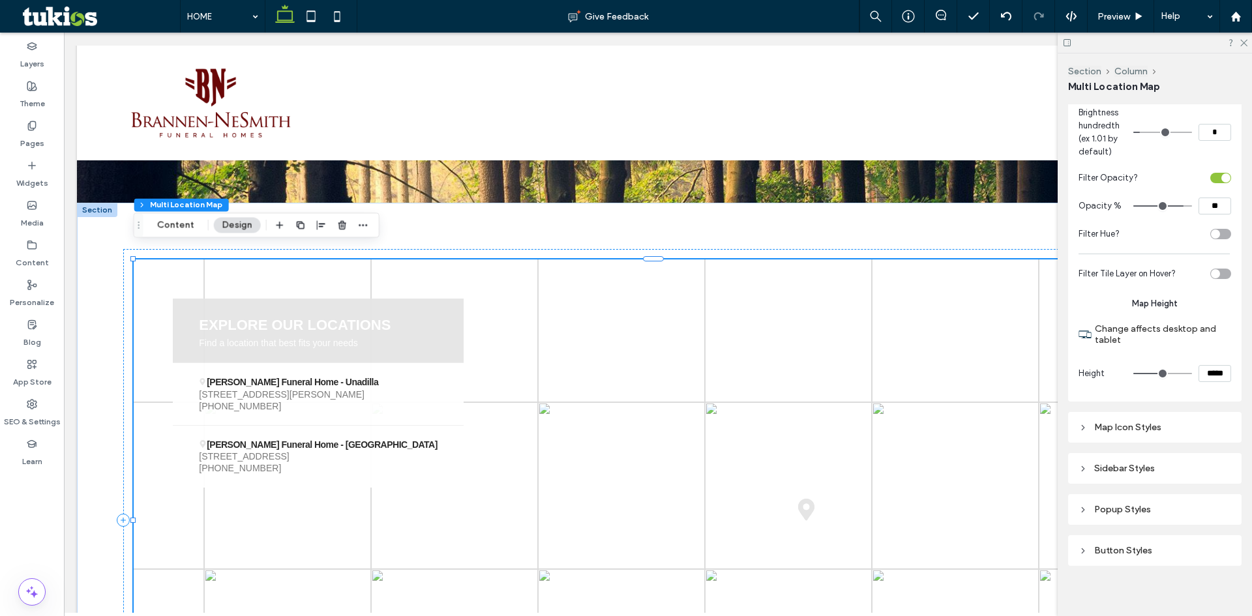
scroll to position [659, 0]
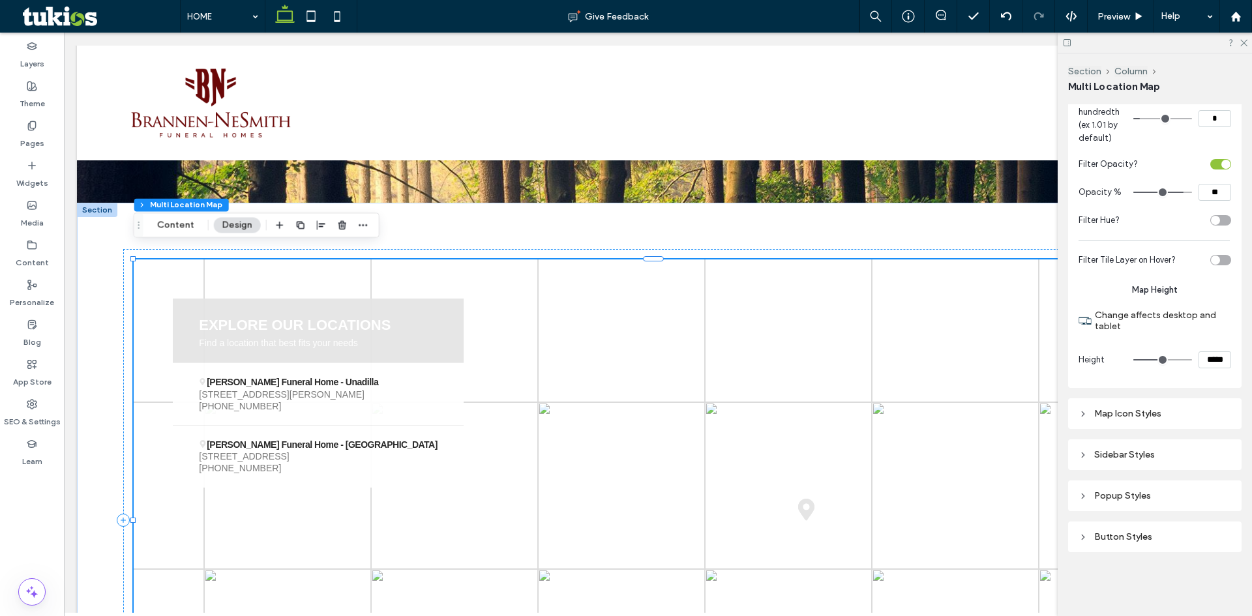
click at [1083, 412] on use at bounding box center [1083, 413] width 3 height 5
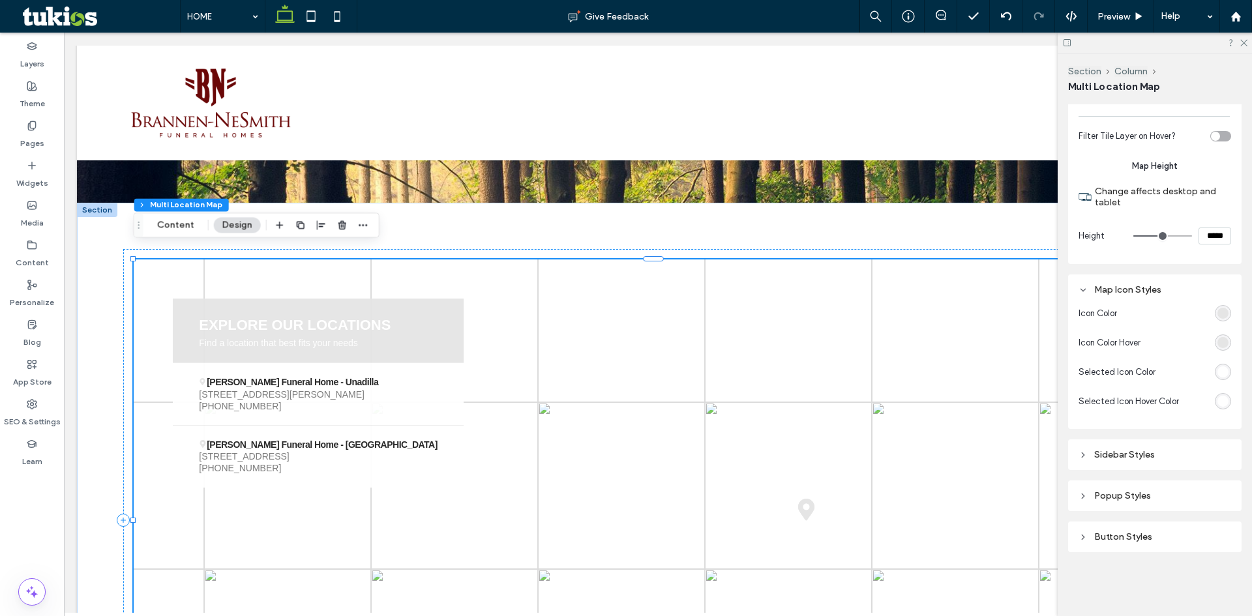
scroll to position [783, 0]
click at [1221, 312] on div "rgb(229, 229, 229)" at bounding box center [1222, 313] width 11 height 11
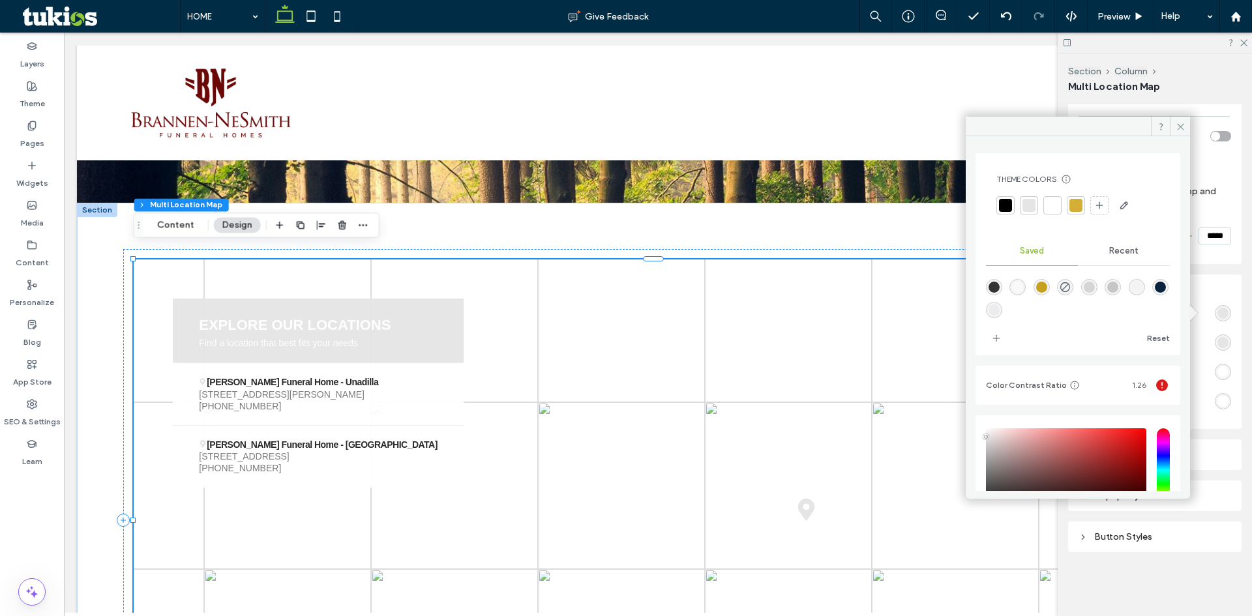
click at [1009, 202] on div at bounding box center [1005, 205] width 13 height 13
click at [1035, 205] on div at bounding box center [1030, 205] width 13 height 13
click at [1009, 206] on div at bounding box center [1005, 205] width 13 height 13
click at [1080, 207] on div at bounding box center [1077, 205] width 13 height 13
click at [1179, 125] on use at bounding box center [1180, 126] width 7 height 7
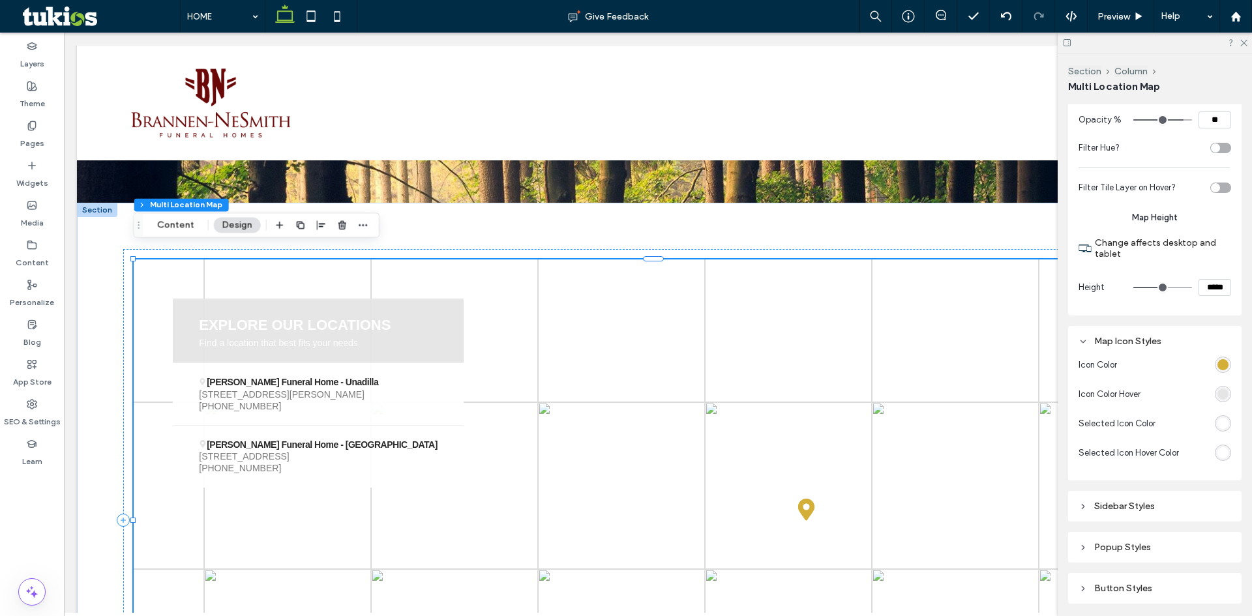
scroll to position [717, 0]
click at [1085, 346] on icon at bounding box center [1083, 340] width 9 height 9
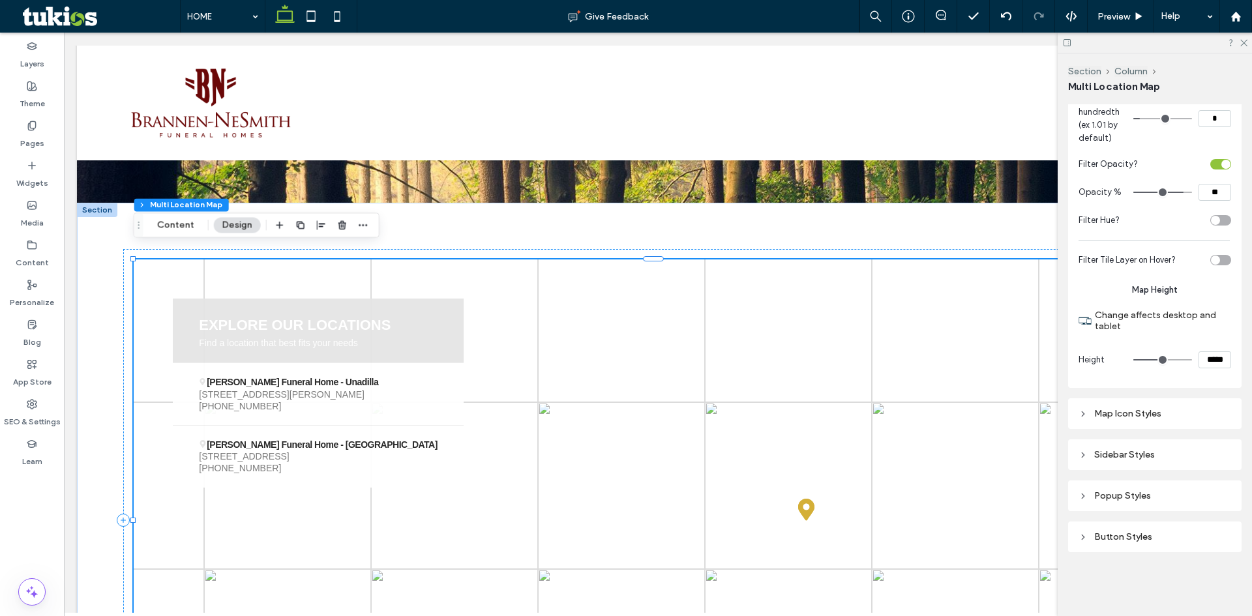
scroll to position [659, 0]
click at [1082, 457] on use at bounding box center [1083, 455] width 3 height 5
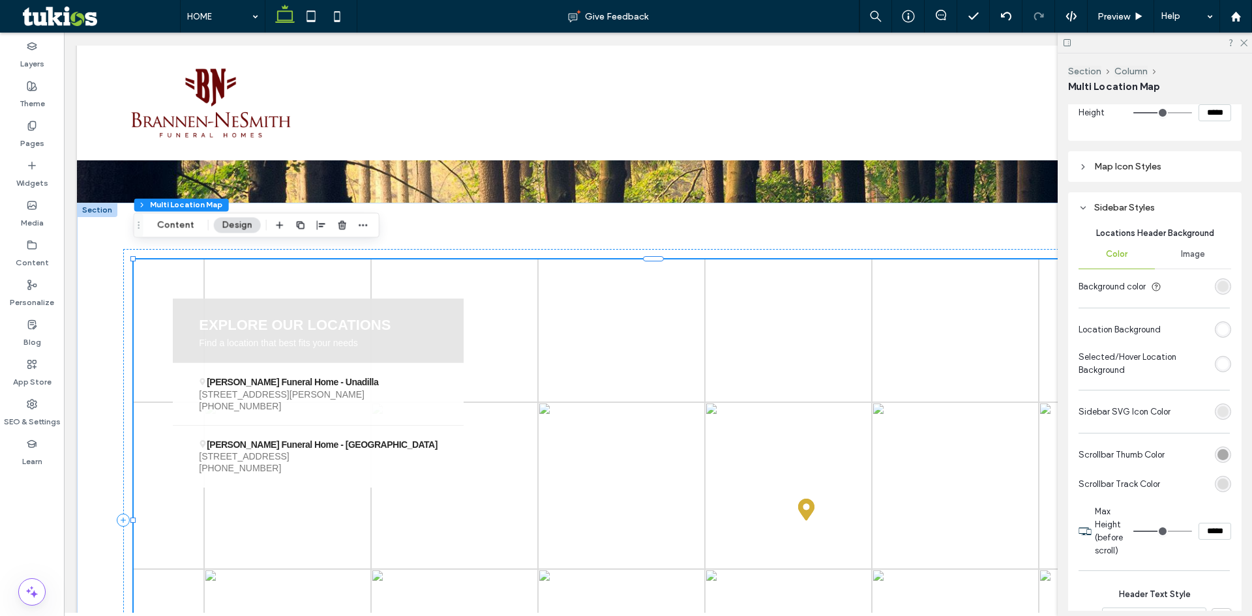
scroll to position [913, 0]
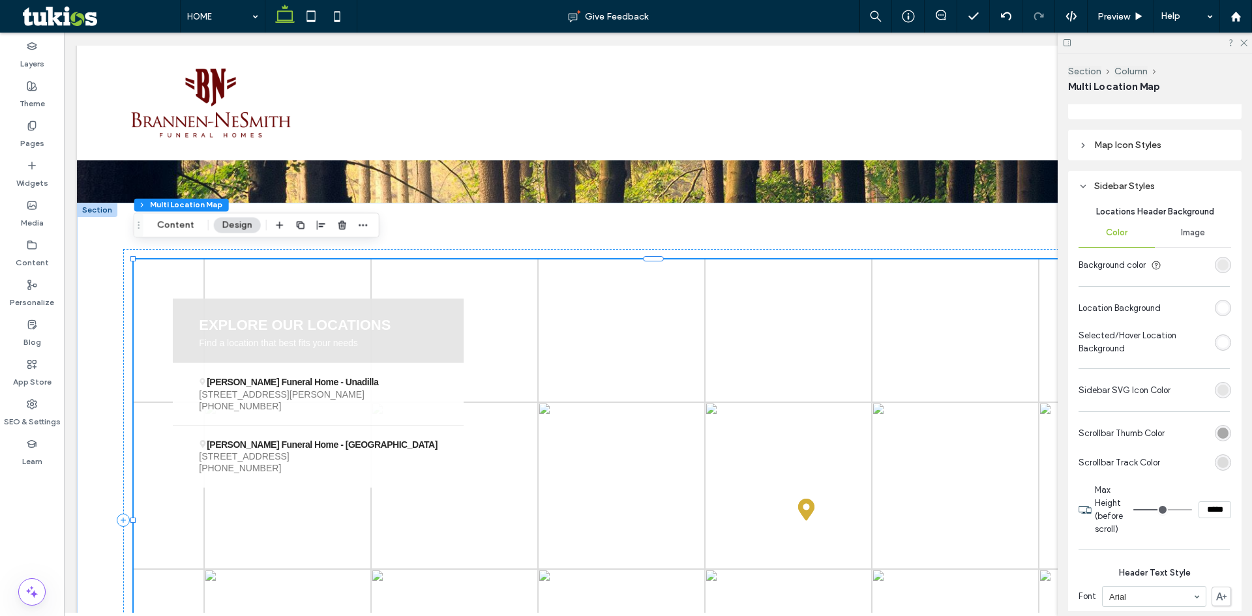
click at [1217, 271] on div "rgb(229, 229, 229)" at bounding box center [1222, 265] width 11 height 11
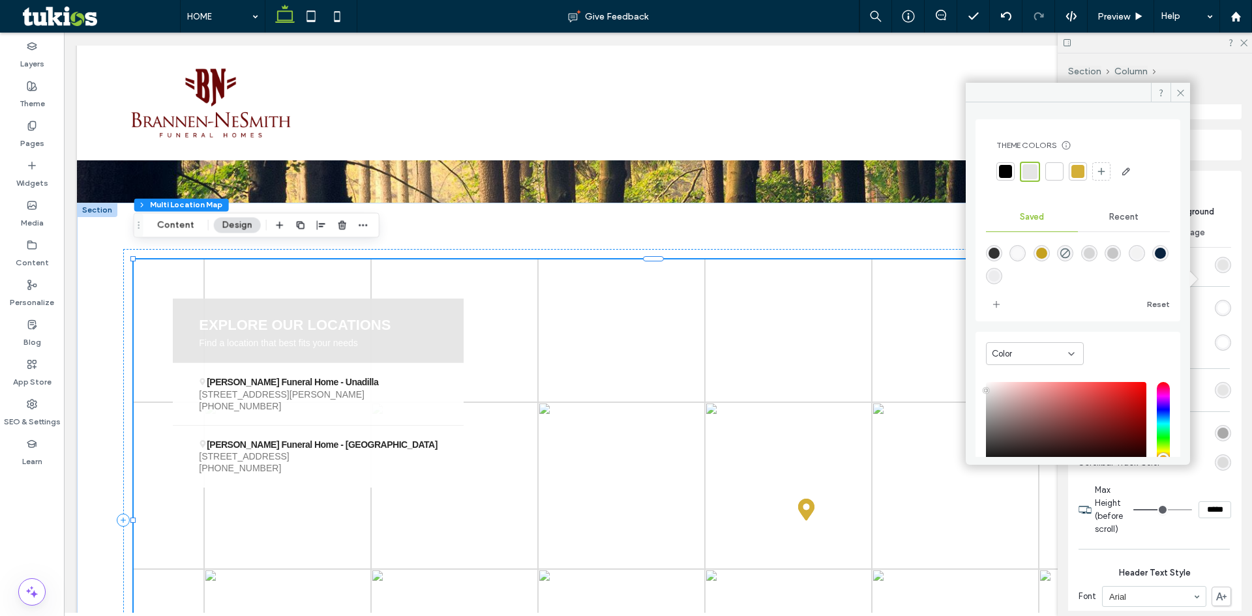
click at [1004, 177] on div at bounding box center [1005, 171] width 13 height 13
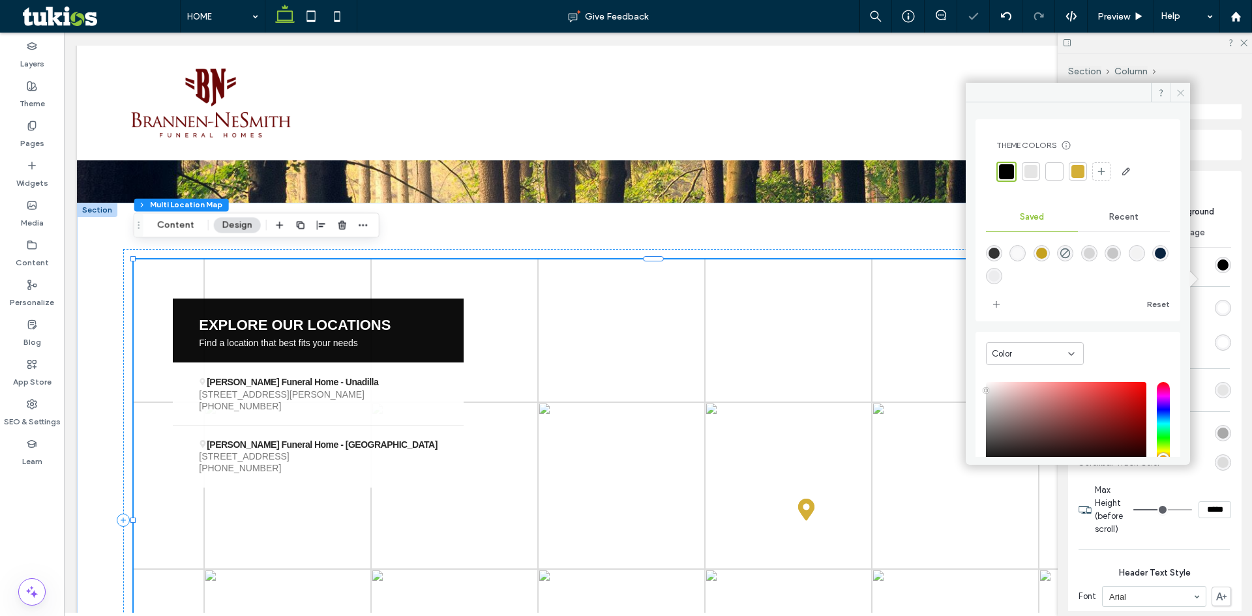
click at [1177, 95] on icon at bounding box center [1181, 93] width 10 height 10
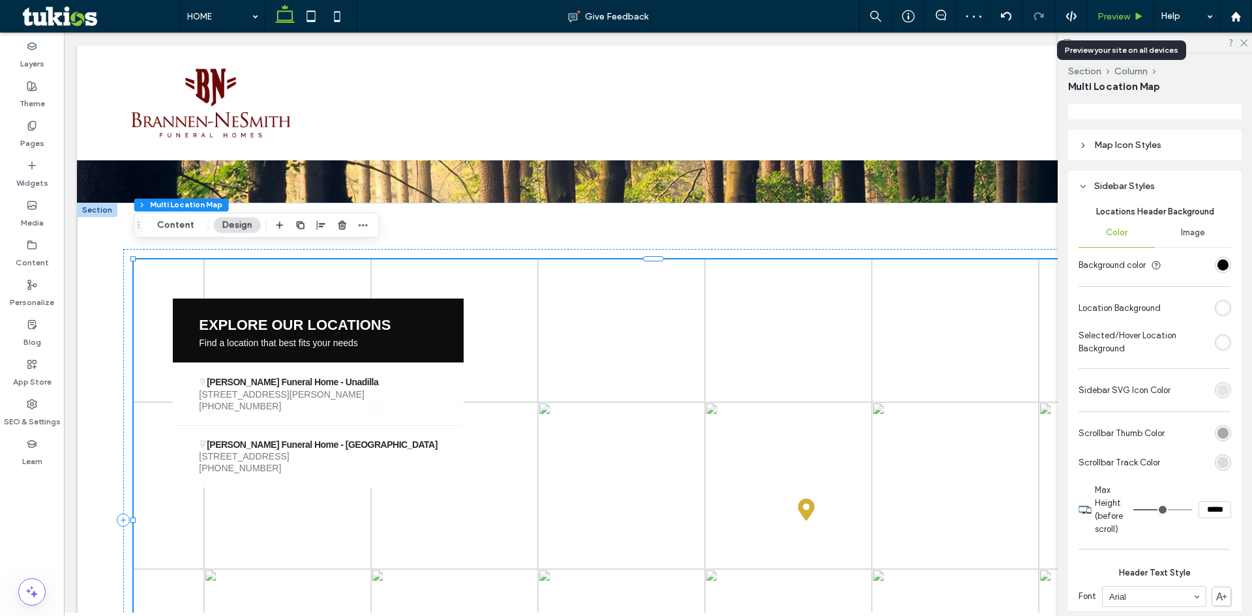
click at [1120, 16] on span "Preview" at bounding box center [1114, 16] width 33 height 11
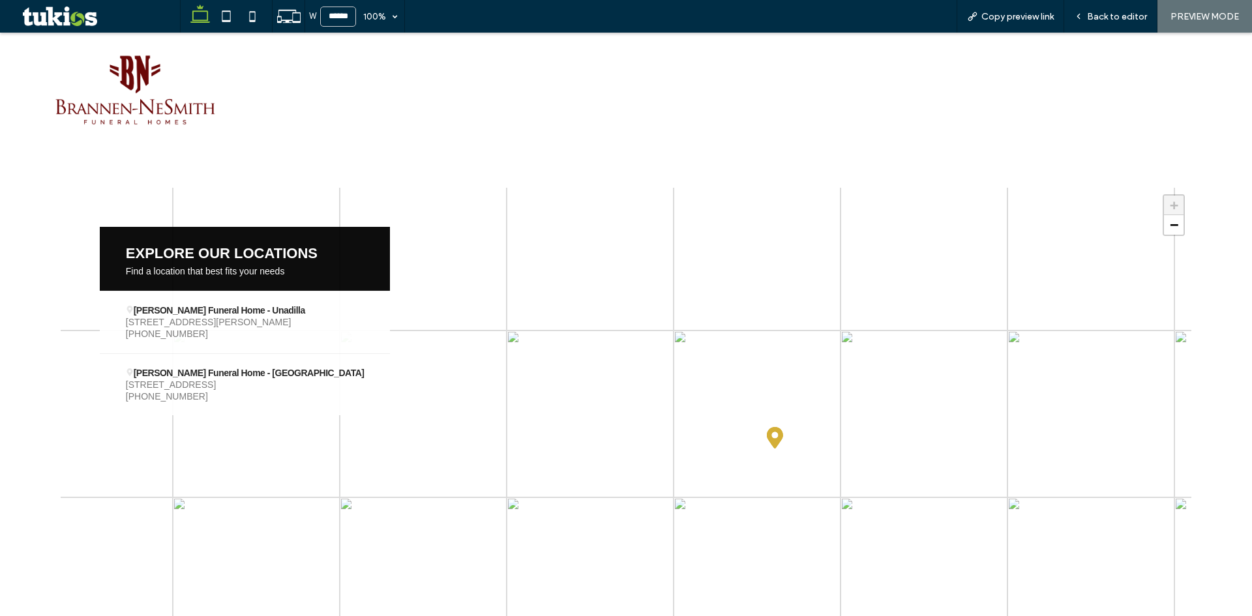
scroll to position [2532, 0]
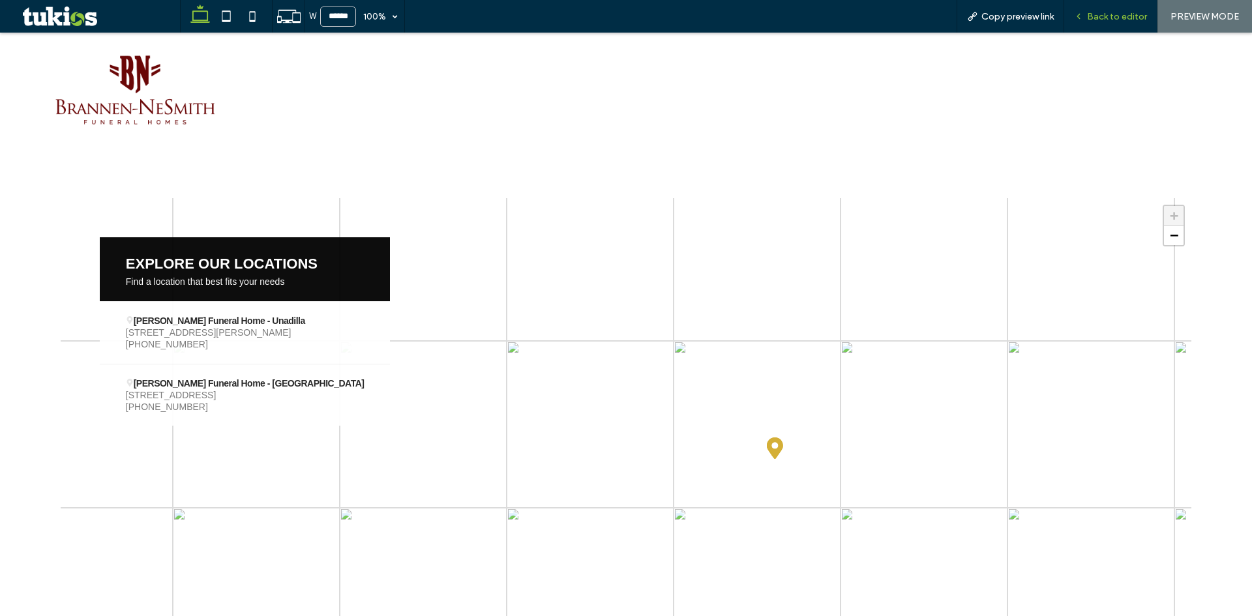
click at [1108, 18] on span "Back to editor" at bounding box center [1117, 16] width 60 height 11
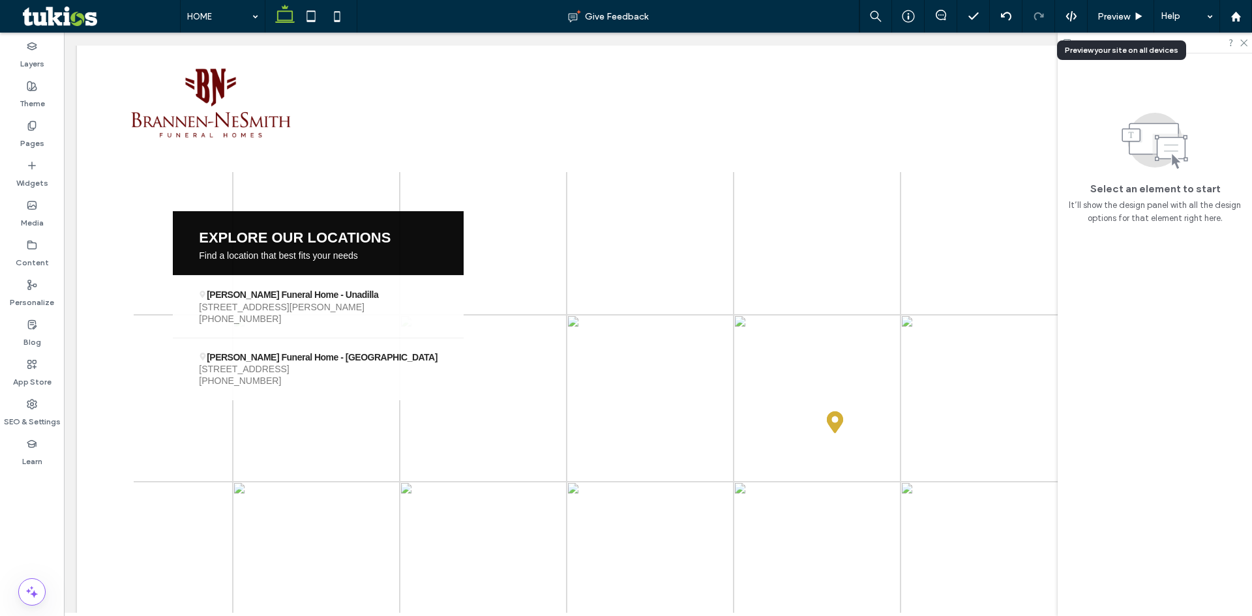
scroll to position [2485, 0]
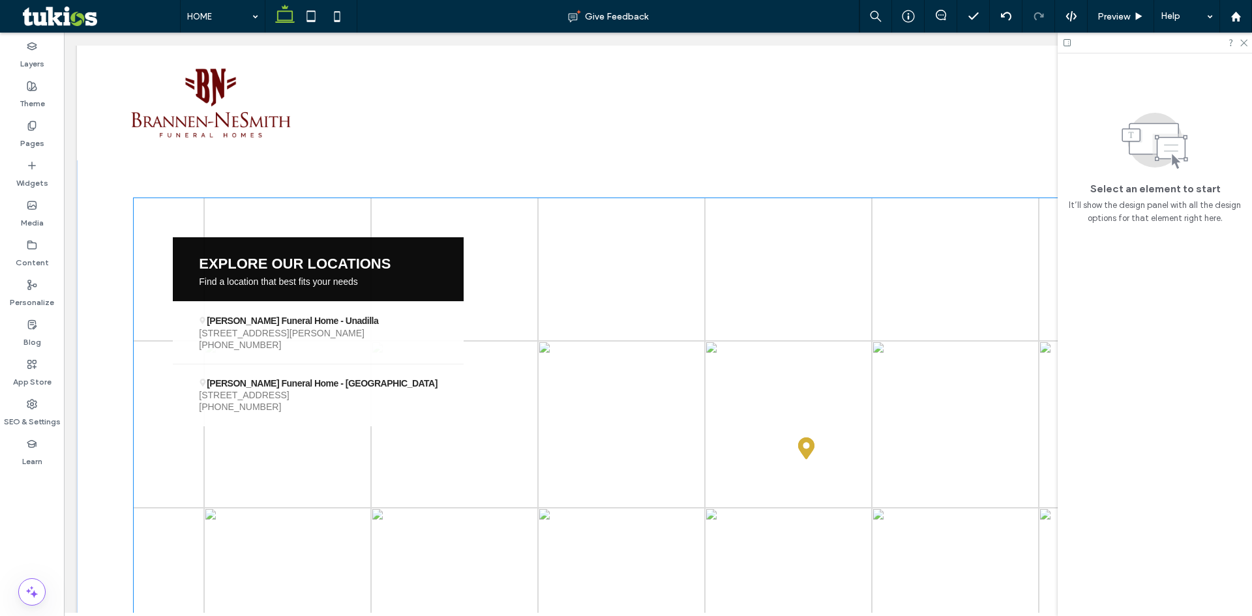
click at [554, 235] on div "+ − Leaflet | Map data © OpenStreetMap contributors, Imagery © Mapbox" at bounding box center [658, 459] width 1048 height 522
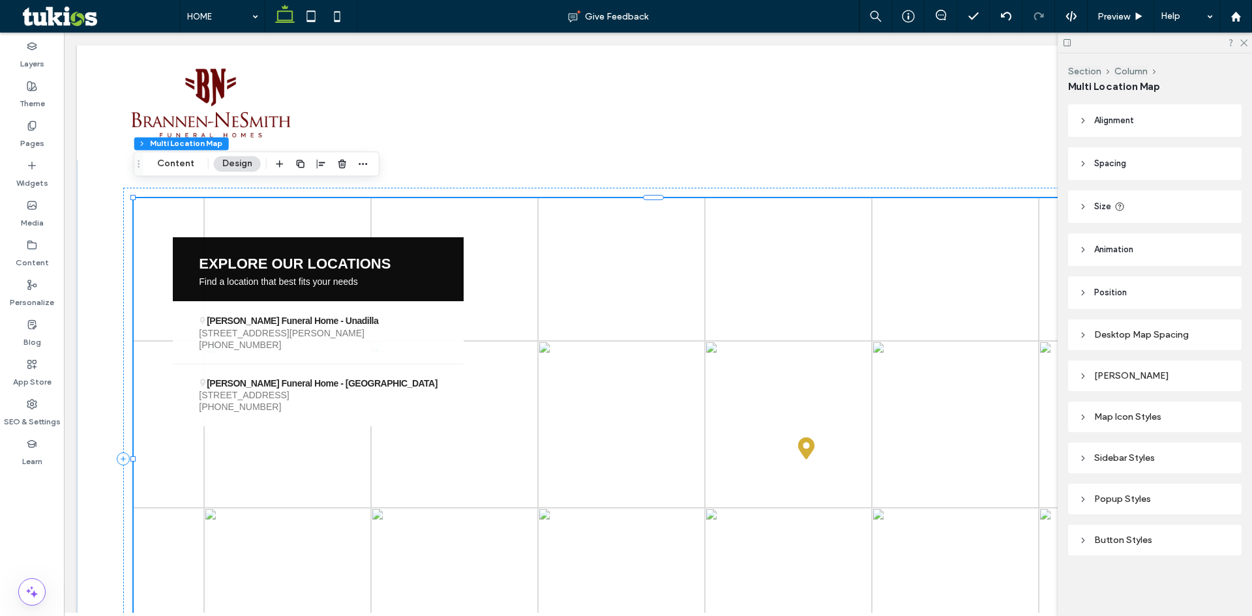
click at [1111, 464] on div "Sidebar Styles" at bounding box center [1155, 458] width 153 height 18
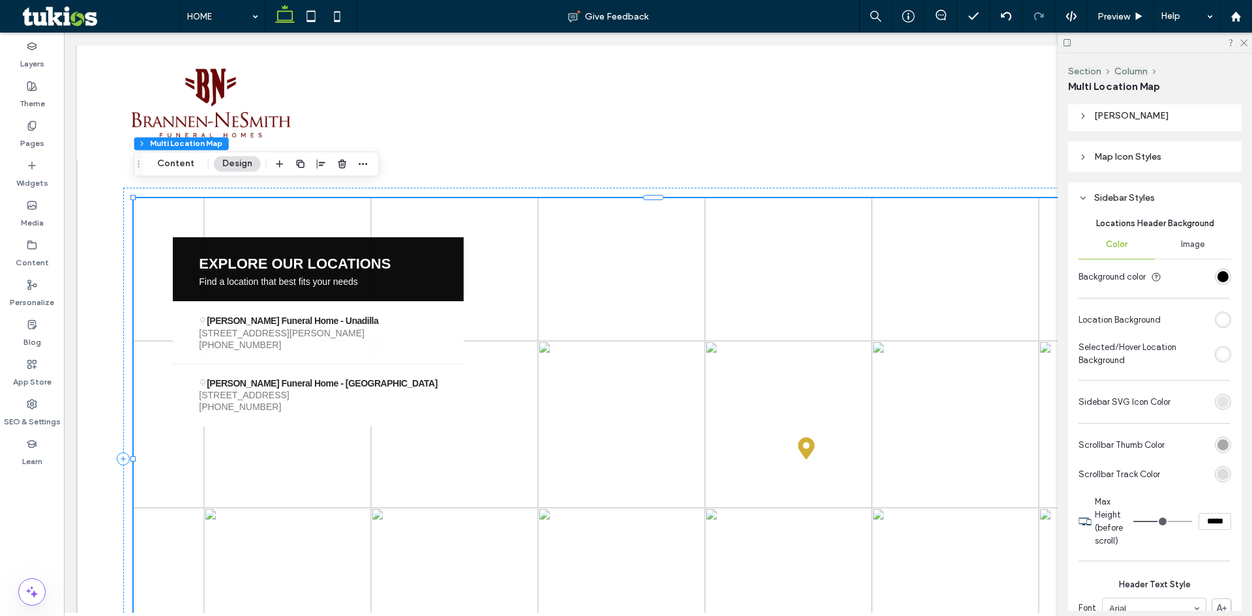
scroll to position [261, 0]
click at [1215, 403] on div "rgb(229, 229, 229)" at bounding box center [1223, 401] width 16 height 16
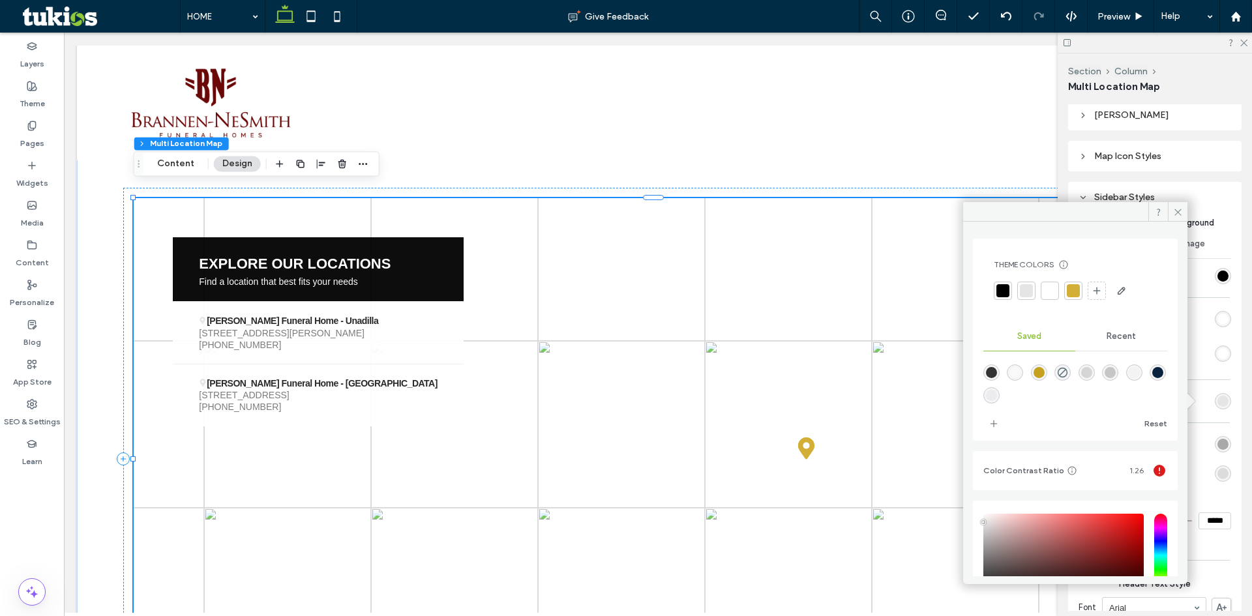
click at [1004, 293] on div at bounding box center [1002, 290] width 13 height 13
click at [1176, 215] on icon at bounding box center [1178, 212] width 10 height 10
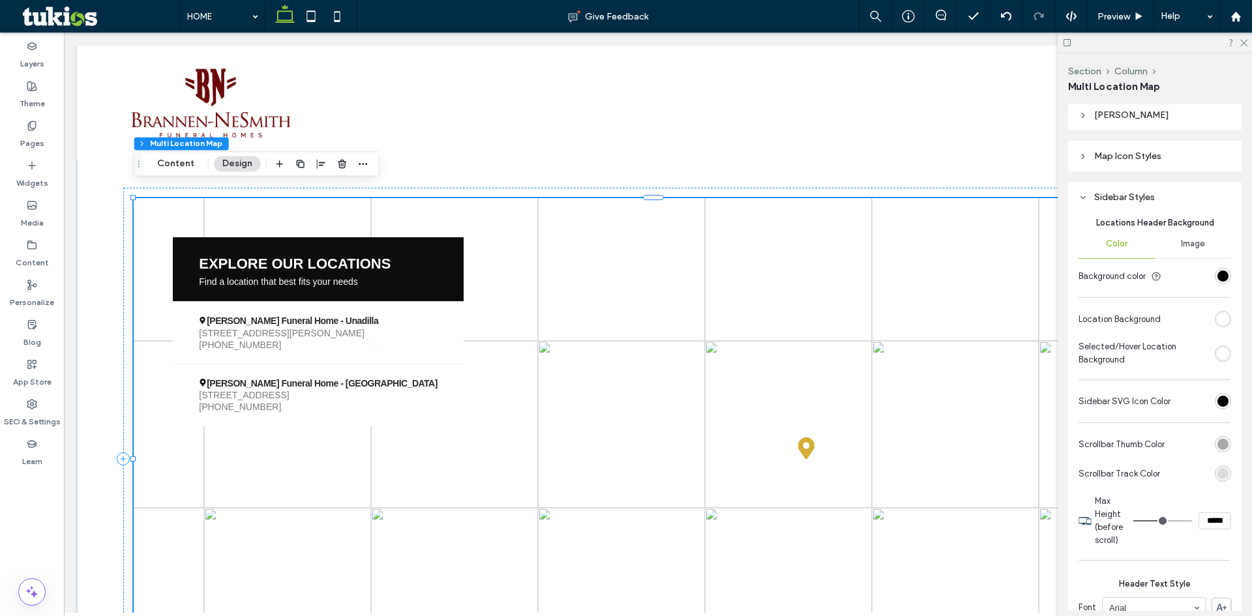
click at [1222, 441] on div "#a9a9a9" at bounding box center [1223, 444] width 16 height 16
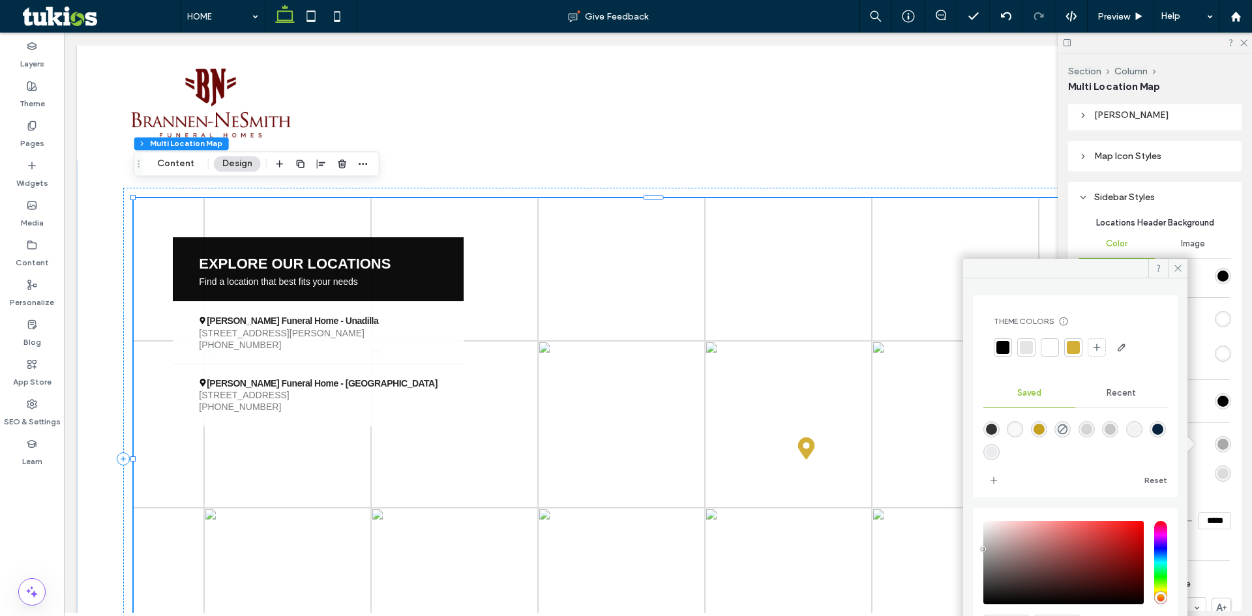
click at [999, 347] on div at bounding box center [1002, 347] width 13 height 13
click at [1176, 273] on span at bounding box center [1178, 269] width 20 height 20
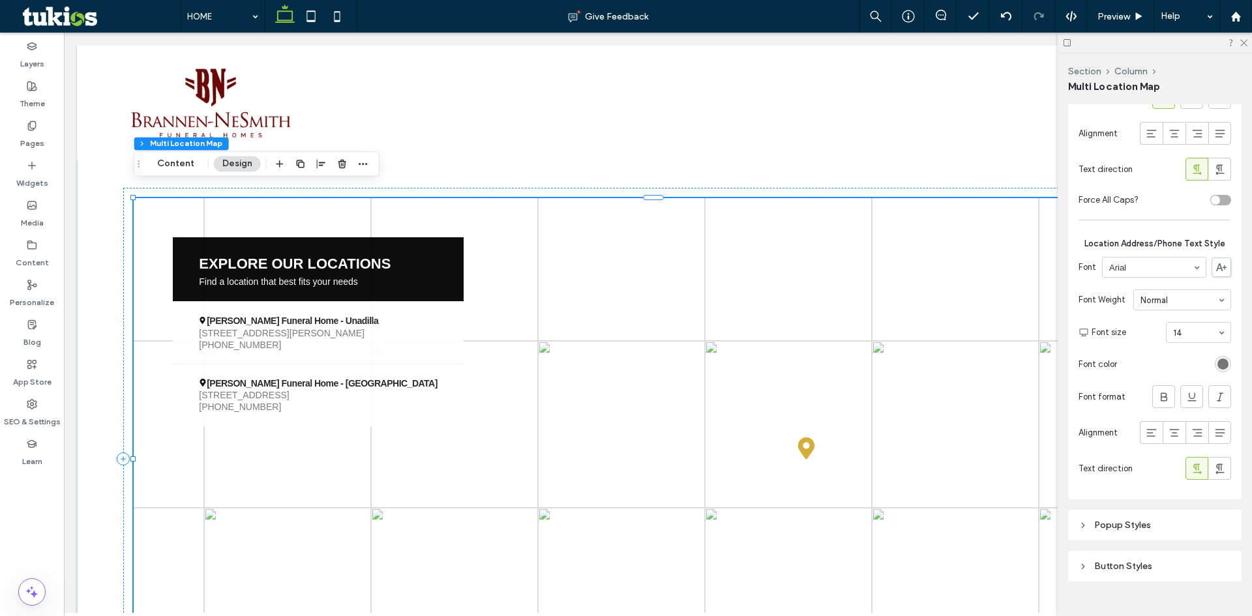
scroll to position [1476, 0]
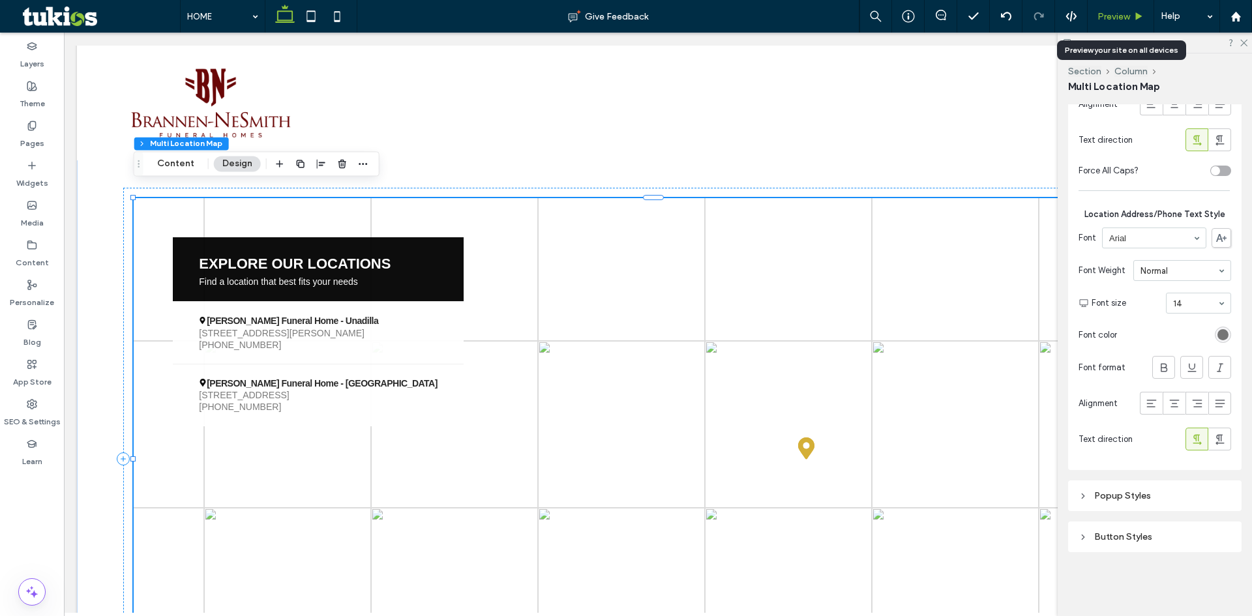
click at [1134, 23] on div "Preview" at bounding box center [1121, 16] width 67 height 33
click at [1131, 19] on div "Preview" at bounding box center [1121, 16] width 66 height 11
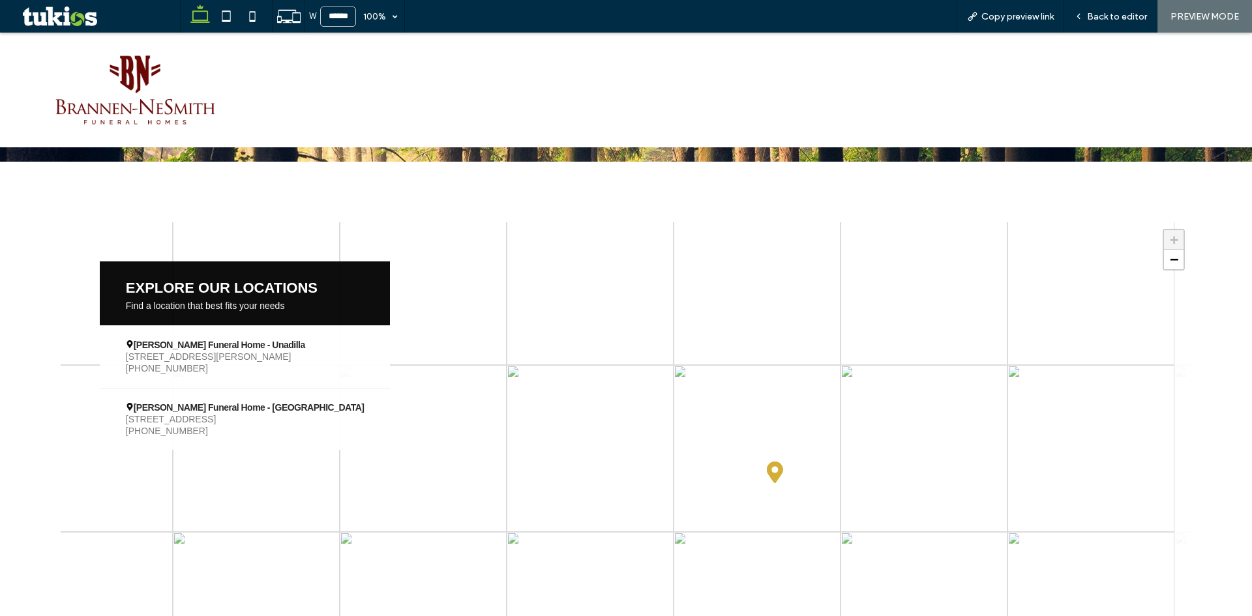
scroll to position [2532, 0]
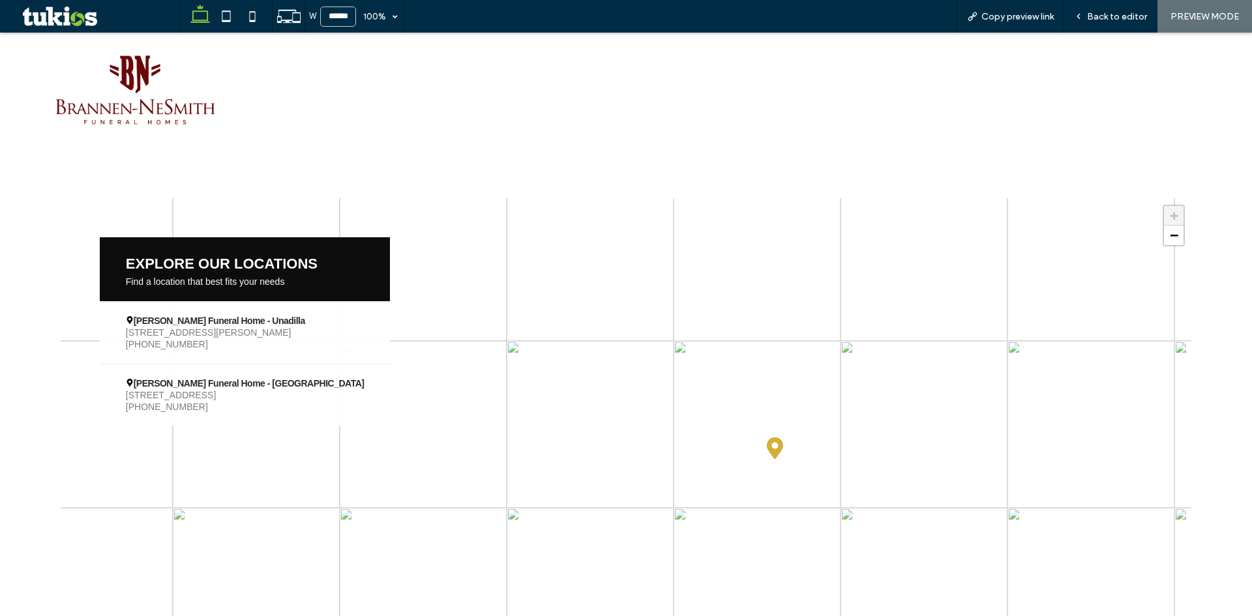
click at [245, 327] on span "[STREET_ADDRESS][PERSON_NAME]" at bounding box center [245, 333] width 239 height 12
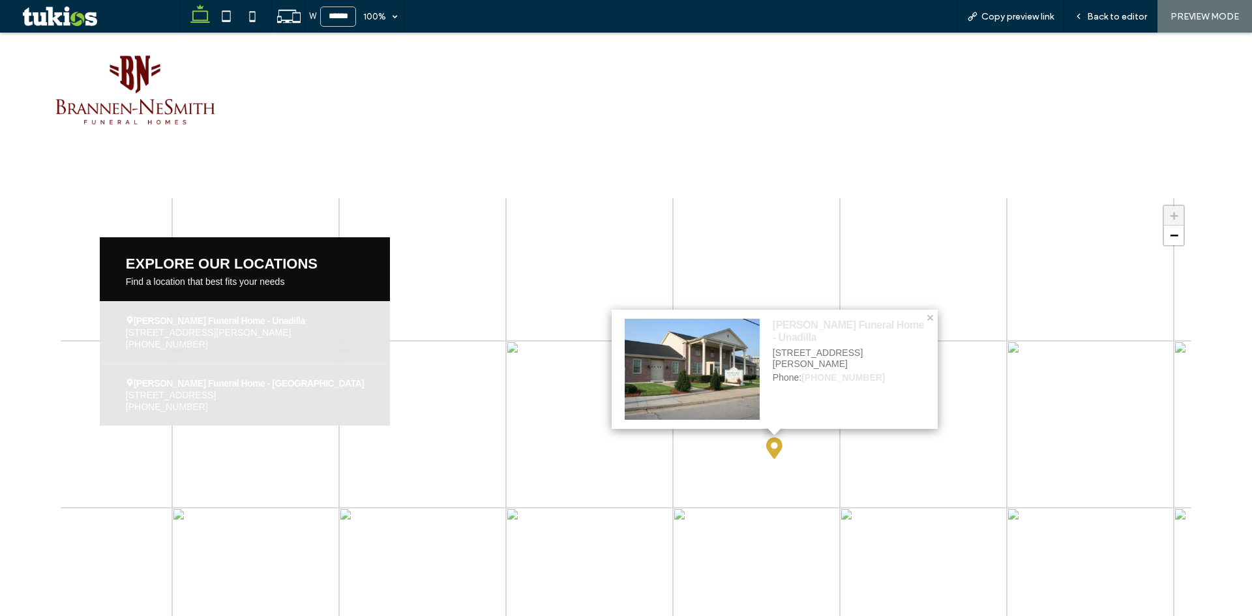
click at [267, 401] on span "[PHONE_NUMBER]" at bounding box center [245, 407] width 239 height 12
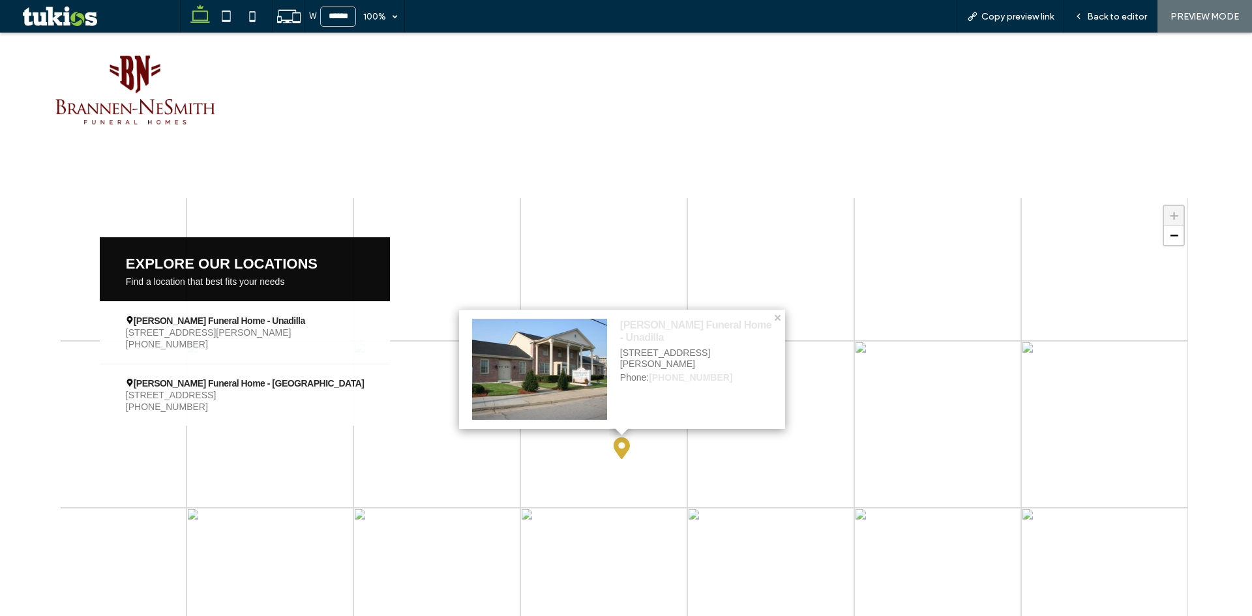
click at [279, 389] on span "[STREET_ADDRESS]" at bounding box center [245, 395] width 239 height 12
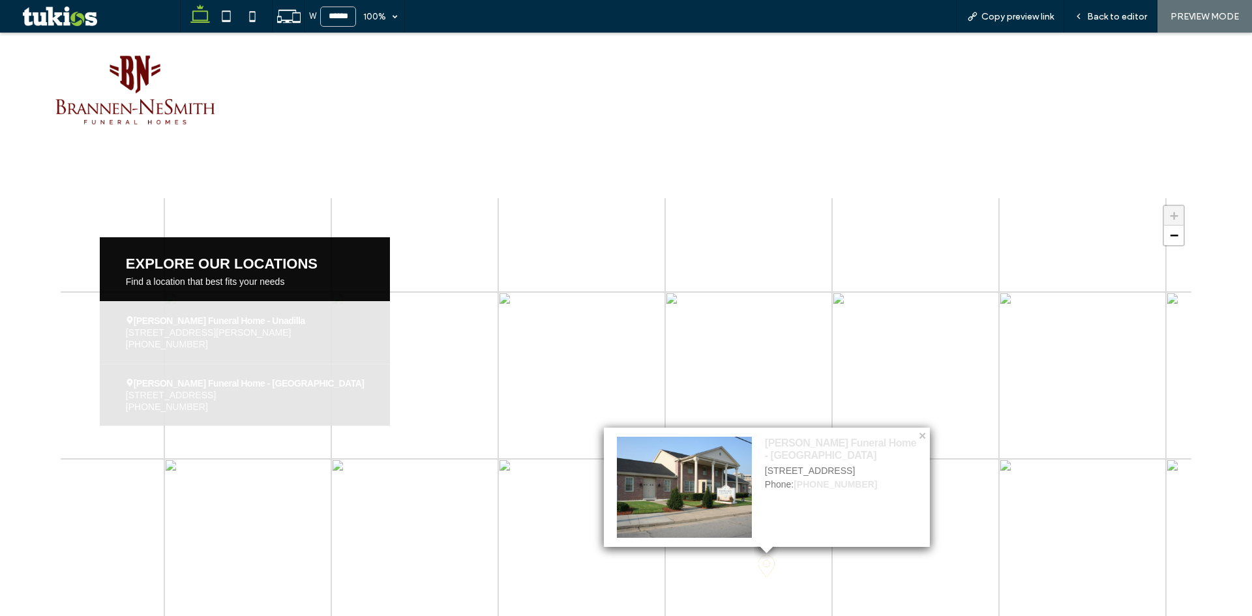
click at [277, 341] on div "[PERSON_NAME] Funeral Home - Unadilla [STREET_ADDRESS][PERSON_NAME] [PHONE_NUMB…" at bounding box center [245, 332] width 291 height 63
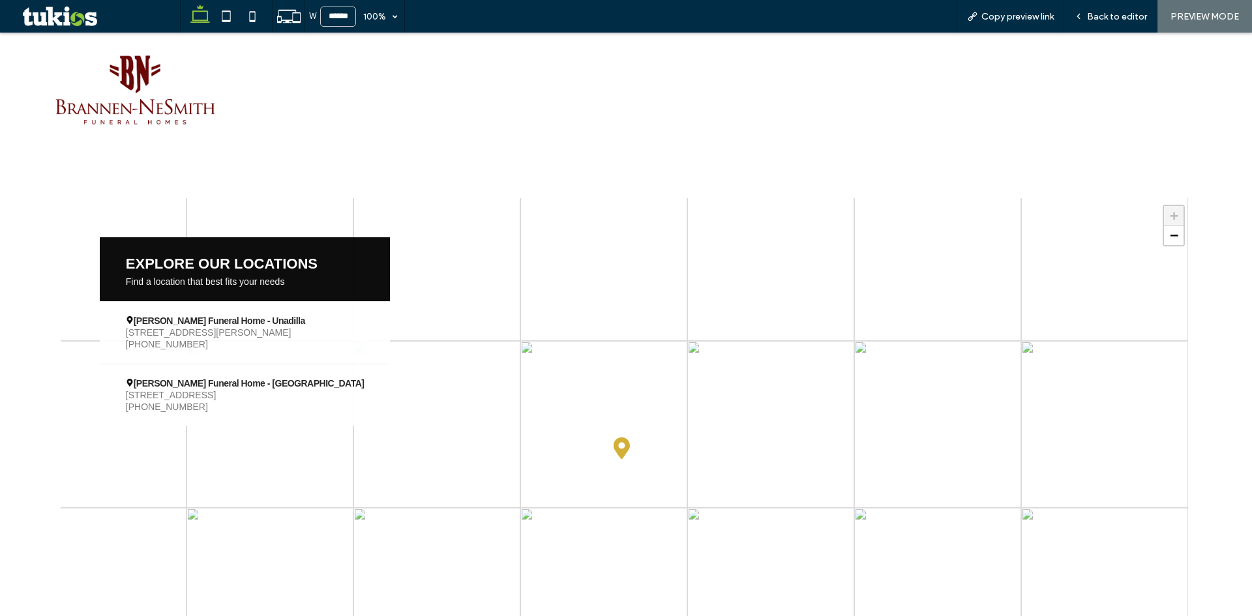
click at [316, 401] on span "[PHONE_NUMBER]" at bounding box center [245, 407] width 239 height 12
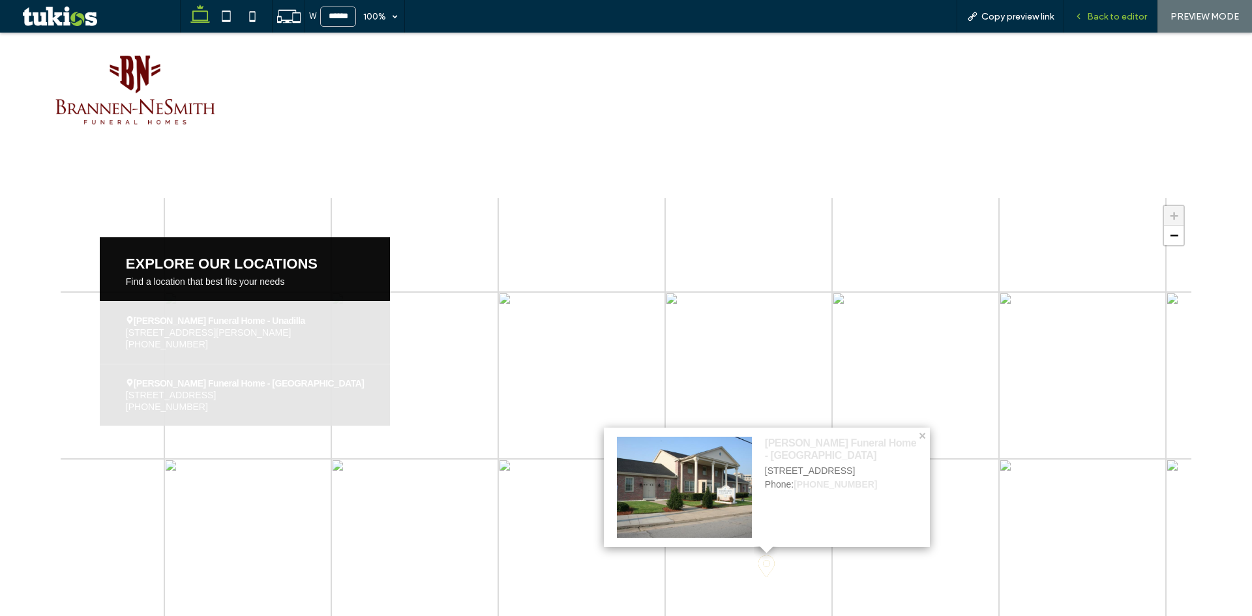
click at [1122, 20] on span "Back to editor" at bounding box center [1117, 16] width 60 height 11
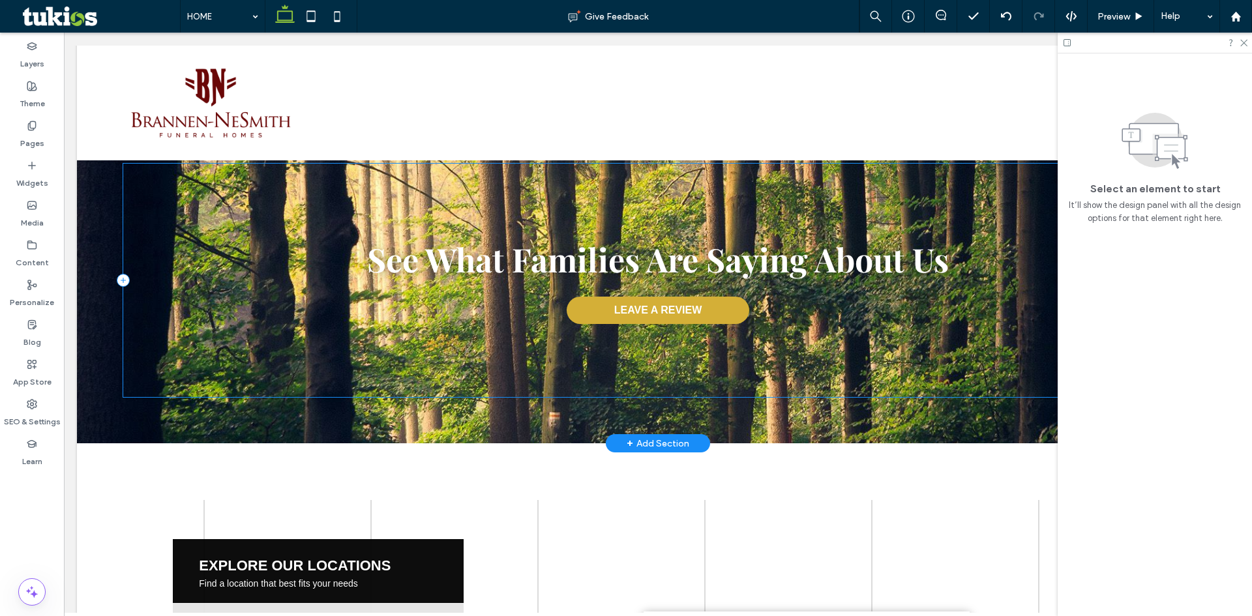
scroll to position [2289, 0]
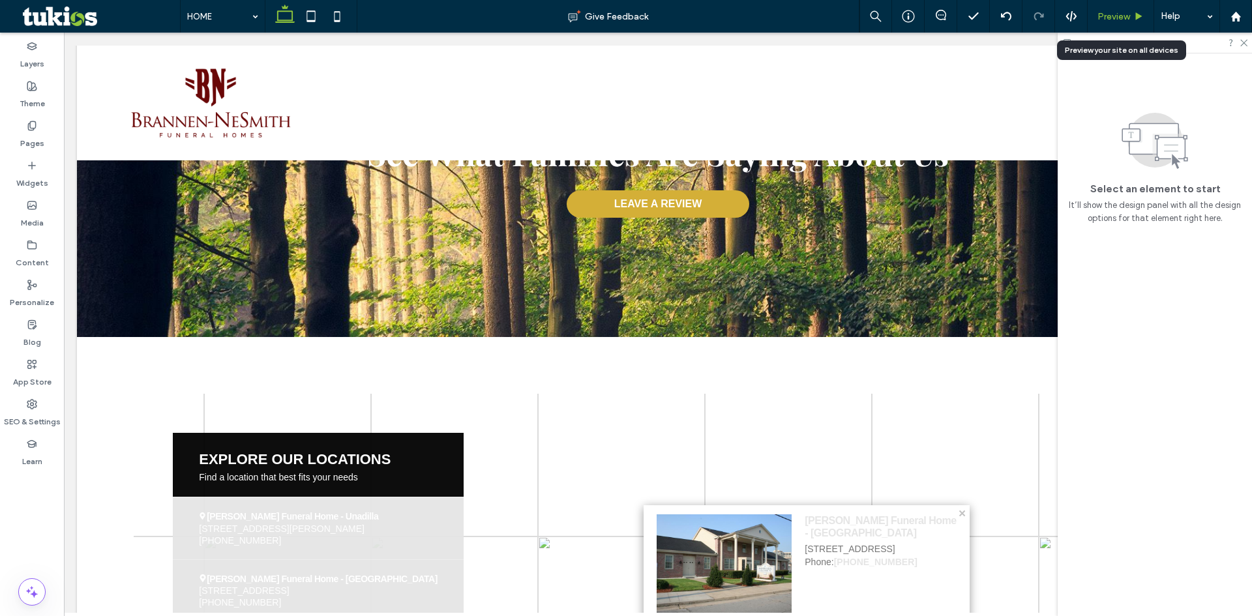
click at [1133, 13] on div "Preview" at bounding box center [1121, 16] width 66 height 11
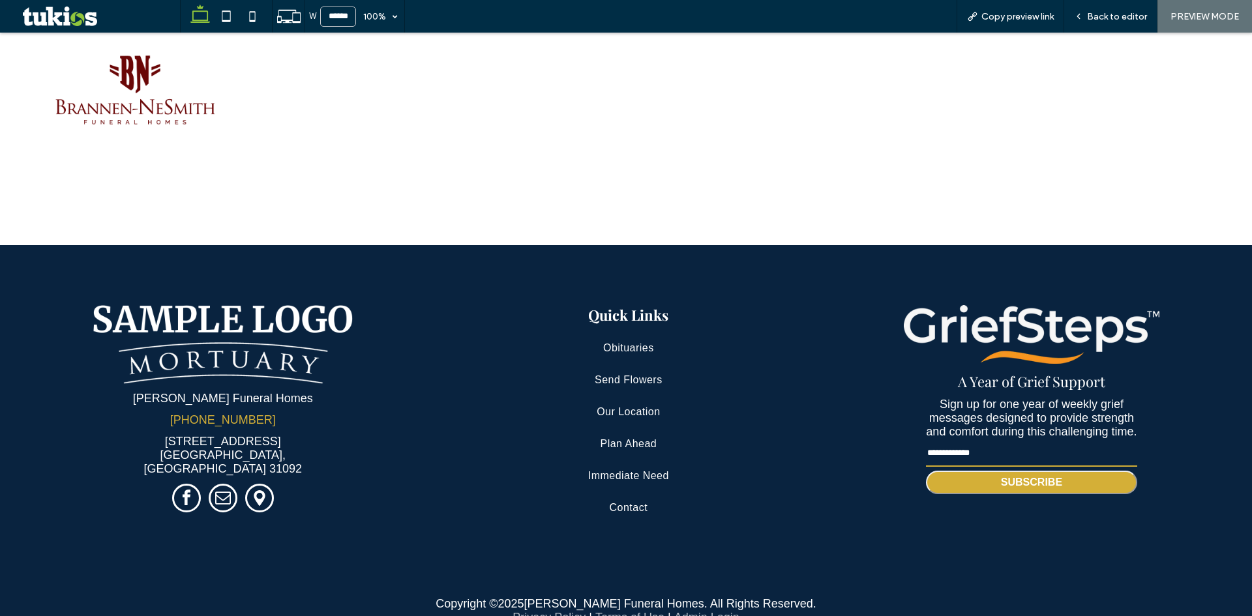
scroll to position [3124, 0]
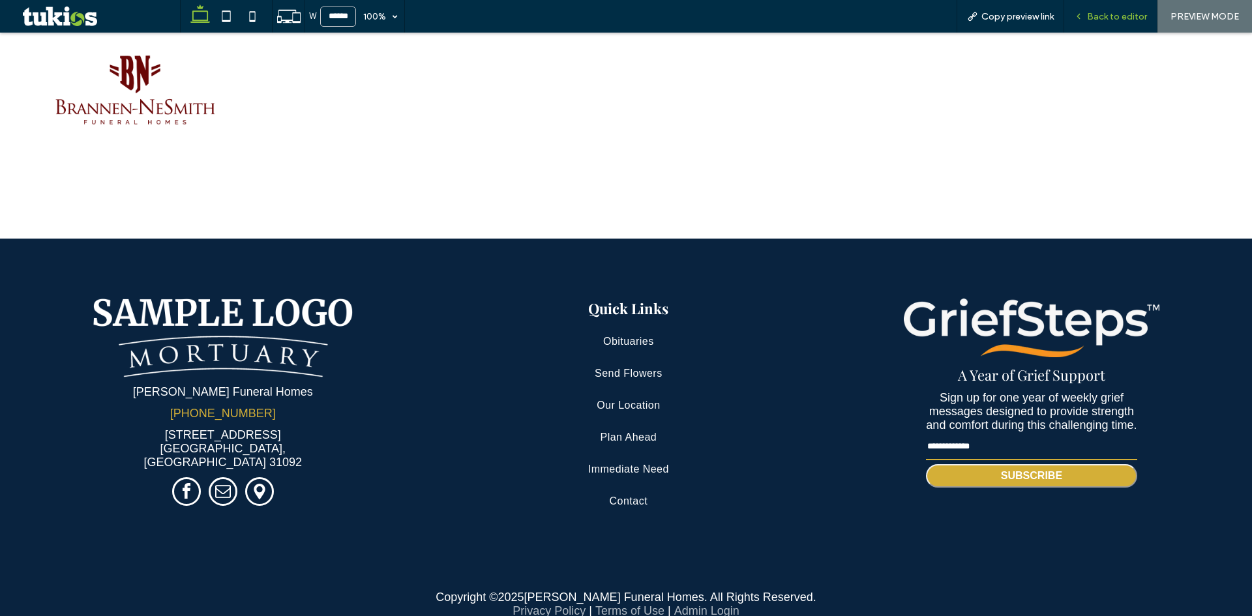
click at [1118, 20] on span "Back to editor" at bounding box center [1117, 16] width 60 height 11
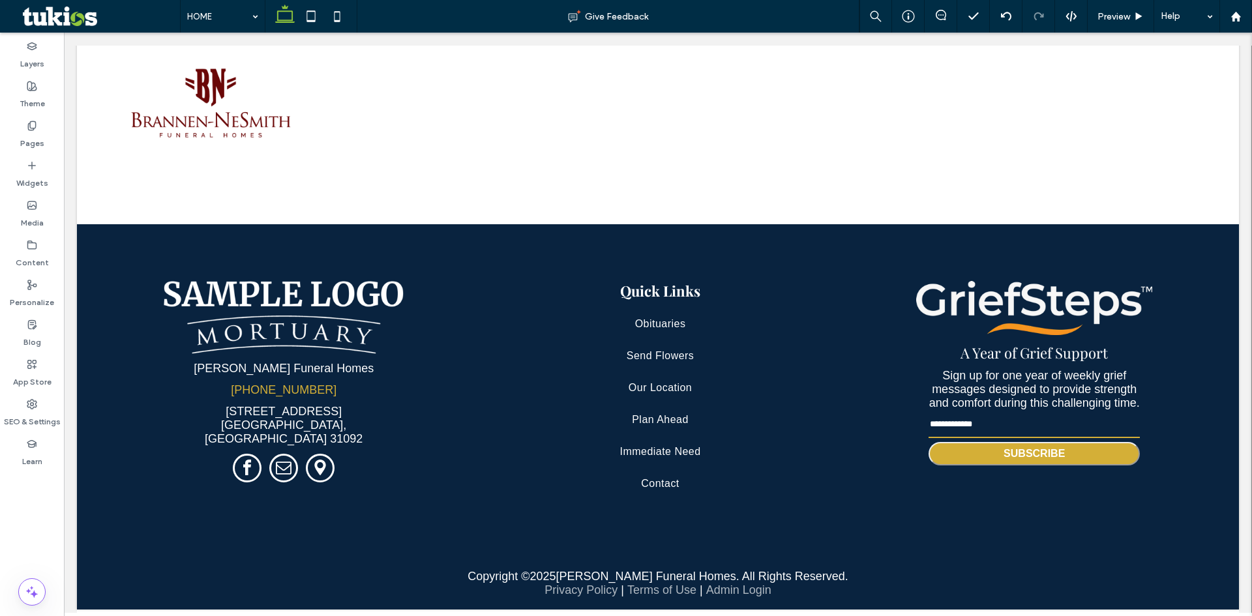
scroll to position [3077, 0]
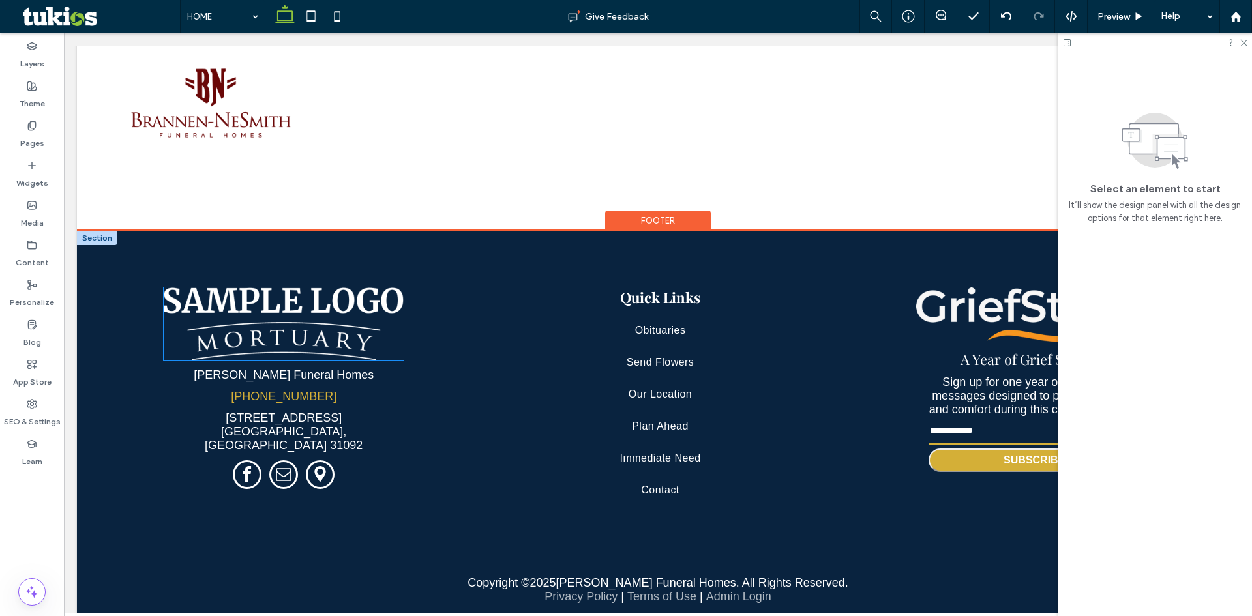
click at [307, 295] on img at bounding box center [284, 324] width 240 height 72
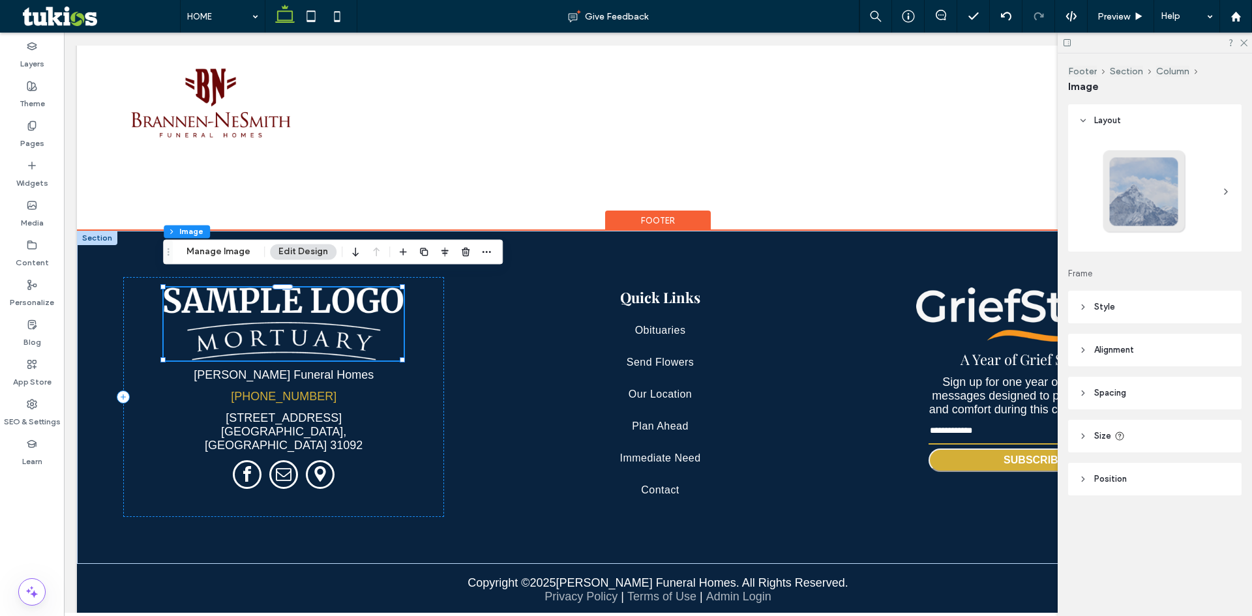
click at [310, 297] on img at bounding box center [284, 324] width 240 height 72
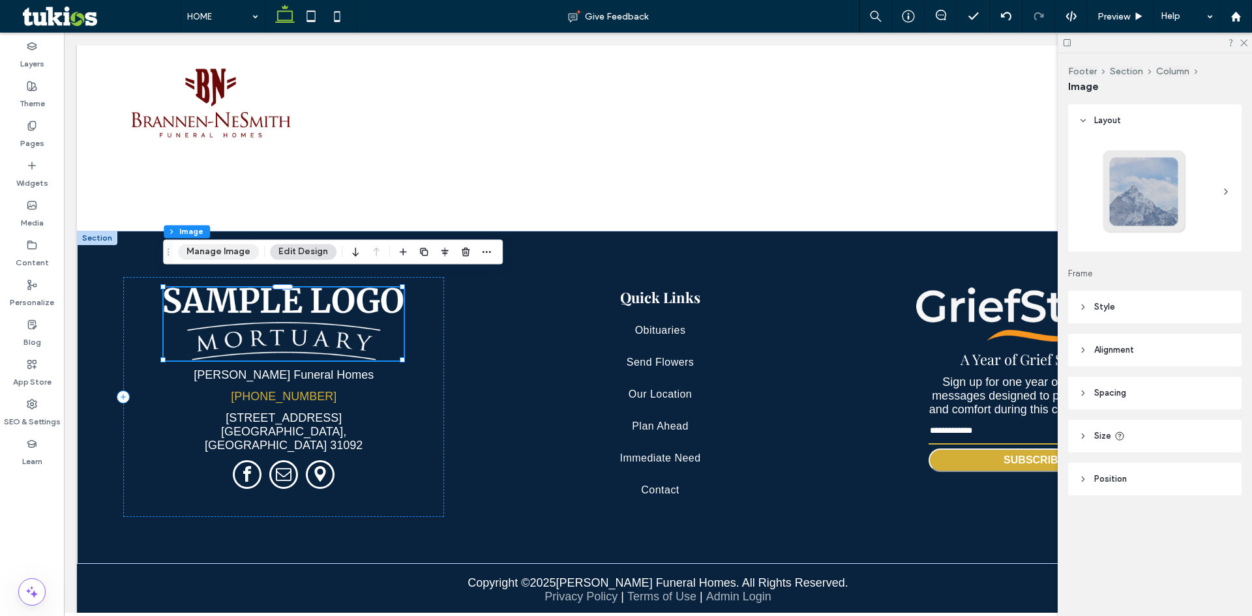
click at [231, 257] on button "Manage Image" at bounding box center [218, 252] width 81 height 16
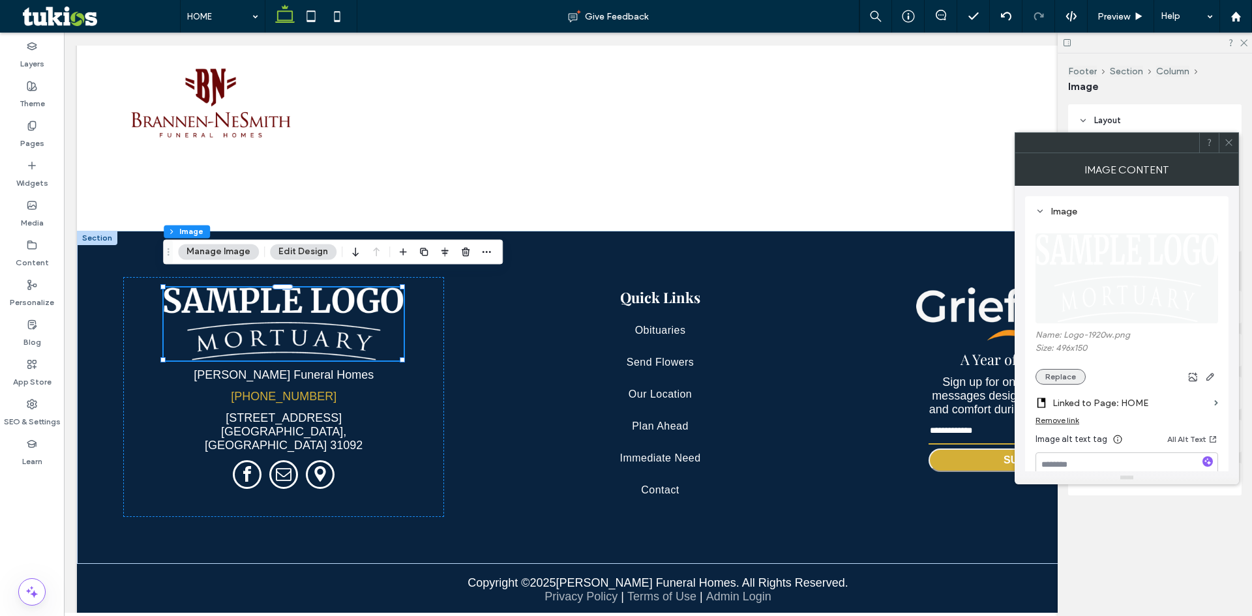
click at [1054, 370] on button "Replace" at bounding box center [1061, 377] width 50 height 16
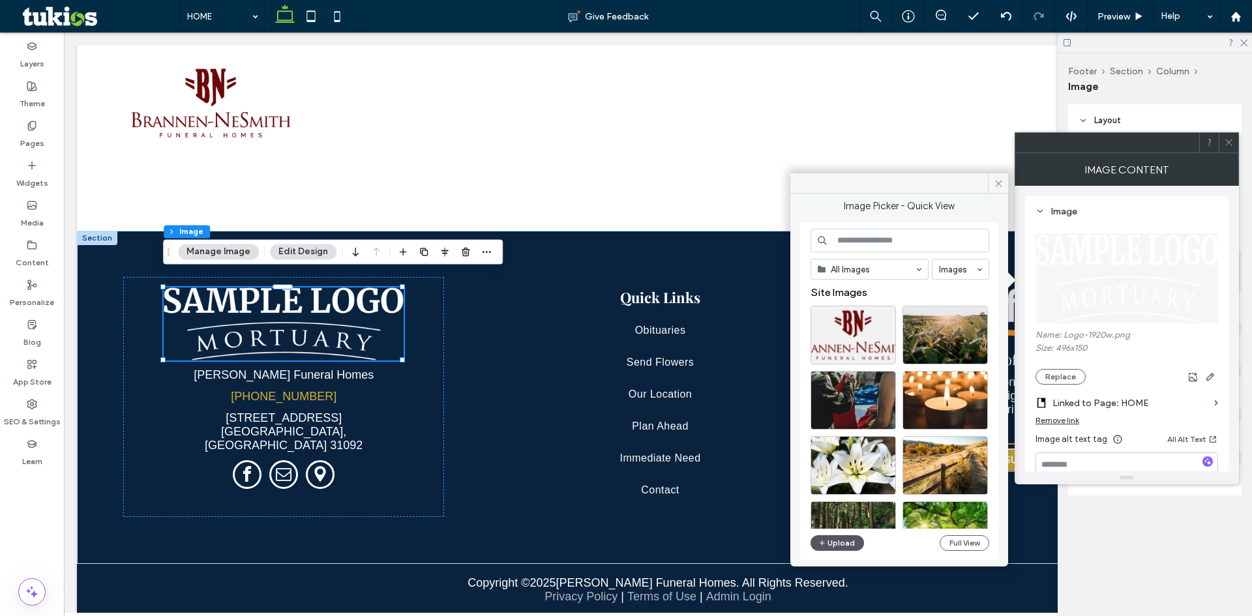
click at [839, 545] on button "Upload" at bounding box center [837, 543] width 53 height 16
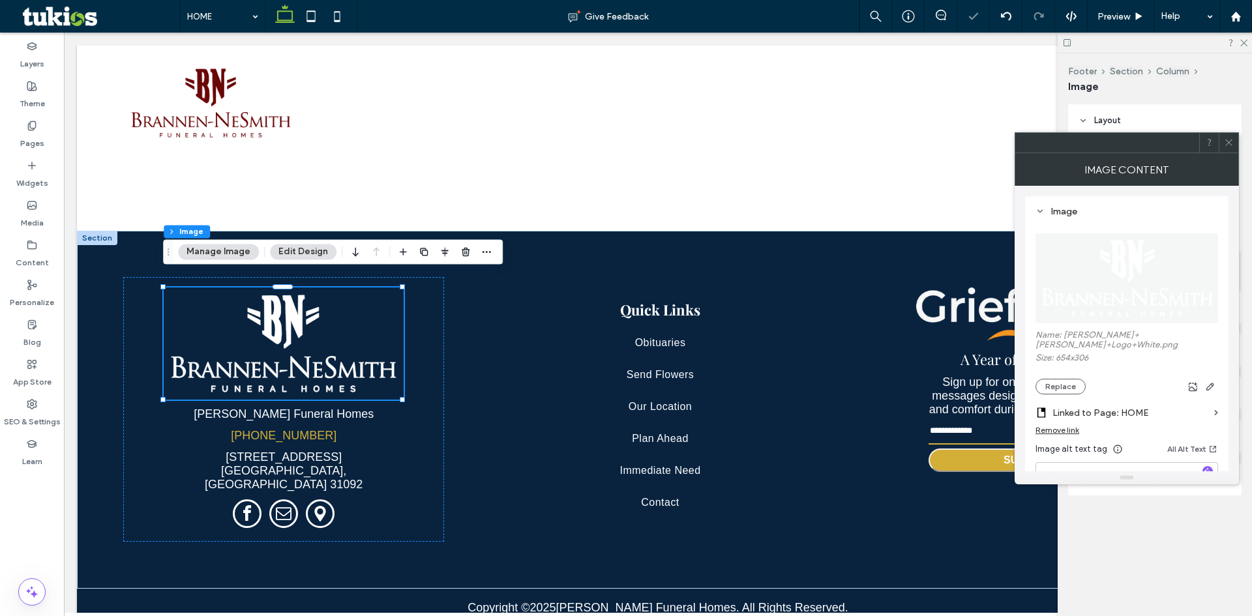
click at [1232, 143] on icon at bounding box center [1229, 143] width 10 height 10
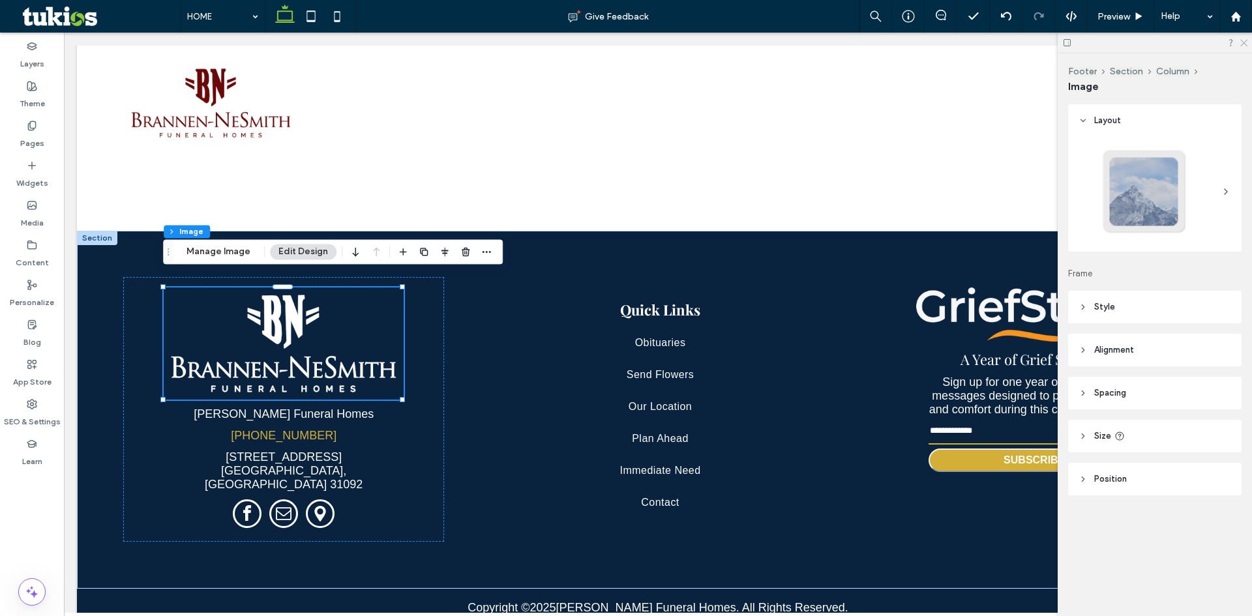
click at [1246, 43] on icon at bounding box center [1243, 42] width 8 height 8
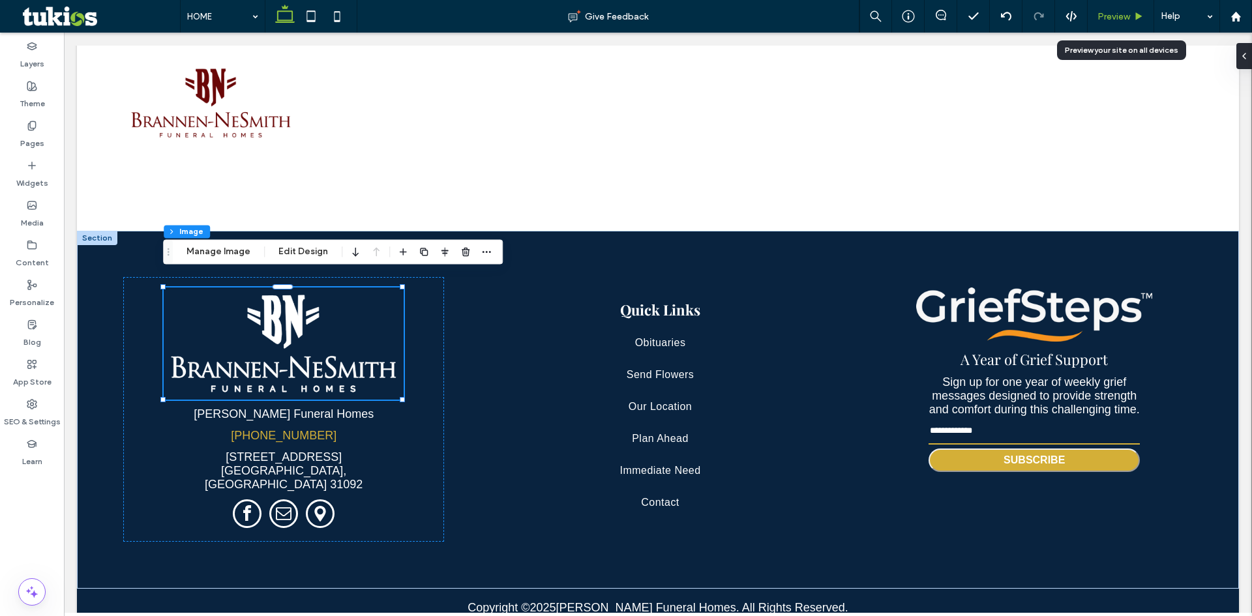
click at [1127, 15] on span "Preview" at bounding box center [1114, 16] width 33 height 11
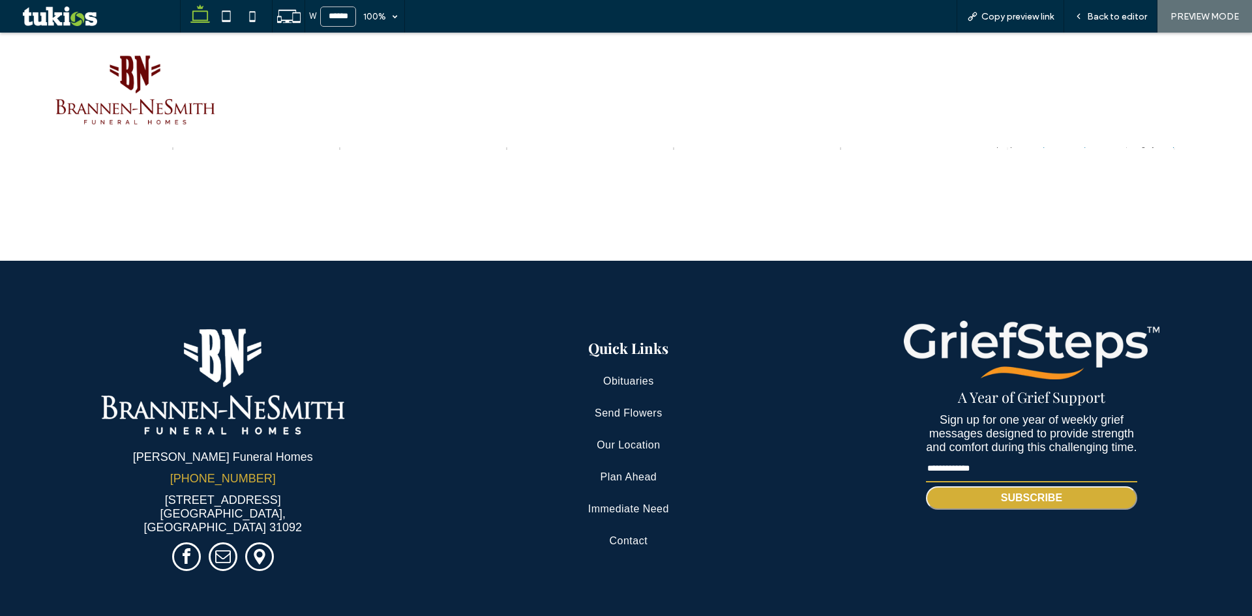
scroll to position [3124, 0]
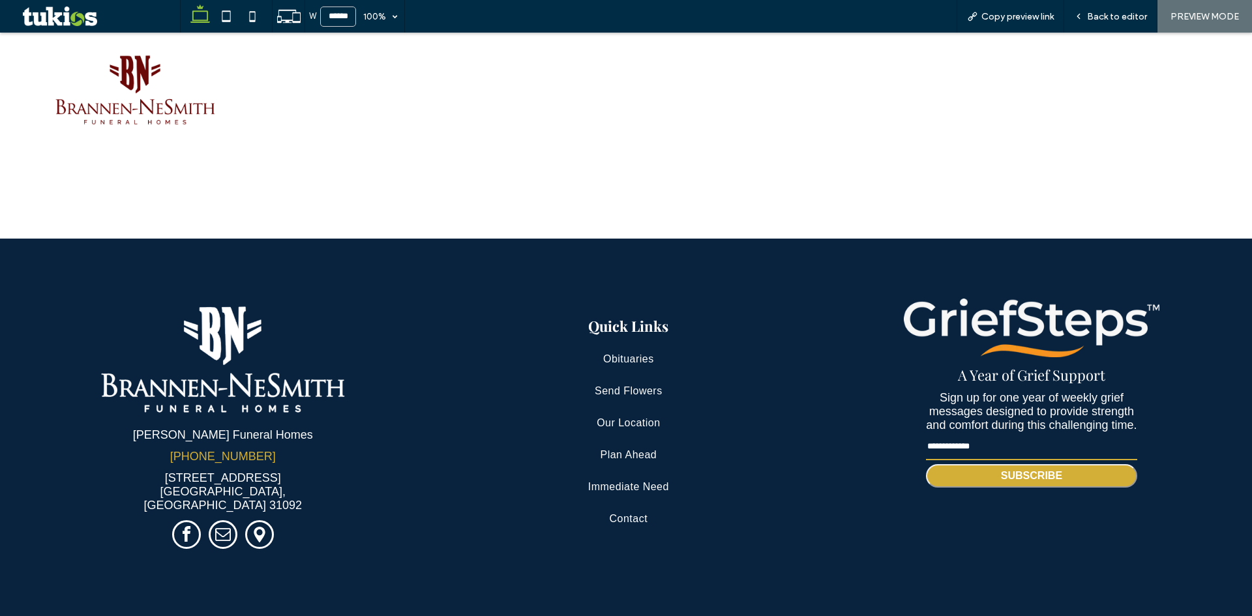
click at [1127, 15] on span "Back to editor" at bounding box center [1117, 16] width 60 height 11
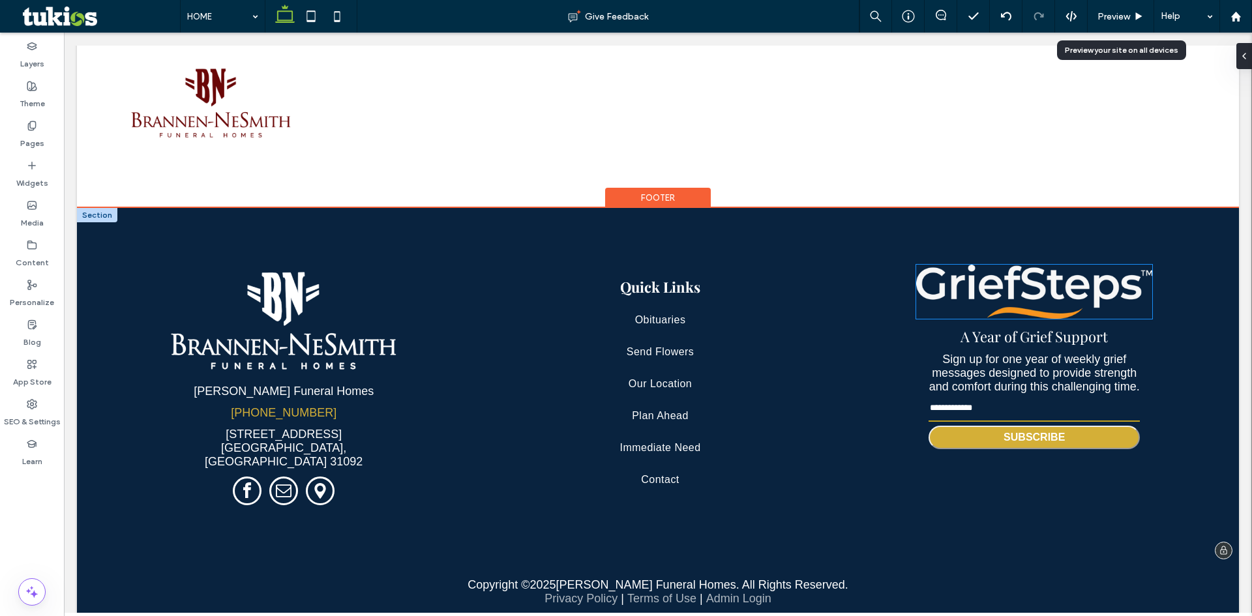
scroll to position [3077, 0]
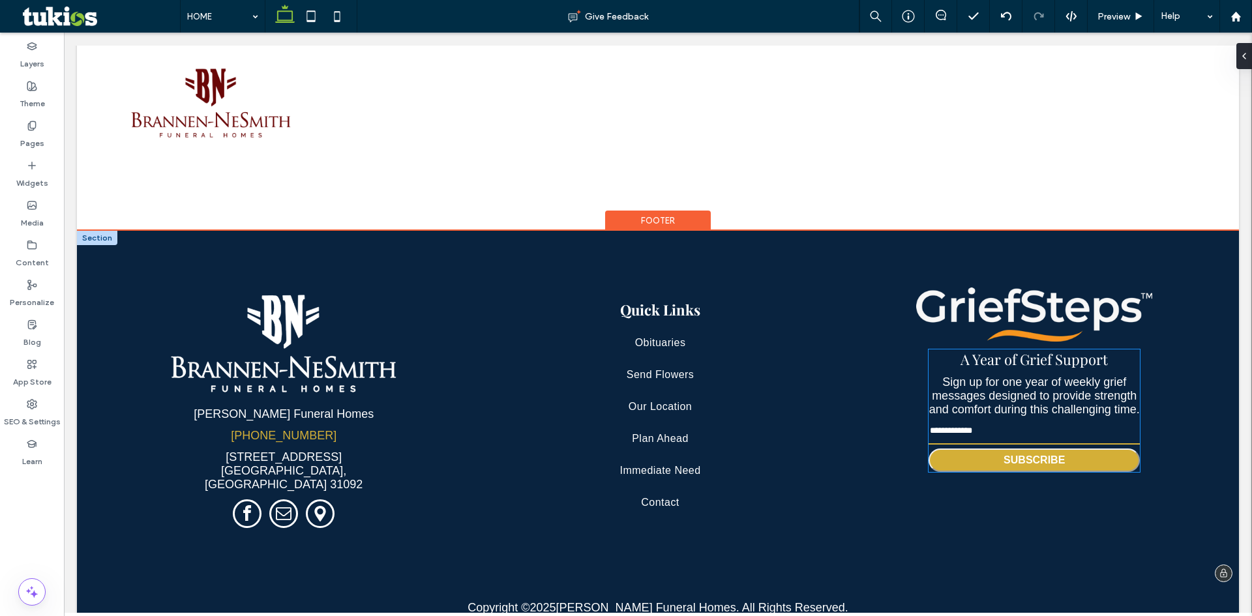
click at [1035, 396] on p "Sign up for one year of weekly grief messages designed to provide strength and …" at bounding box center [1034, 396] width 211 height 41
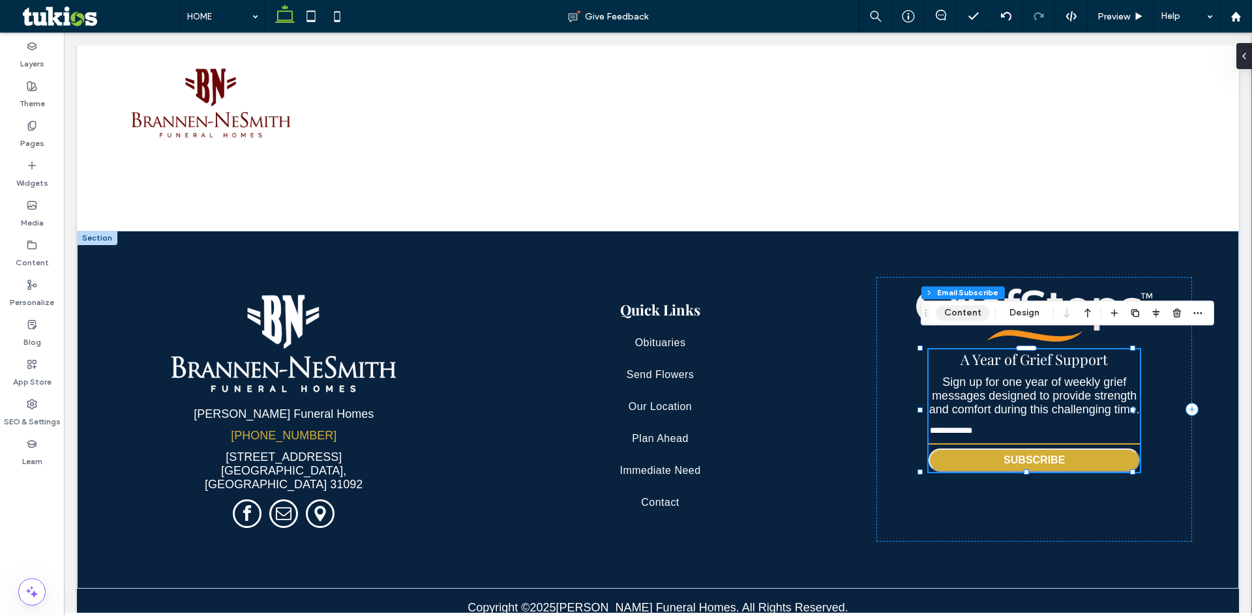
click at [974, 312] on button "Content" at bounding box center [963, 313] width 54 height 16
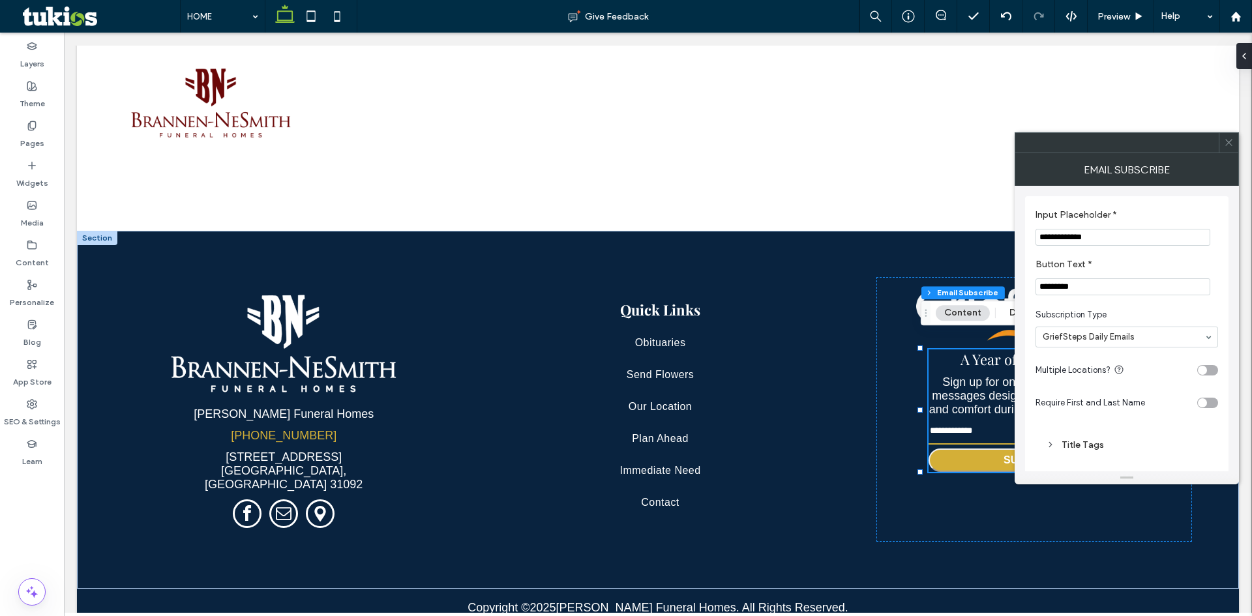
click at [1224, 148] on span at bounding box center [1229, 143] width 10 height 20
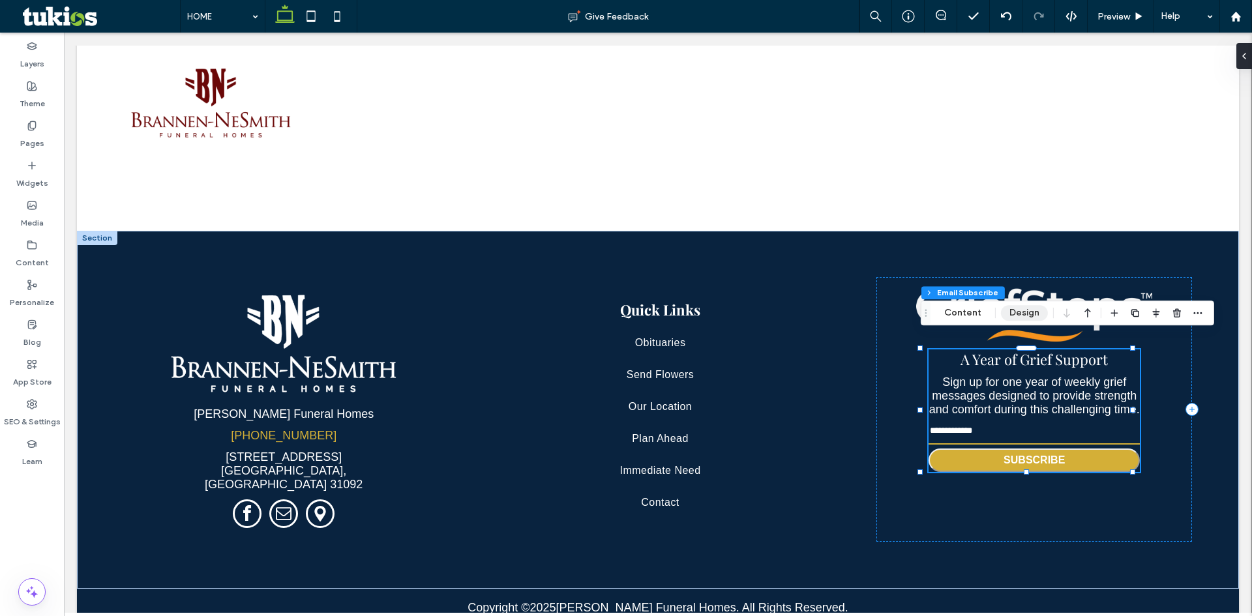
click at [1032, 311] on button "Design" at bounding box center [1024, 313] width 47 height 16
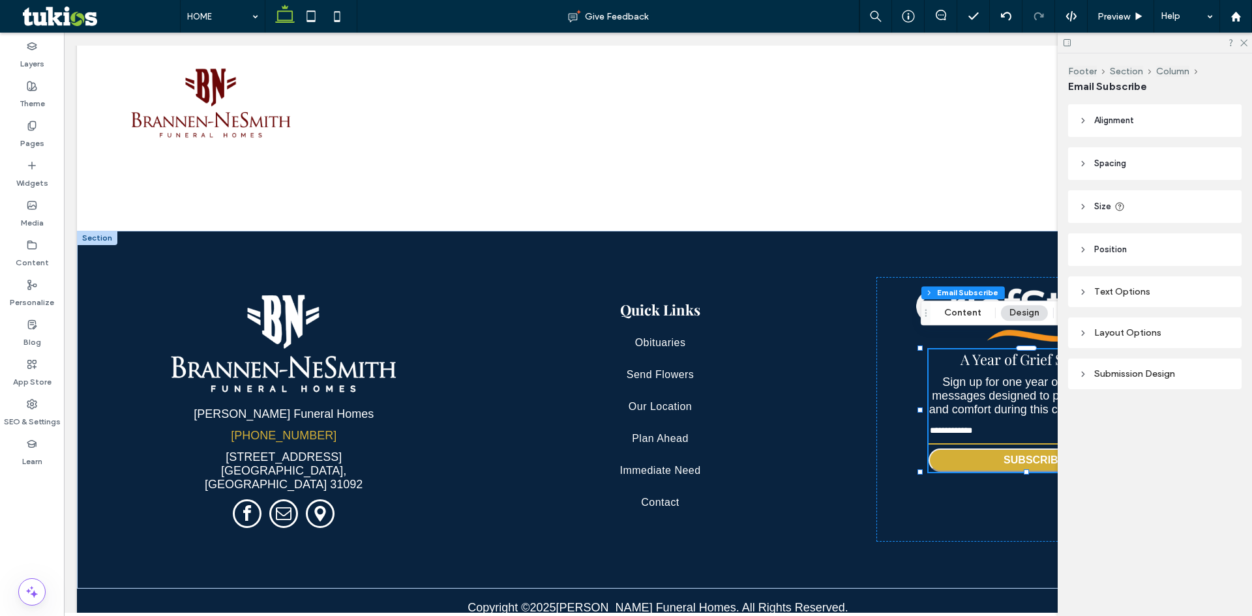
click at [1121, 335] on div "Layout Options" at bounding box center [1155, 332] width 153 height 11
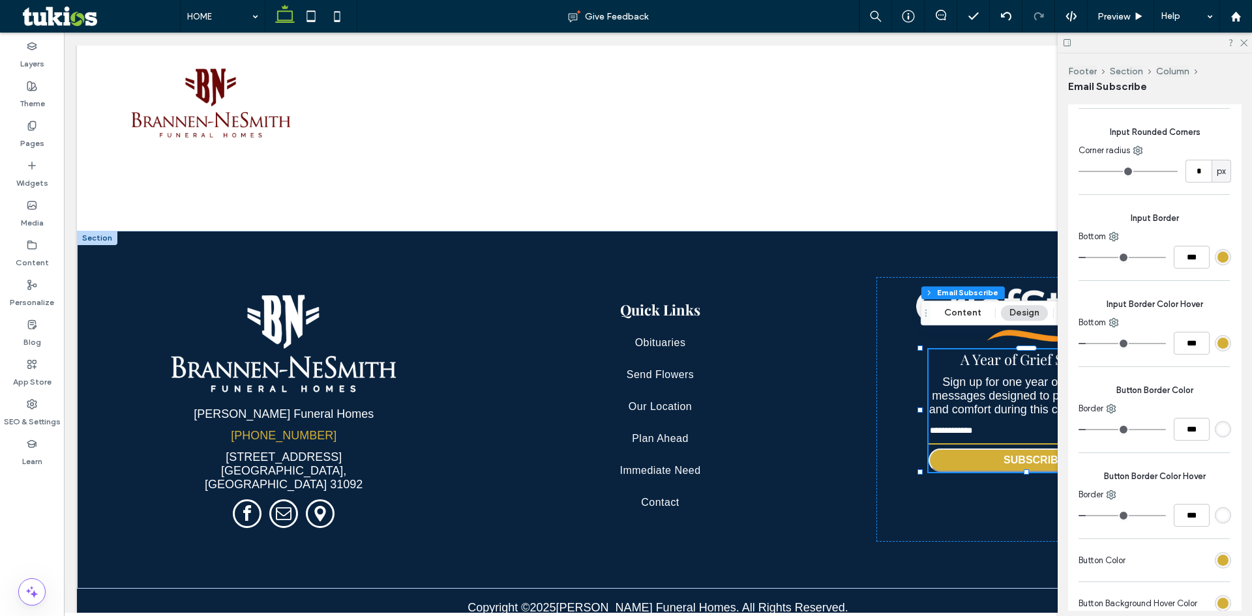
scroll to position [326, 0]
click at [1217, 428] on div "rgb(255, 255, 255)" at bounding box center [1222, 425] width 11 height 11
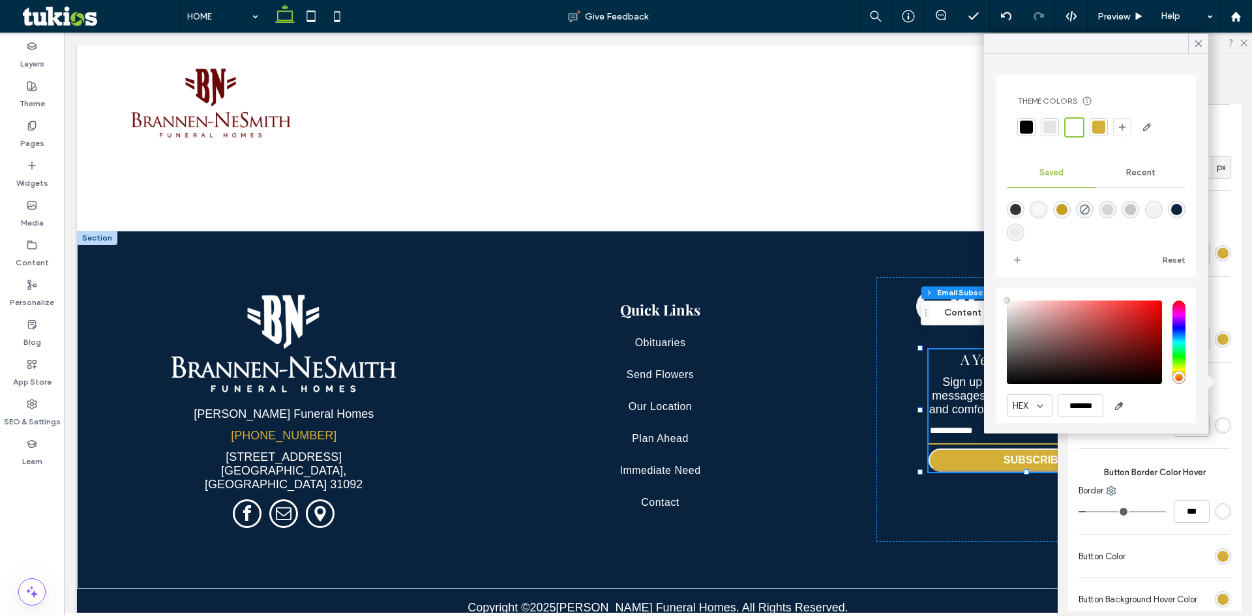
click at [1105, 123] on div at bounding box center [1098, 127] width 13 height 13
click at [1191, 38] on div at bounding box center [1198, 44] width 20 height 20
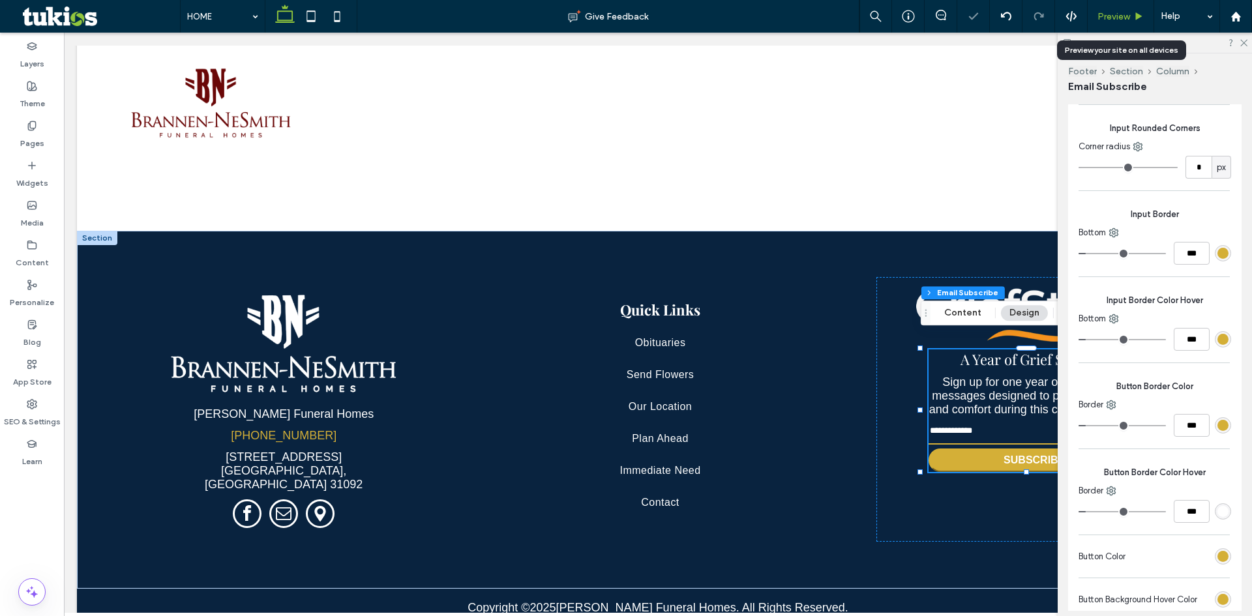
click at [1132, 9] on div "Preview" at bounding box center [1121, 16] width 67 height 33
click at [1130, 14] on div "Preview" at bounding box center [1121, 16] width 66 height 11
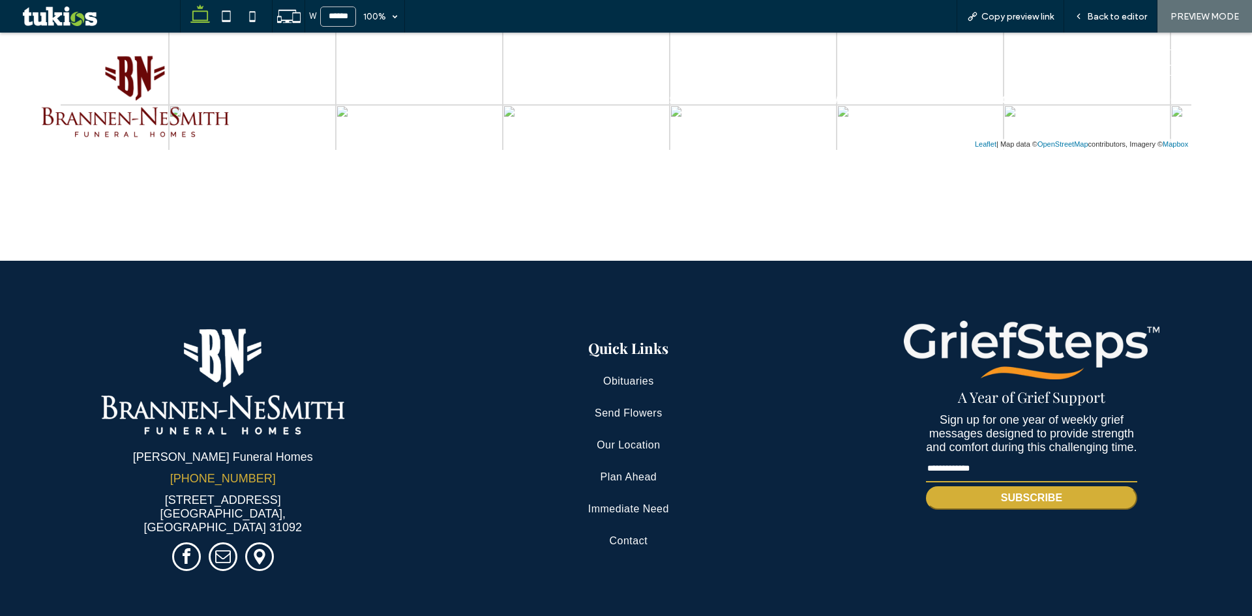
scroll to position [3124, 0]
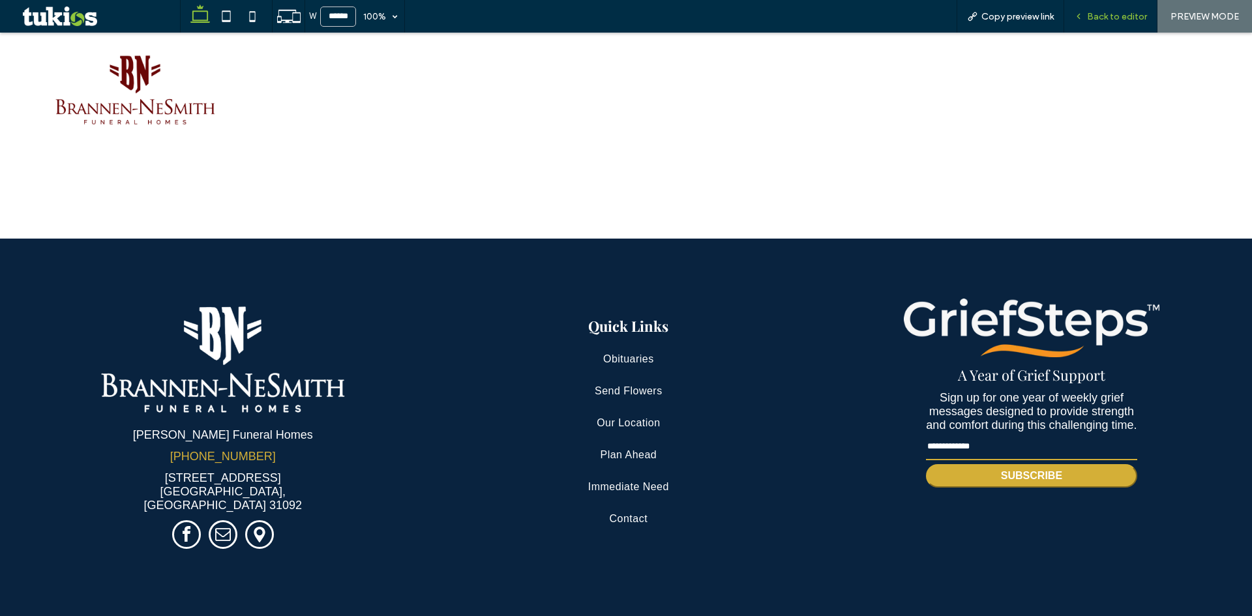
click at [1121, 23] on div "Back to editor" at bounding box center [1110, 16] width 93 height 33
click at [1113, 16] on span "Back to editor" at bounding box center [1117, 16] width 60 height 11
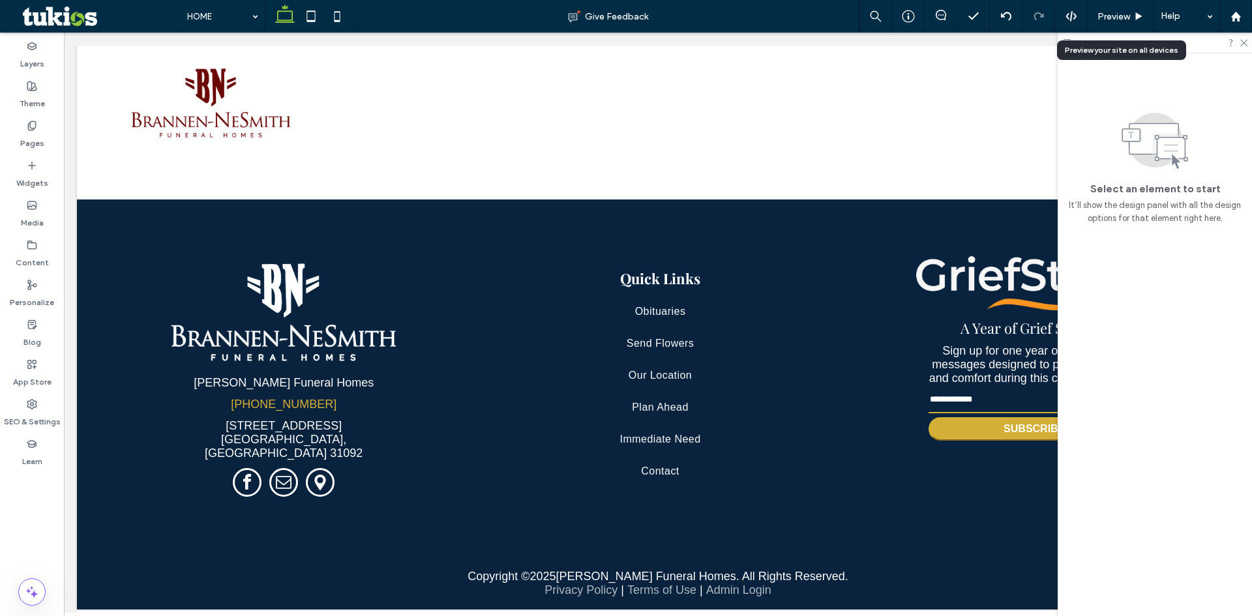
scroll to position [3077, 0]
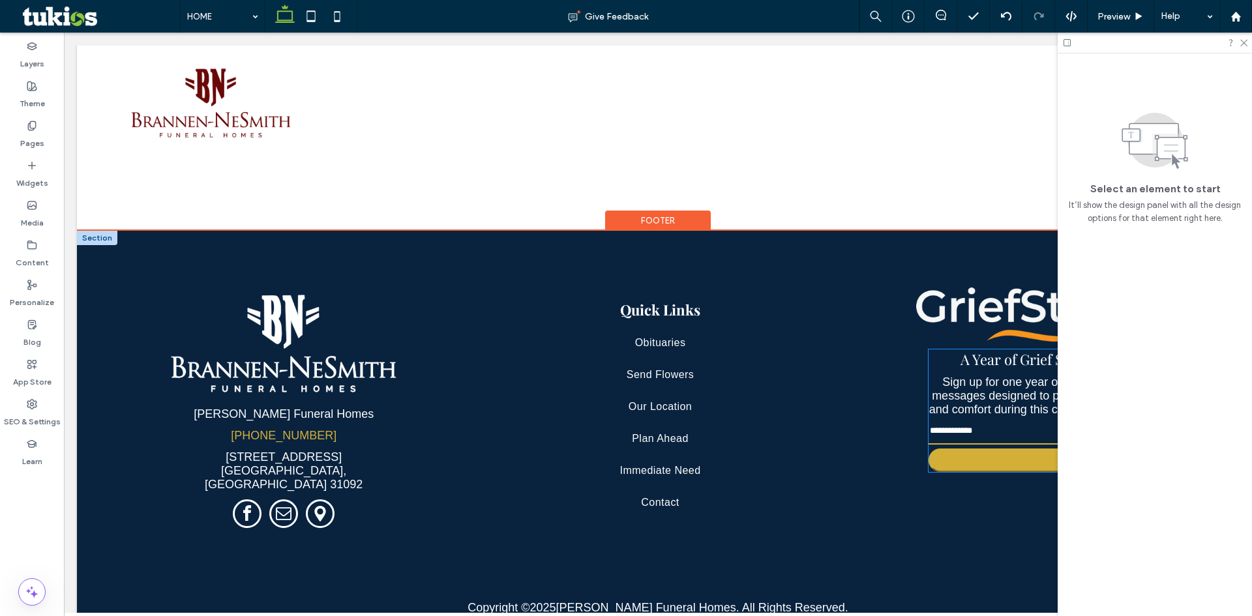
click at [977, 449] on button "SUBSCRIBE" at bounding box center [1034, 460] width 211 height 23
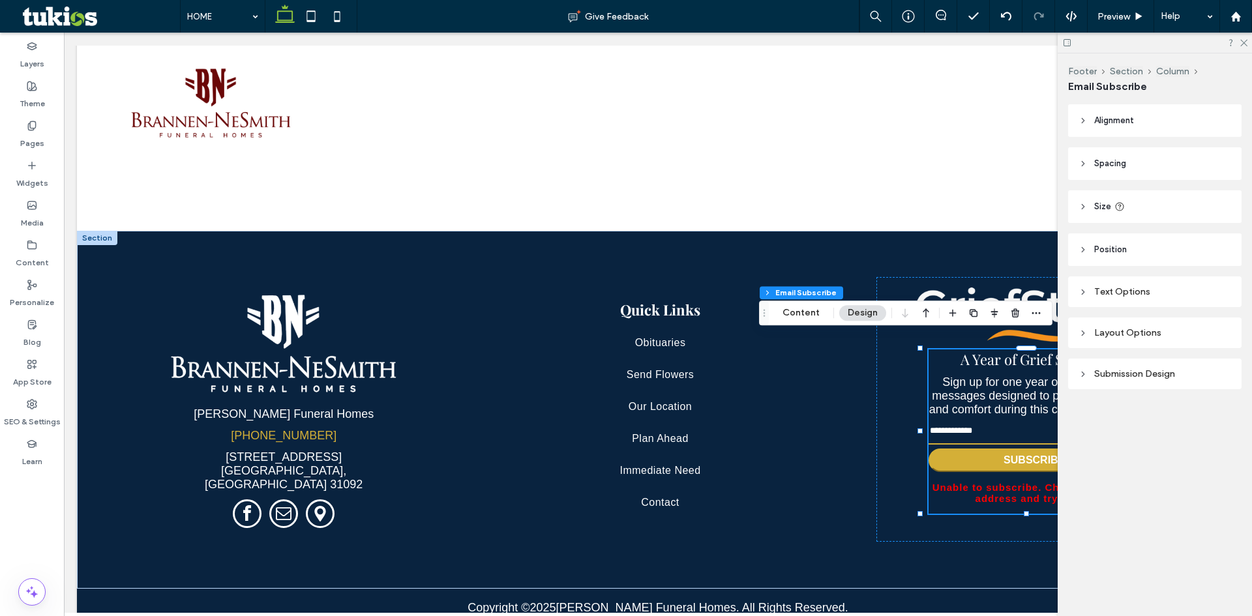
click at [1116, 375] on div "Submission Design" at bounding box center [1155, 373] width 153 height 11
click at [1117, 332] on div "Layout Options" at bounding box center [1155, 332] width 153 height 11
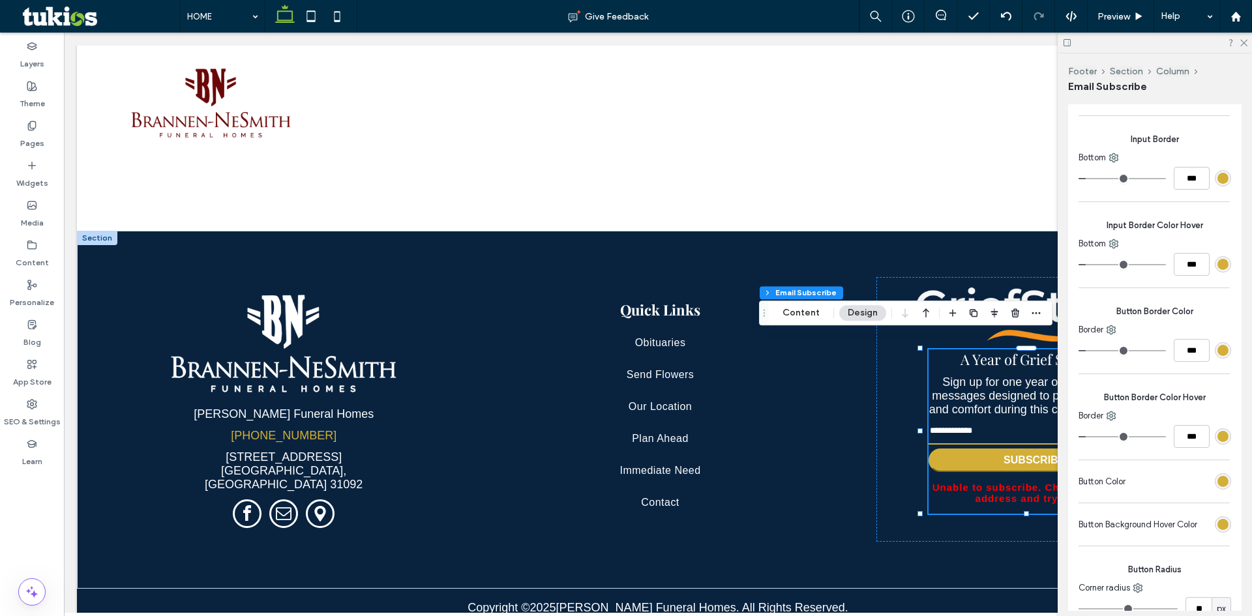
scroll to position [456, 0]
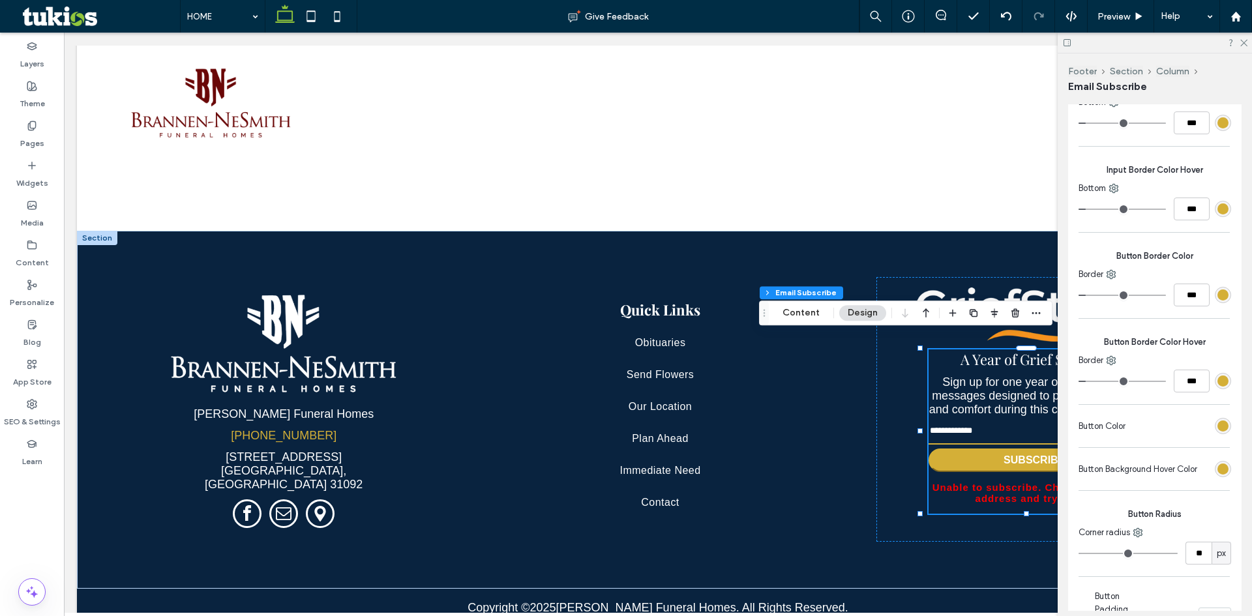
click at [1222, 467] on div "rgb(212, 175, 55)" at bounding box center [1223, 469] width 16 height 16
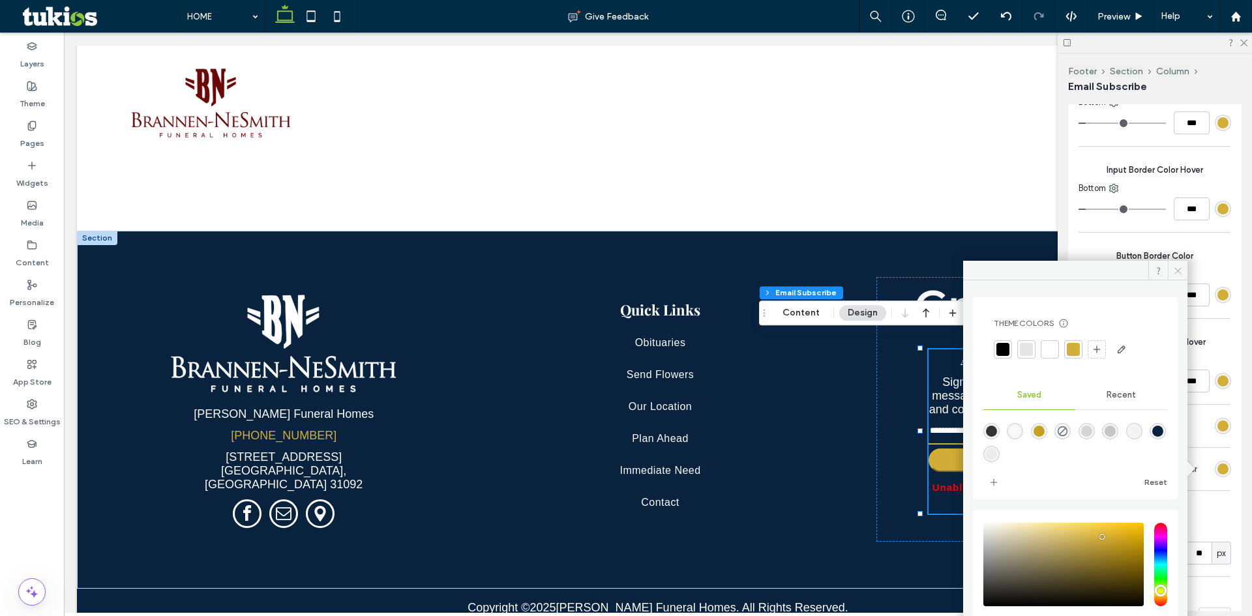
click at [1180, 273] on use at bounding box center [1177, 270] width 7 height 7
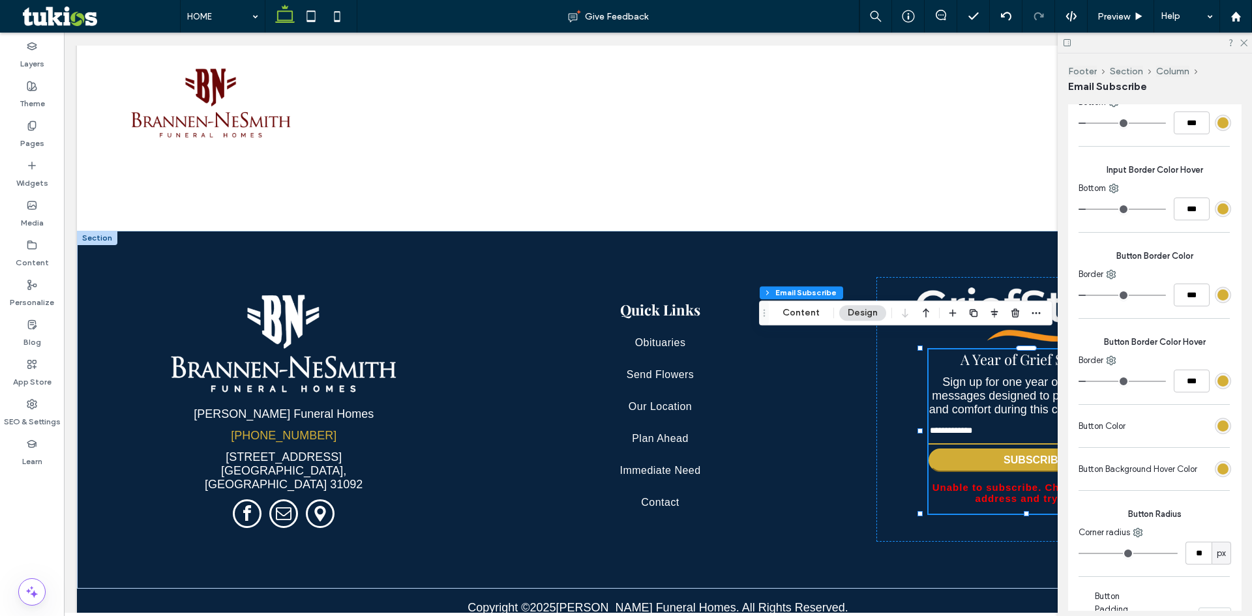
click at [1220, 464] on div "rgb(212, 175, 55)" at bounding box center [1222, 469] width 11 height 11
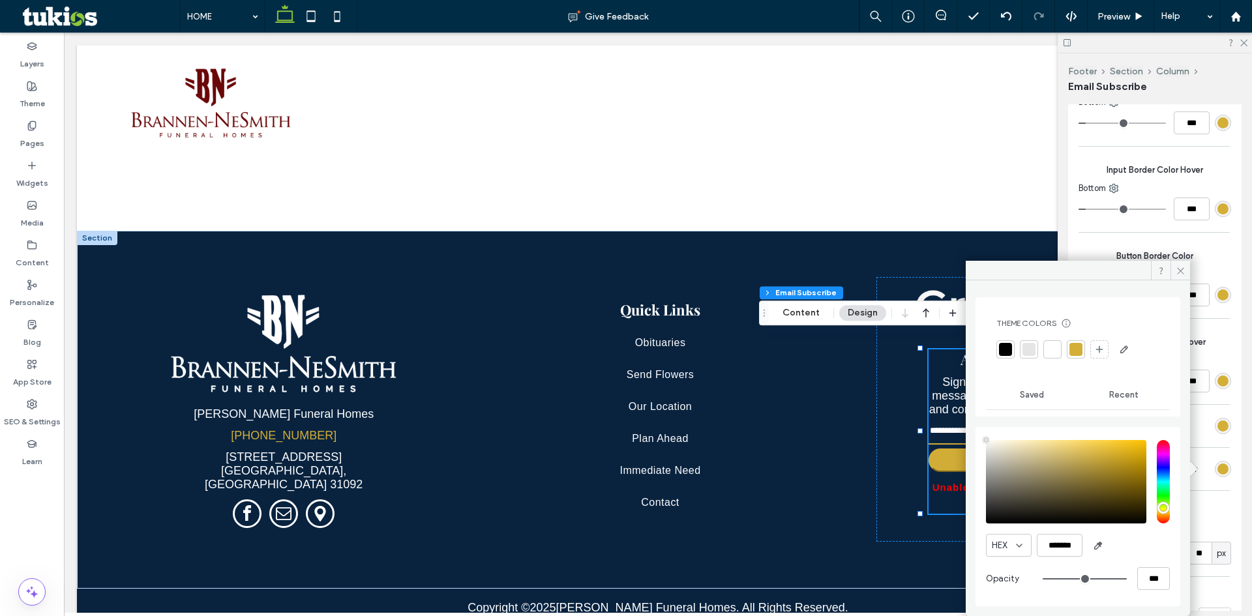
type input "****"
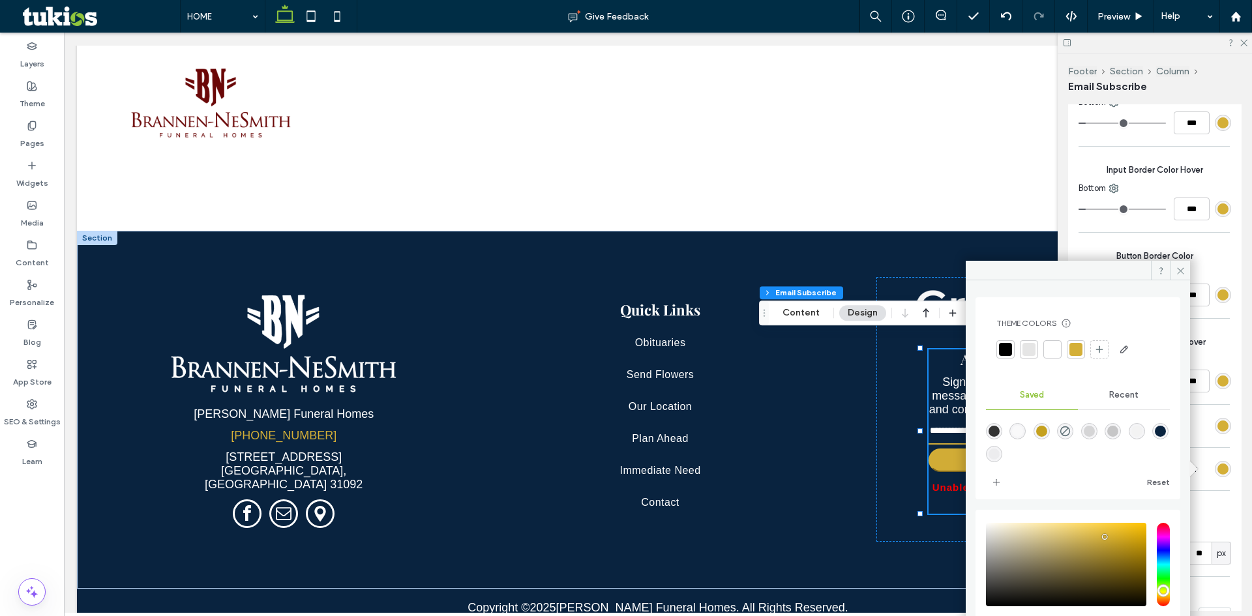
click at [1049, 350] on div at bounding box center [1052, 349] width 13 height 13
click at [1181, 271] on use at bounding box center [1180, 270] width 7 height 7
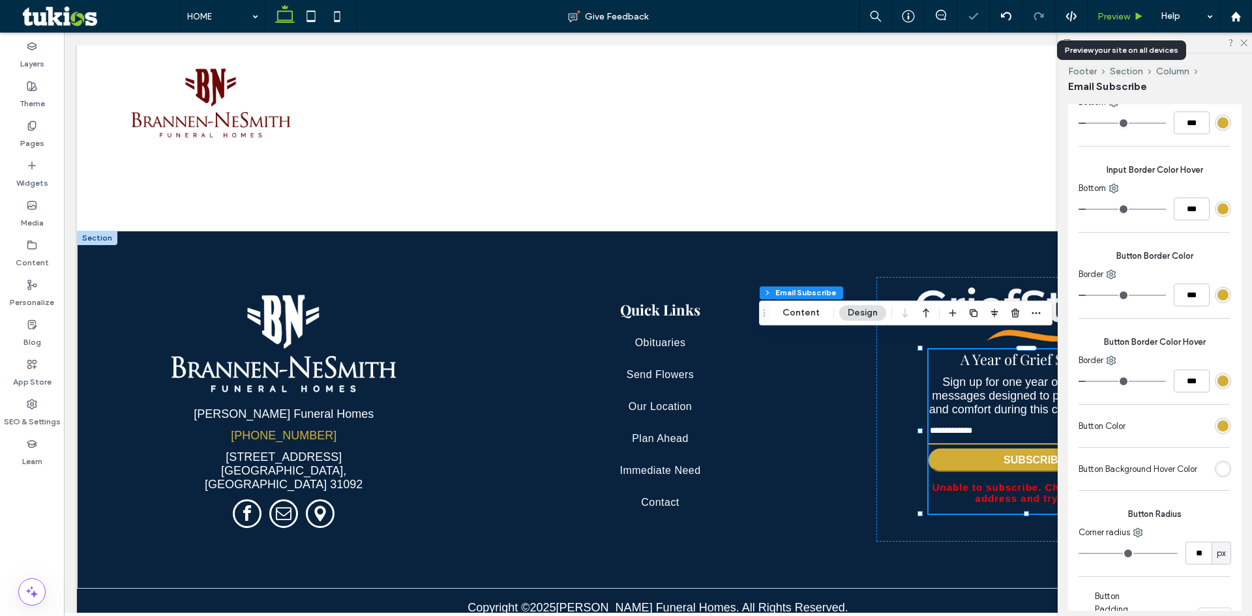
click at [1126, 16] on span "Preview" at bounding box center [1114, 16] width 33 height 11
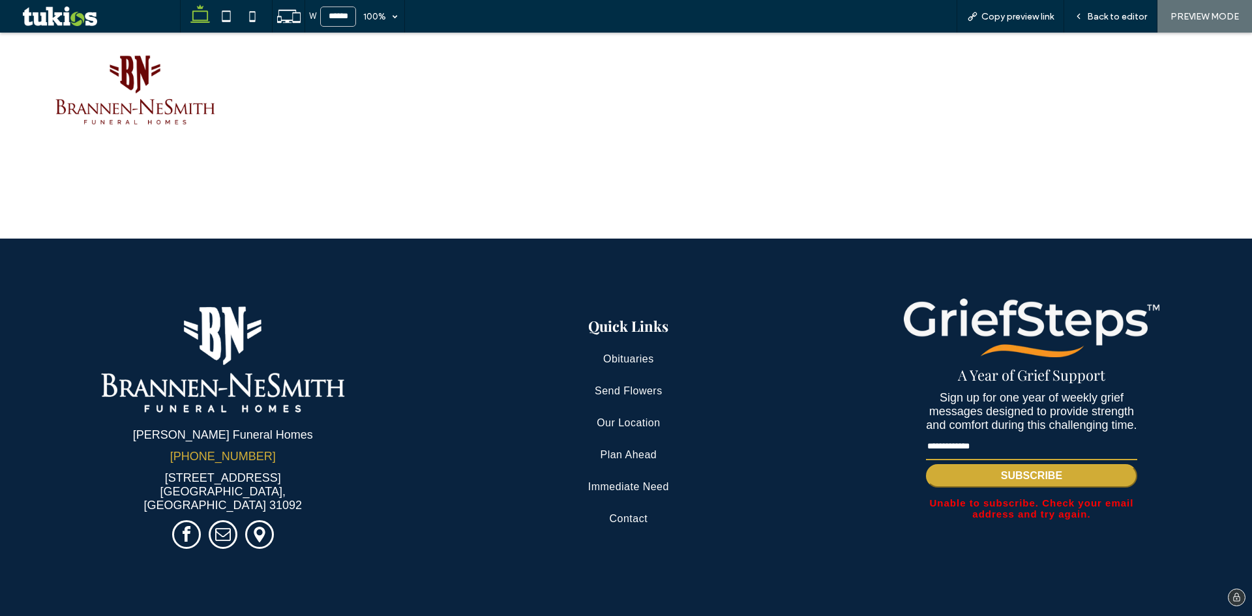
scroll to position [3143, 0]
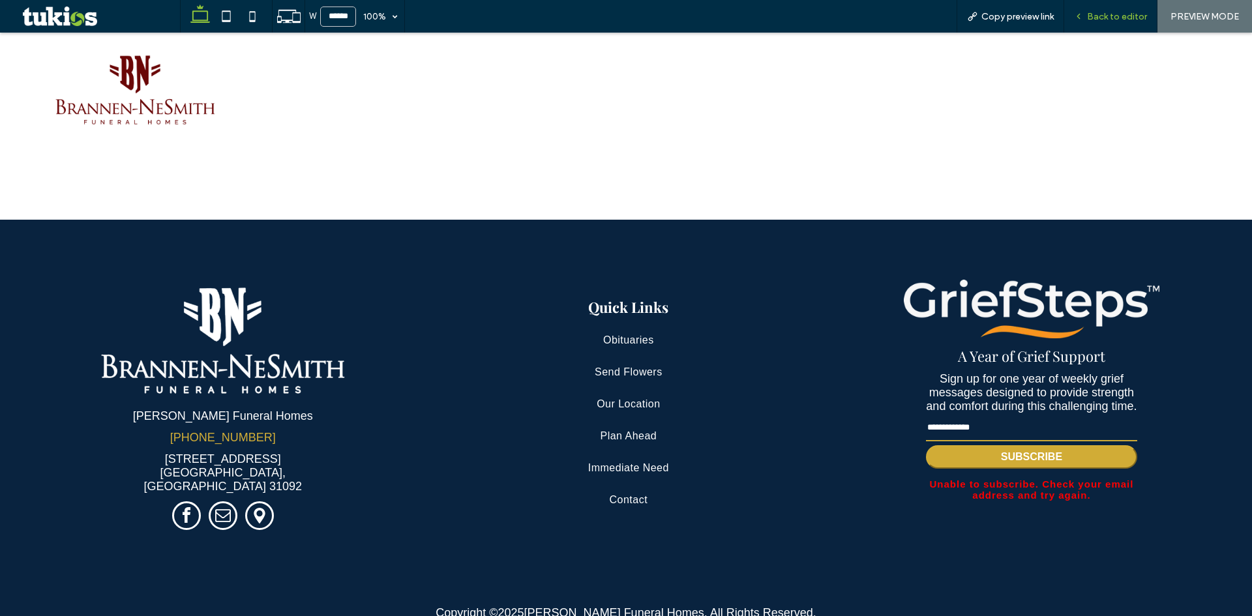
click at [1120, 18] on span "Back to editor" at bounding box center [1117, 16] width 60 height 11
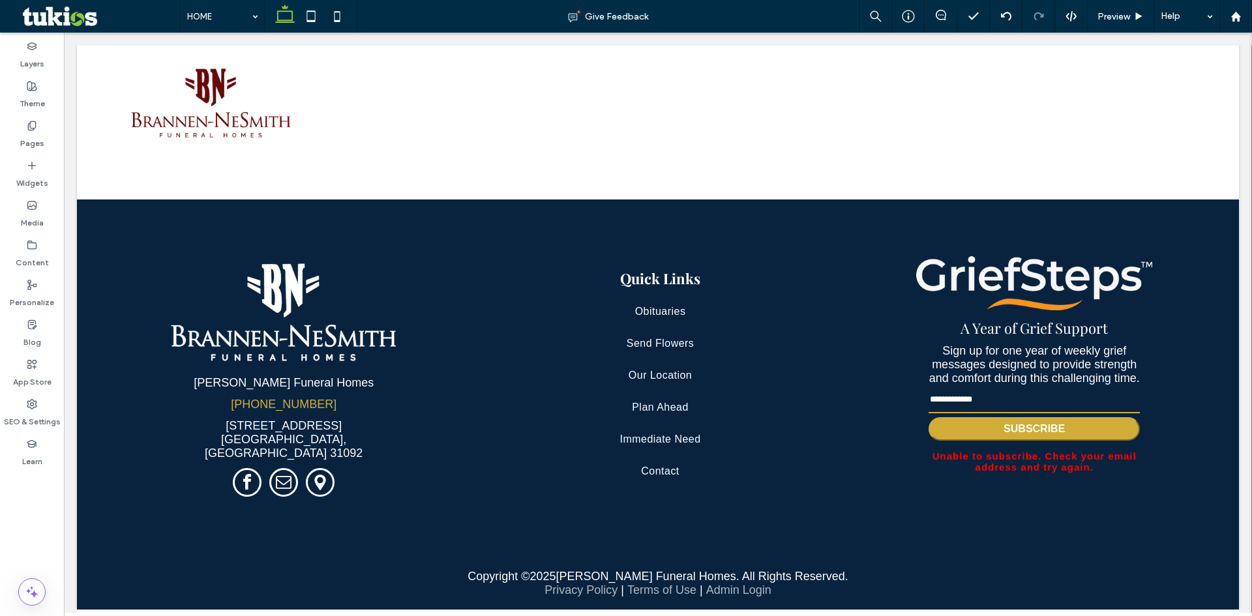
scroll to position [3089, 0]
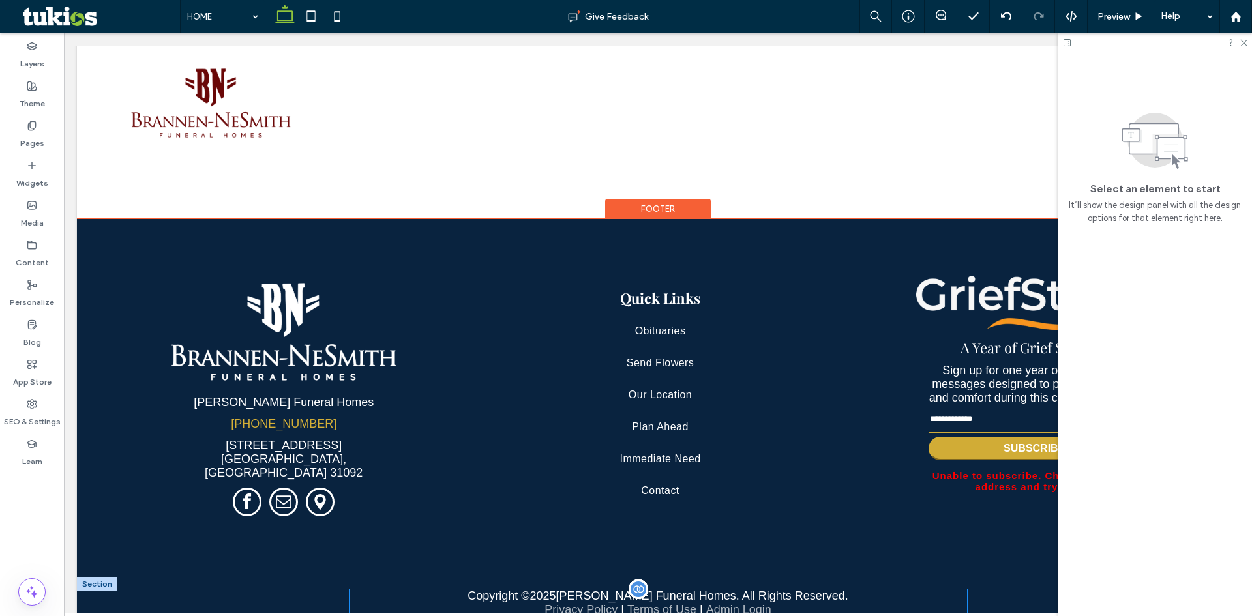
click at [672, 590] on div "Copyright © 2025 [PERSON_NAME] Funeral Homes. All Rights Reserved. Privacy Poli…" at bounding box center [659, 603] width 618 height 27
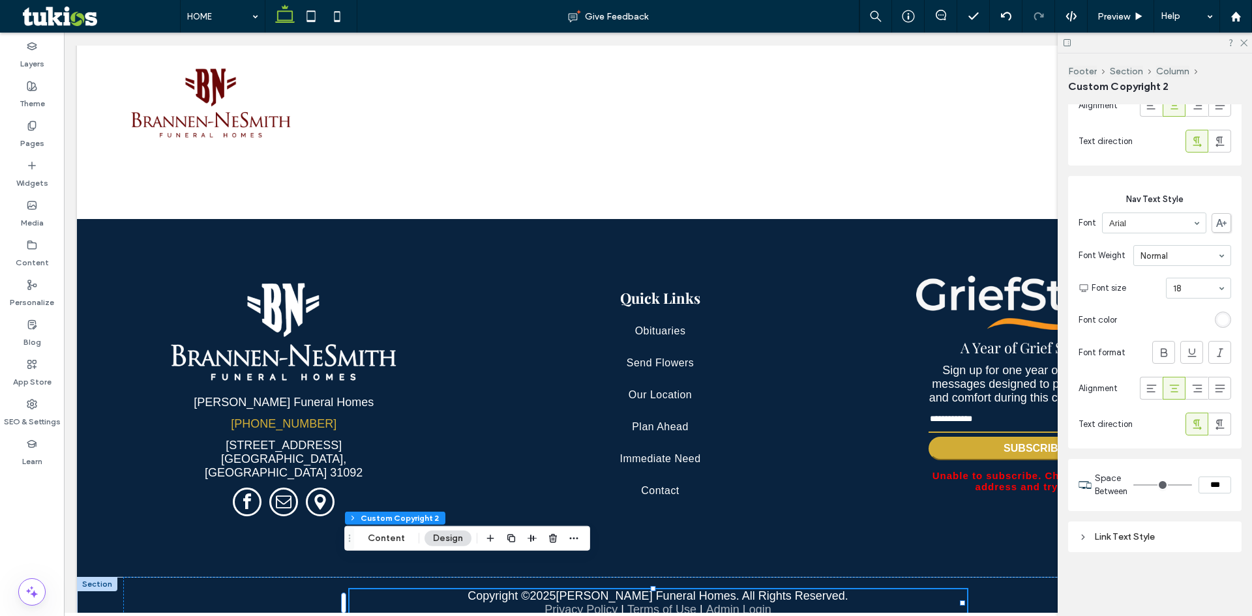
scroll to position [463, 0]
click at [1134, 546] on div "Link Text Style" at bounding box center [1154, 537] width 173 height 31
click at [1133, 539] on div "Link Text Style" at bounding box center [1155, 536] width 153 height 11
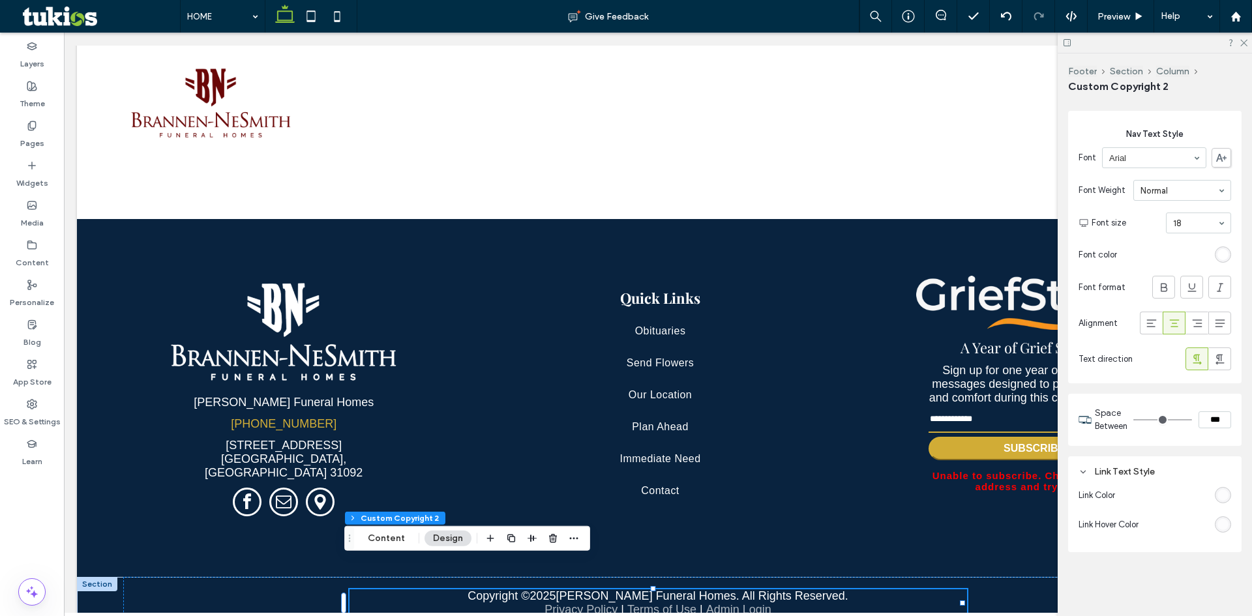
scroll to position [528, 0]
click at [1217, 494] on div "rgba(255, 255, 255, 0.68)" at bounding box center [1222, 495] width 11 height 11
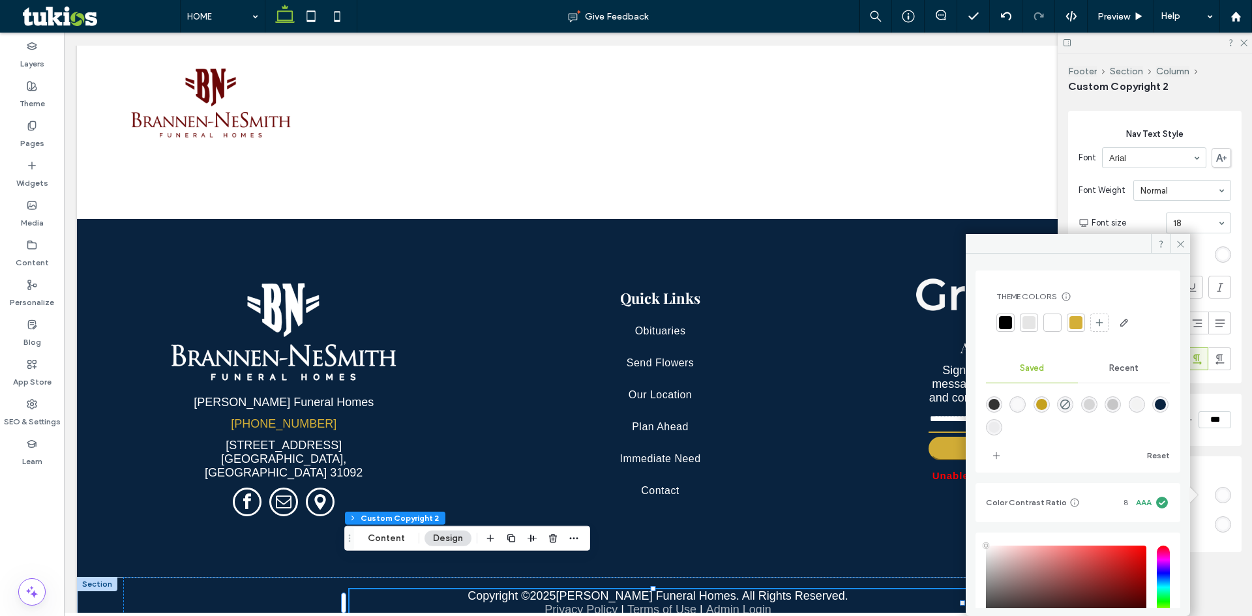
click at [1060, 319] on div at bounding box center [1052, 323] width 18 height 18
click at [1175, 243] on span at bounding box center [1181, 244] width 20 height 20
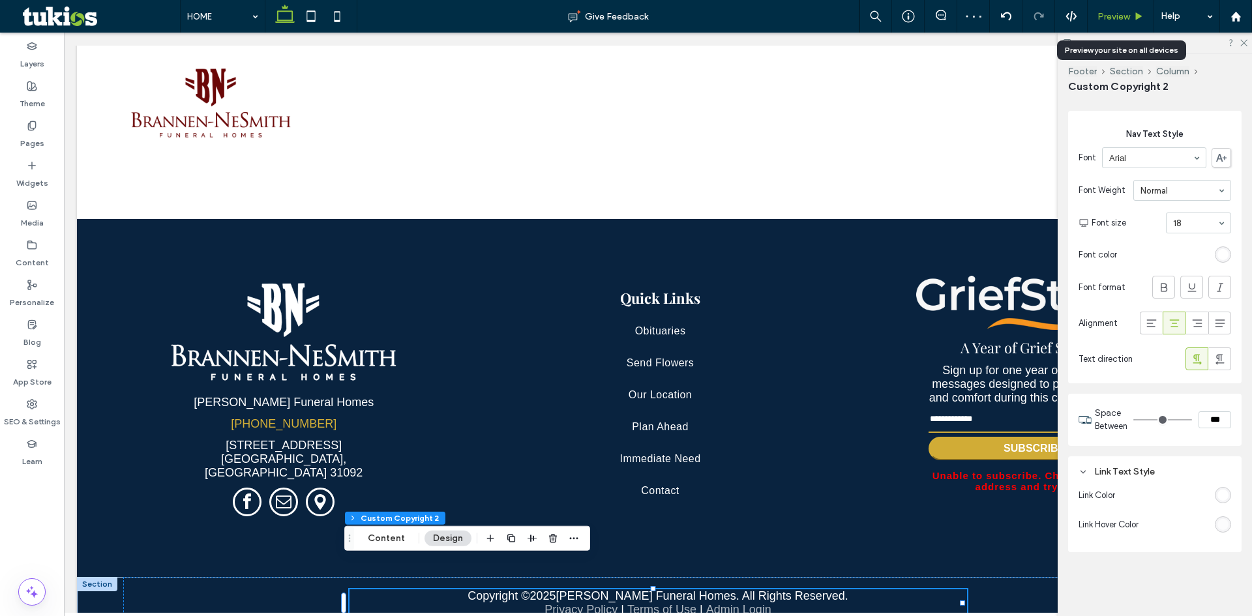
click at [1121, 12] on span "Preview" at bounding box center [1114, 16] width 33 height 11
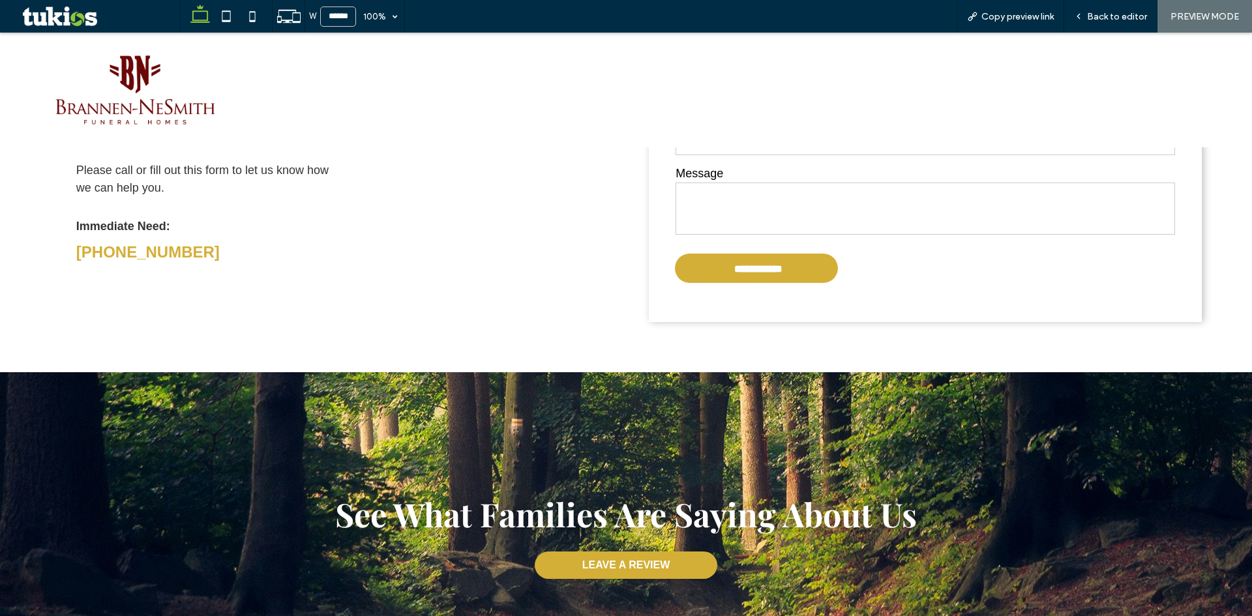
scroll to position [1774, 0]
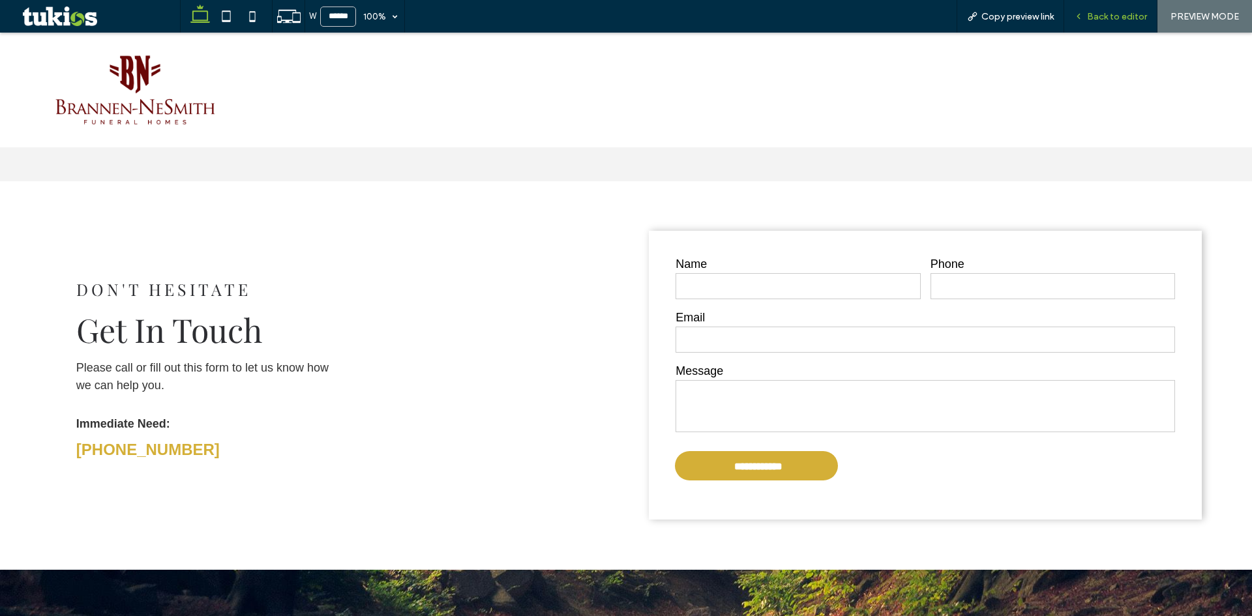
click at [1111, 11] on span "Back to editor" at bounding box center [1117, 16] width 60 height 11
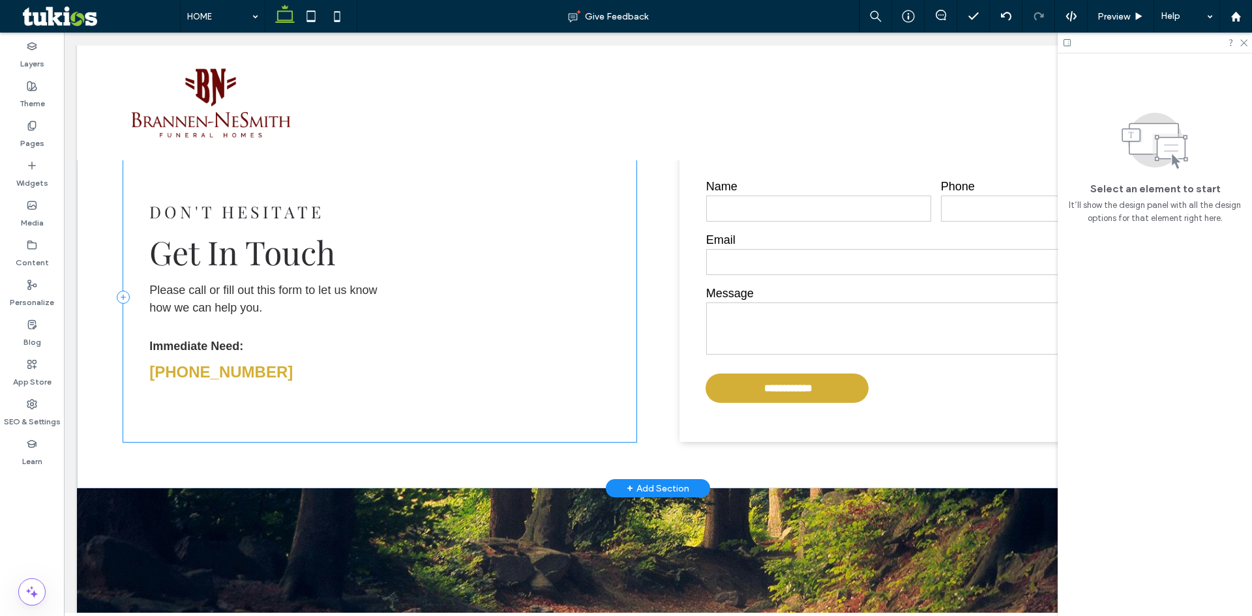
scroll to position [1937, 0]
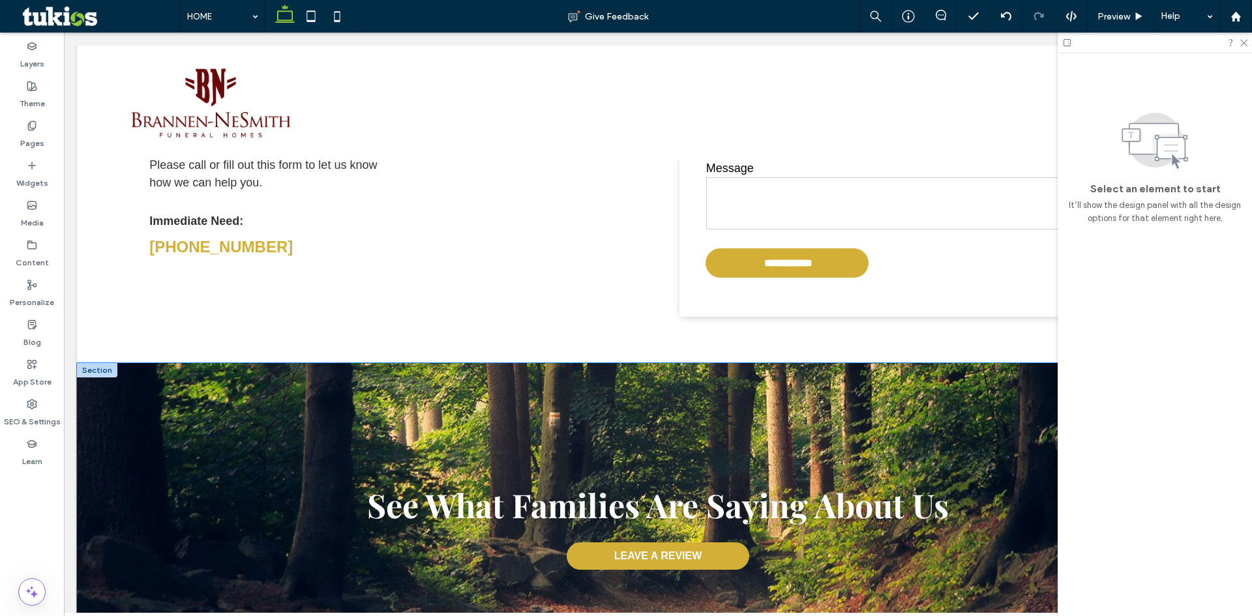
click at [102, 372] on div "See What Families Are Saying About Us LEAVE A REVIEW" at bounding box center [658, 526] width 1162 height 326
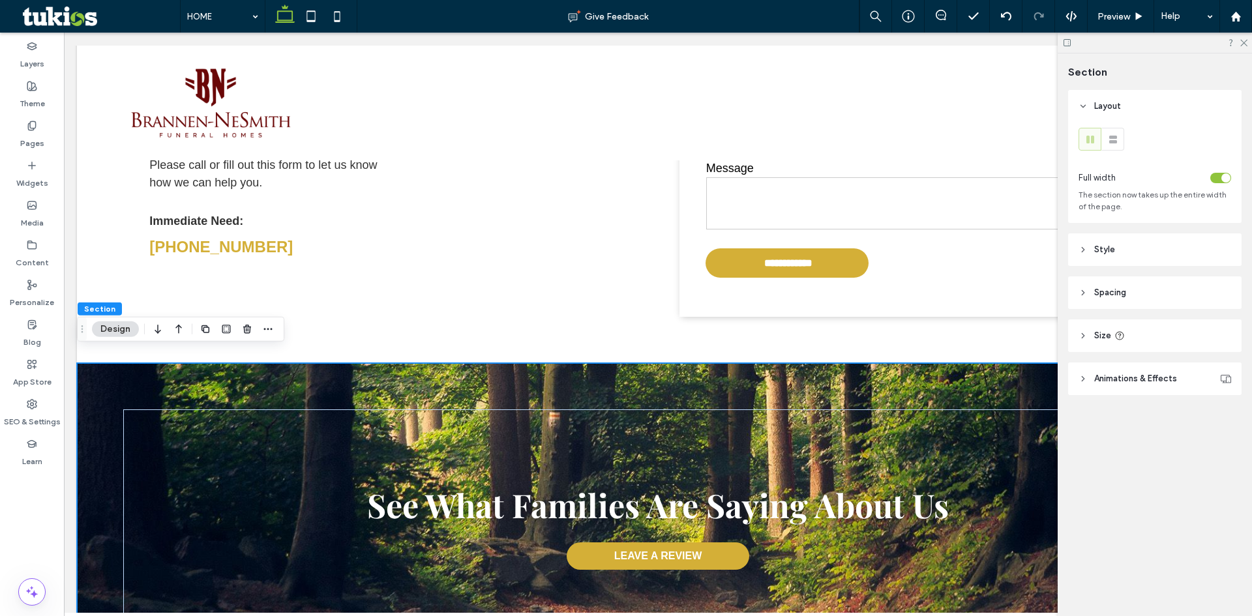
click at [102, 372] on div "See What Families Are Saying About Us LEAVE A REVIEW" at bounding box center [658, 526] width 1162 height 326
click at [1094, 245] on span "Style" at bounding box center [1104, 249] width 21 height 13
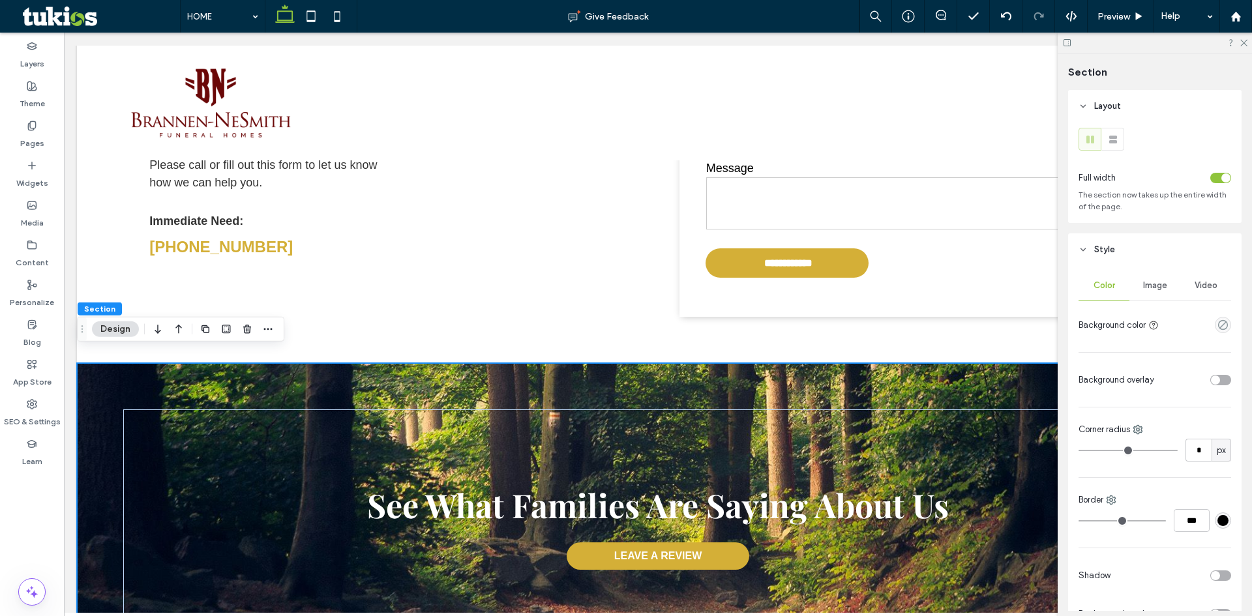
click at [1160, 293] on div "Image" at bounding box center [1154, 285] width 51 height 29
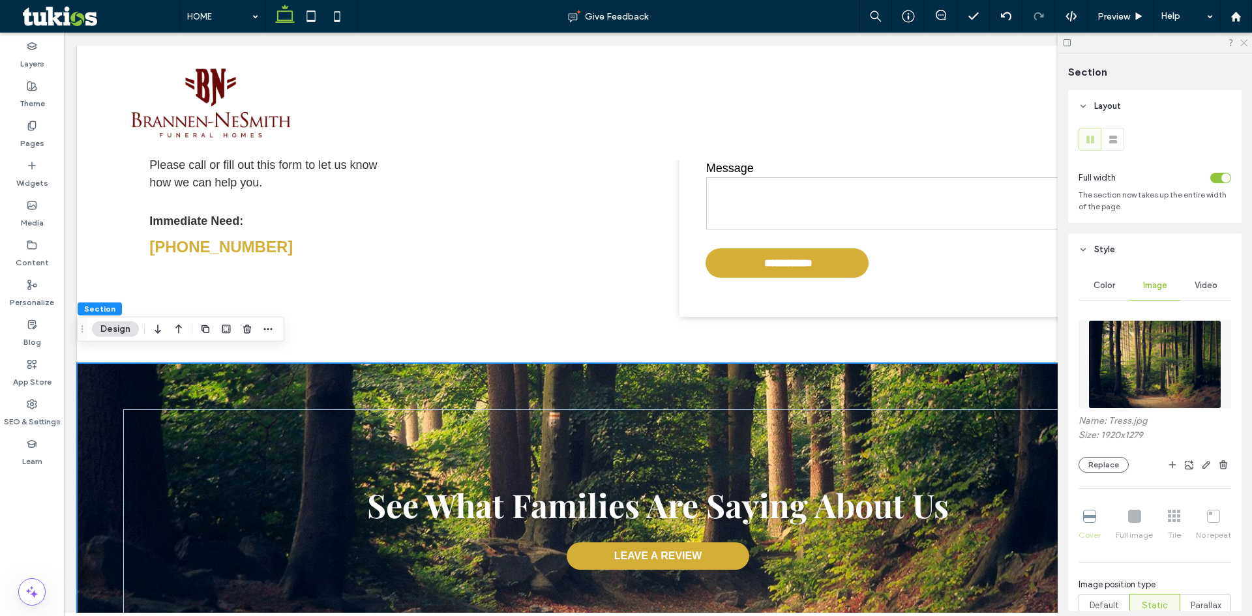
click at [1244, 39] on icon at bounding box center [1243, 42] width 8 height 8
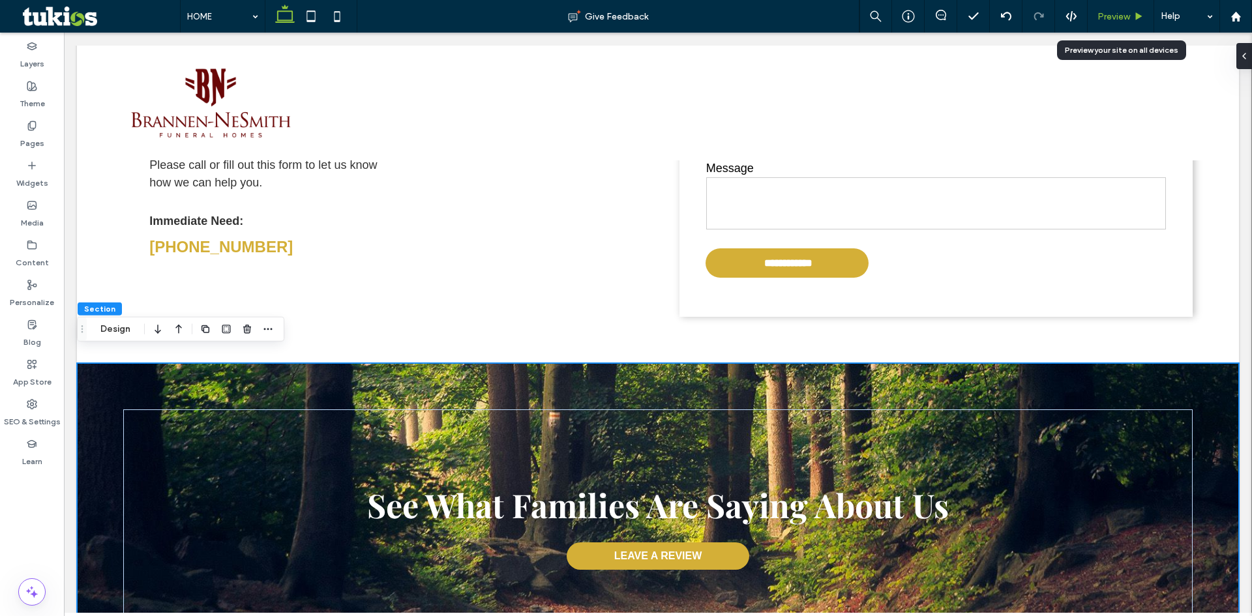
click at [1111, 12] on span "Preview" at bounding box center [1114, 16] width 33 height 11
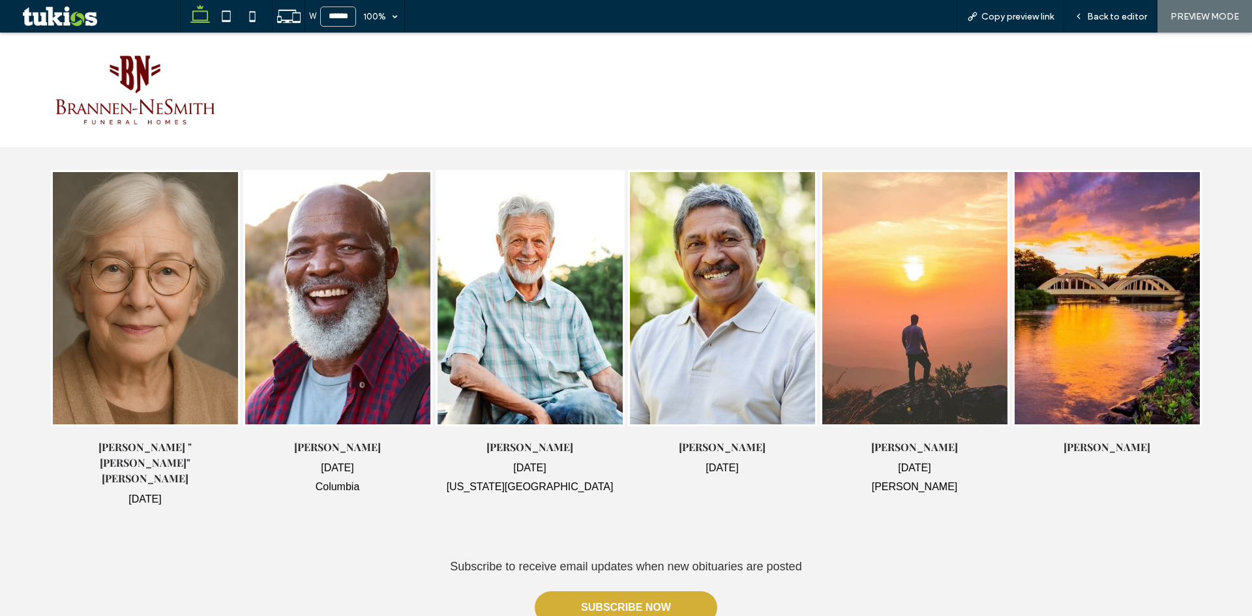
scroll to position [587, 0]
